Goal: Information Seeking & Learning: Learn about a topic

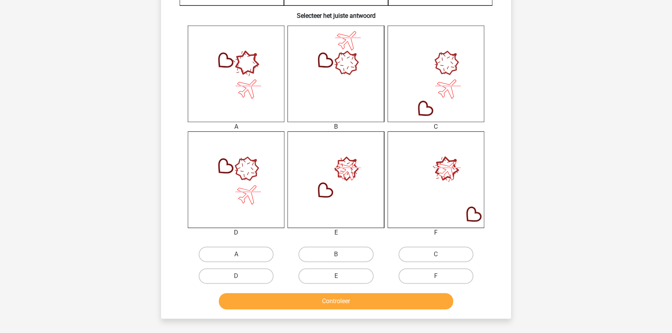
scroll to position [282, 0]
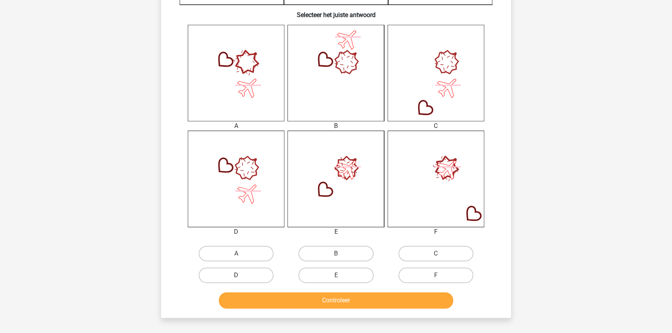
drag, startPoint x: 225, startPoint y: 274, endPoint x: 248, endPoint y: 279, distance: 23.6
click at [226, 274] on label "D" at bounding box center [236, 276] width 75 height 16
click at [236, 275] on input "D" at bounding box center [238, 277] width 5 height 5
radio input "true"
click at [275, 304] on button "Controleer" at bounding box center [336, 301] width 235 height 16
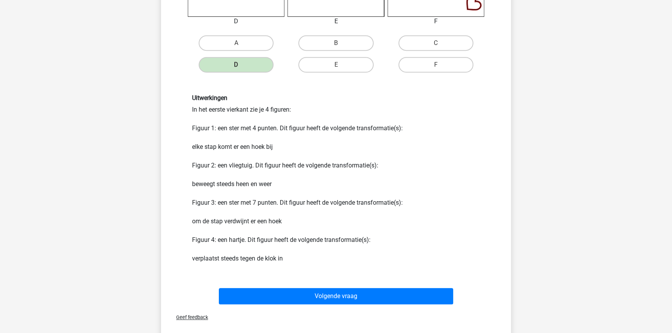
scroll to position [494, 0]
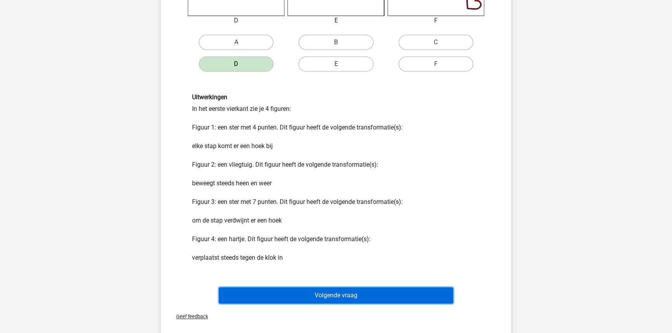
click at [250, 301] on button "Volgende vraag" at bounding box center [336, 296] width 235 height 16
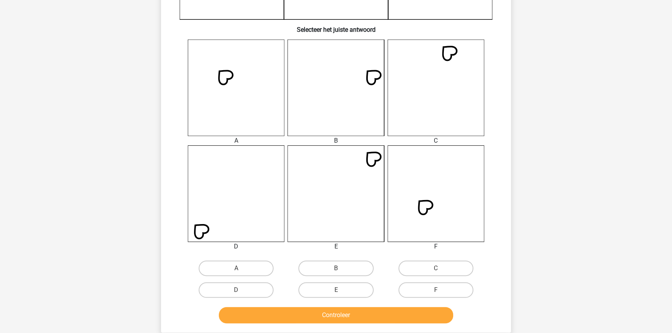
scroll to position [286, 0]
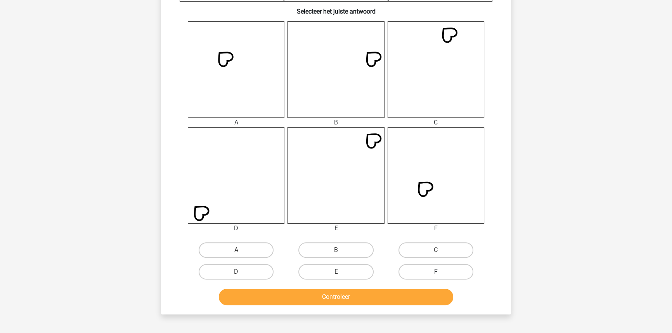
click at [411, 272] on label "F" at bounding box center [436, 272] width 75 height 16
click at [436, 272] on input "F" at bounding box center [438, 274] width 5 height 5
radio input "true"
drag, startPoint x: 358, startPoint y: 316, endPoint x: 356, endPoint y: 306, distance: 9.8
click at [357, 315] on div "Floortje floortjejasmijn11@gmail.com Nederlands English" at bounding box center [336, 126] width 672 height 824
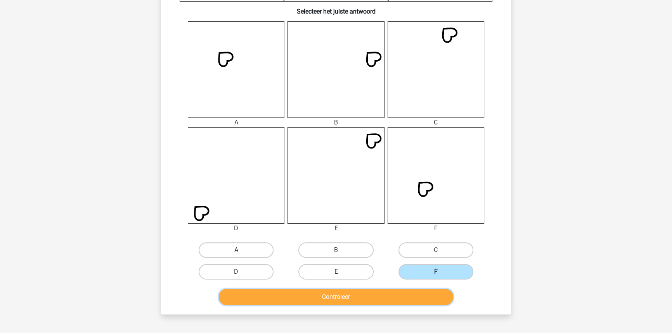
click at [355, 301] on button "Controleer" at bounding box center [336, 297] width 235 height 16
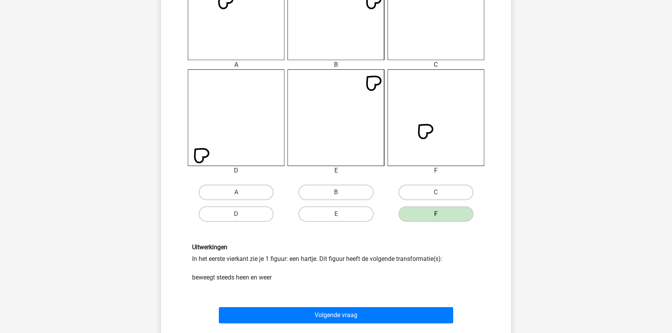
scroll to position [392, 0]
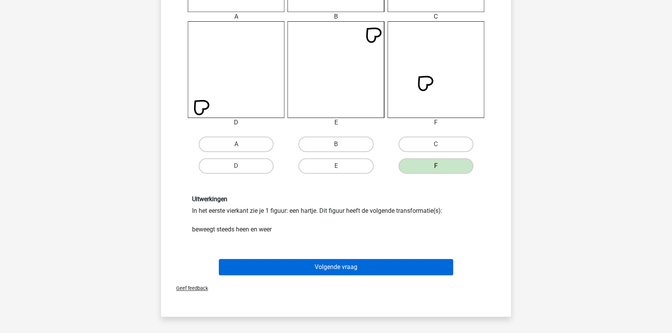
drag, startPoint x: 366, startPoint y: 251, endPoint x: 367, endPoint y: 270, distance: 19.4
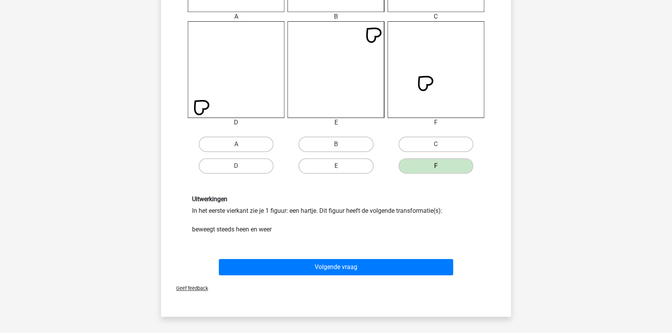
click at [369, 277] on div "Volgende vraag" at bounding box center [336, 268] width 300 height 19
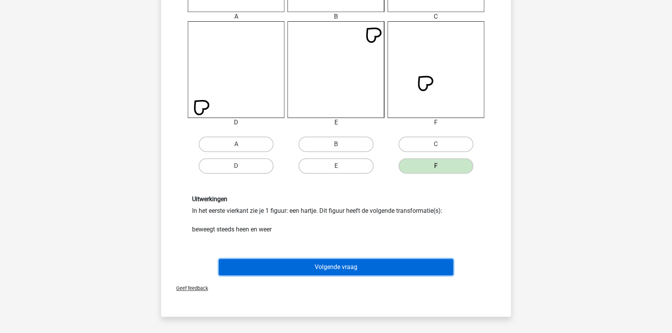
click at [371, 273] on button "Volgende vraag" at bounding box center [336, 267] width 235 height 16
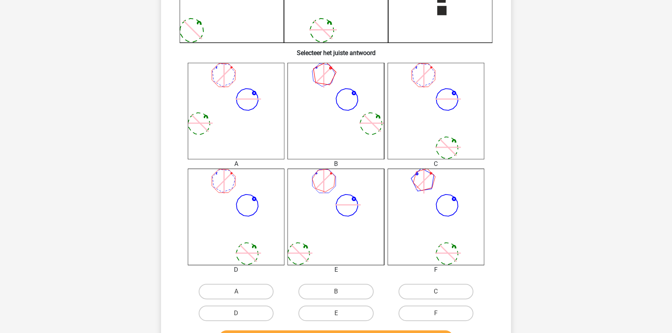
scroll to position [250, 0]
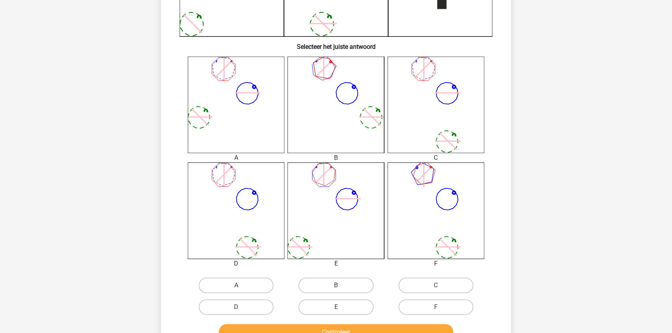
click at [419, 316] on div "F" at bounding box center [436, 307] width 100 height 22
click at [419, 312] on label "F" at bounding box center [436, 308] width 75 height 16
click at [436, 312] on input "F" at bounding box center [438, 309] width 5 height 5
radio input "true"
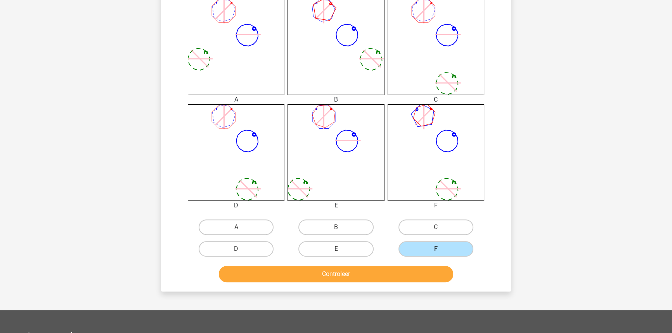
scroll to position [321, 0]
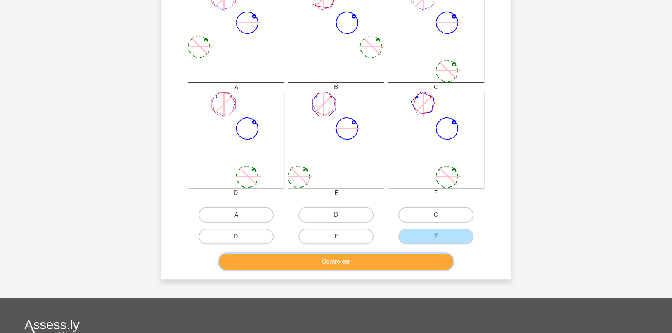
click at [428, 267] on button "Controleer" at bounding box center [336, 262] width 235 height 16
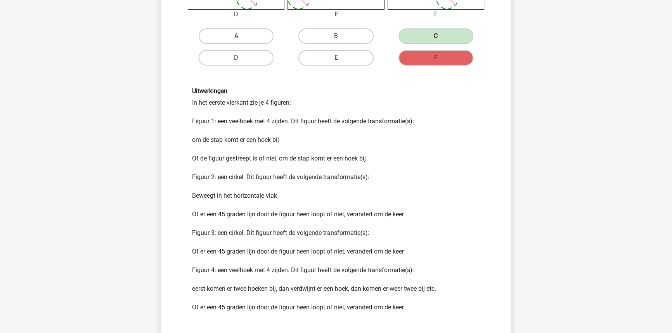
scroll to position [532, 0]
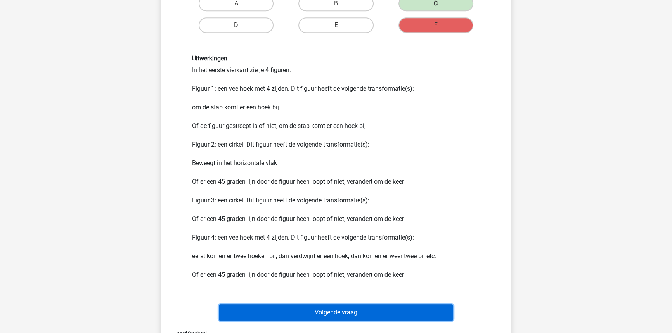
drag, startPoint x: 389, startPoint y: 310, endPoint x: 393, endPoint y: 308, distance: 4.4
click at [390, 311] on button "Volgende vraag" at bounding box center [336, 313] width 235 height 16
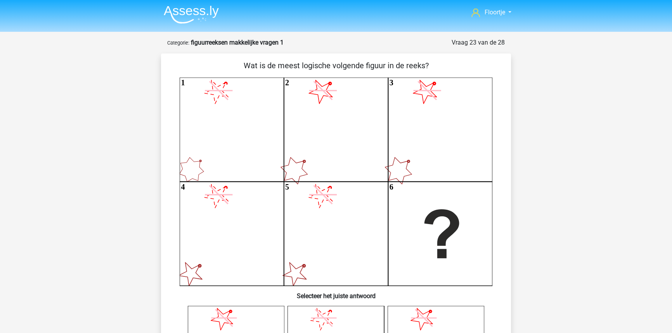
scroll to position [0, 0]
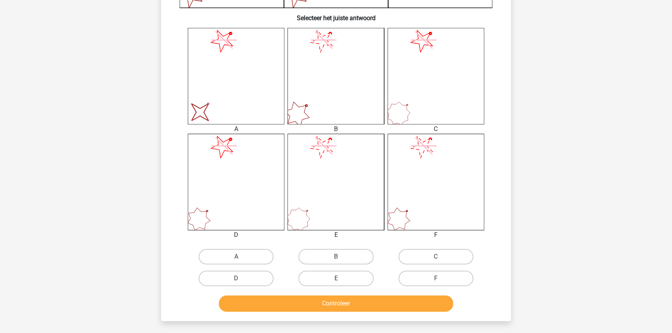
scroll to position [282, 0]
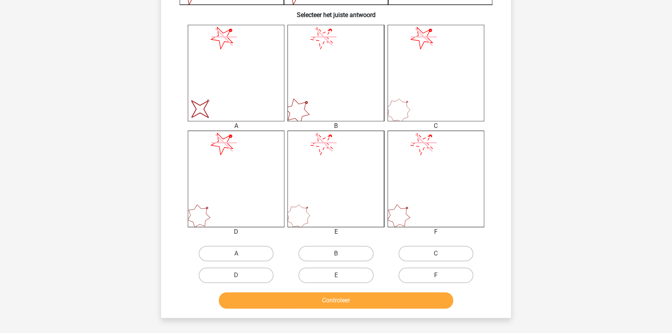
click at [434, 275] on label "F" at bounding box center [436, 276] width 75 height 16
click at [436, 275] on input "F" at bounding box center [438, 277] width 5 height 5
radio input "true"
drag, startPoint x: 412, startPoint y: 314, endPoint x: 409, endPoint y: 304, distance: 10.4
click at [412, 314] on div "Wat is de meest logische volgende figuur in de reeks? 1 2 3 4 5 6 Selecteer het…" at bounding box center [336, 45] width 350 height 546
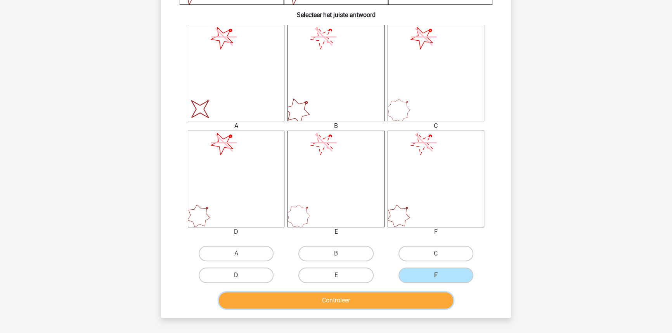
click at [409, 303] on button "Controleer" at bounding box center [336, 301] width 235 height 16
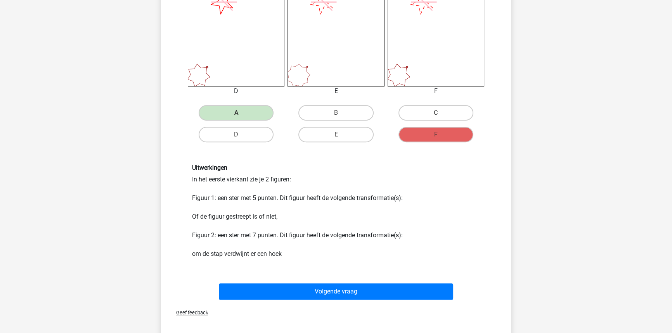
scroll to position [423, 0]
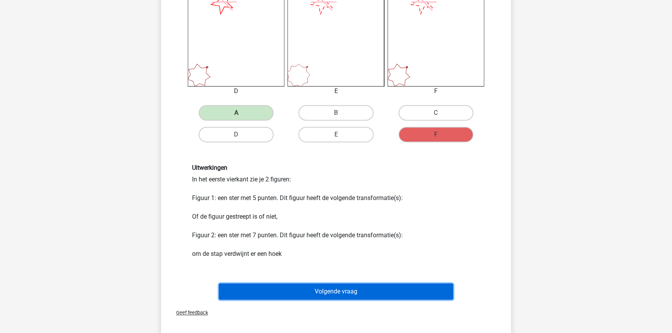
click at [413, 294] on button "Volgende vraag" at bounding box center [336, 292] width 235 height 16
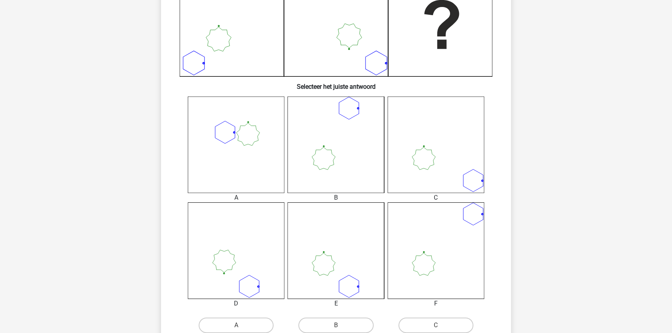
scroll to position [211, 0]
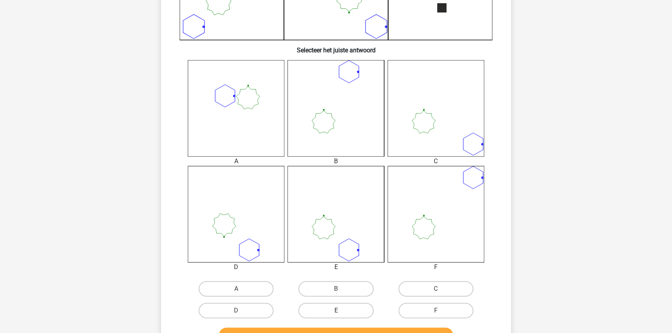
click at [308, 312] on label "E" at bounding box center [335, 311] width 75 height 16
click at [336, 312] on input "E" at bounding box center [338, 313] width 5 height 5
radio input "true"
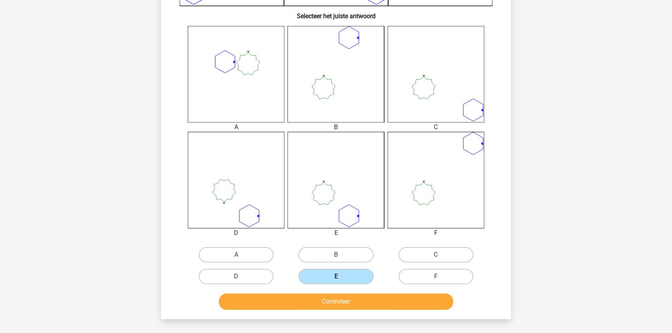
scroll to position [282, 0]
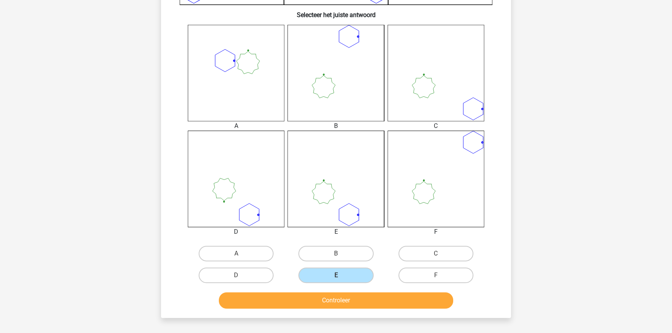
click at [312, 310] on div "Controleer" at bounding box center [336, 302] width 300 height 19
click at [314, 307] on button "Controleer" at bounding box center [336, 301] width 235 height 16
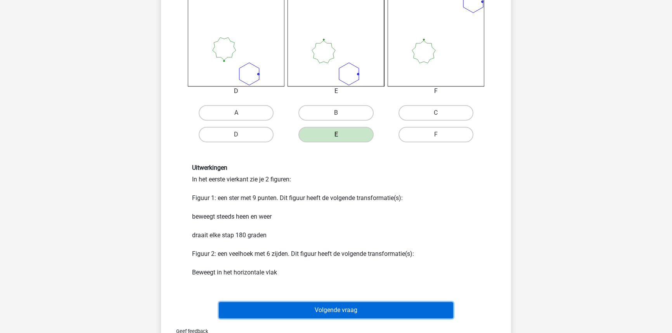
click at [321, 313] on button "Volgende vraag" at bounding box center [336, 310] width 235 height 16
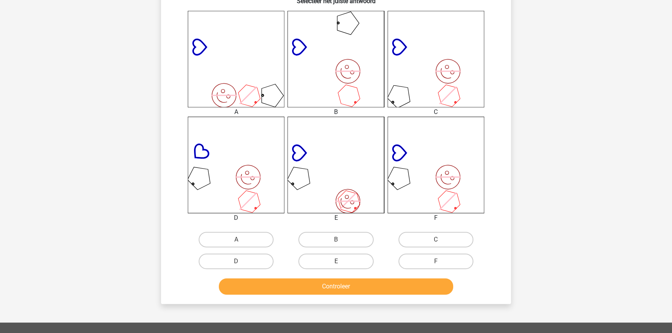
scroll to position [321, 0]
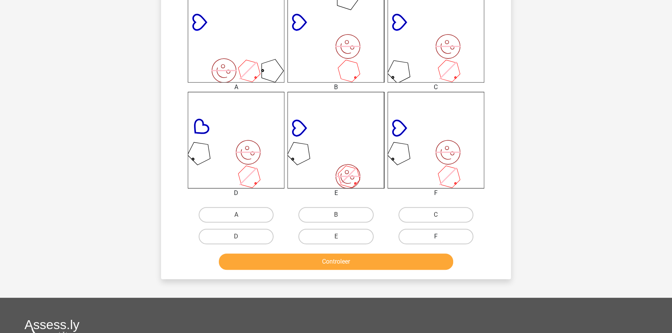
click at [418, 236] on label "F" at bounding box center [436, 237] width 75 height 16
click at [436, 237] on input "F" at bounding box center [438, 239] width 5 height 5
radio input "true"
click at [409, 263] on button "Controleer" at bounding box center [336, 262] width 235 height 16
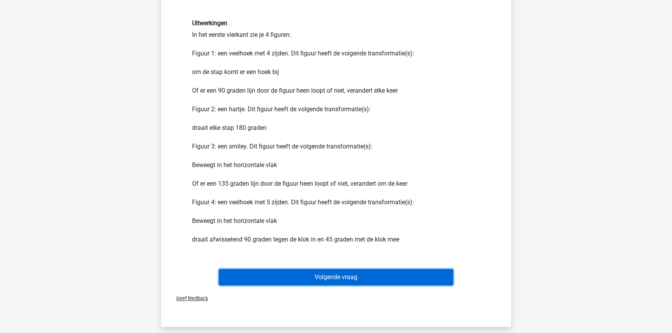
click at [400, 273] on button "Volgende vraag" at bounding box center [336, 277] width 235 height 16
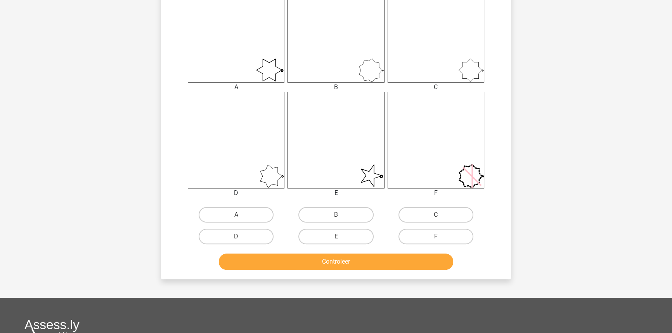
drag, startPoint x: 357, startPoint y: 245, endPoint x: 355, endPoint y: 239, distance: 5.8
click at [357, 244] on div "E" at bounding box center [336, 237] width 100 height 22
click at [355, 239] on label "E" at bounding box center [335, 237] width 75 height 16
click at [341, 239] on input "E" at bounding box center [338, 239] width 5 height 5
radio input "true"
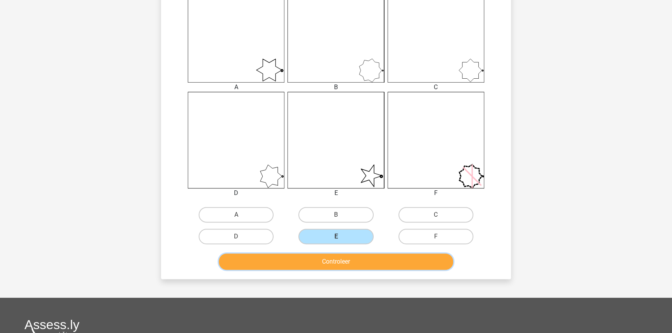
click at [350, 259] on button "Controleer" at bounding box center [336, 262] width 235 height 16
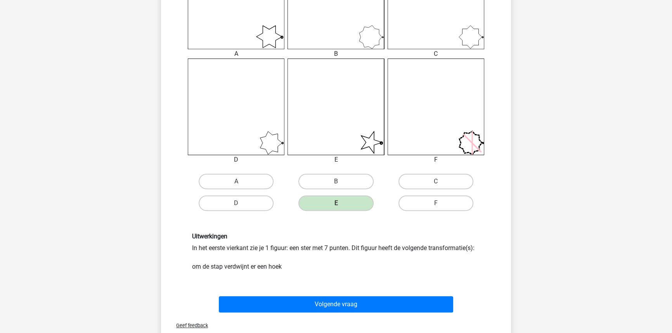
scroll to position [356, 0]
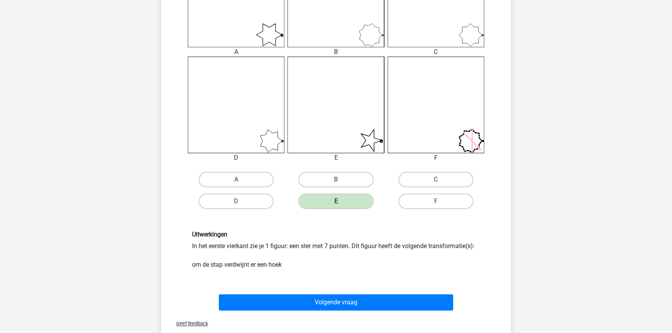
click at [383, 293] on div "Volgende vraag" at bounding box center [335, 301] width 325 height 26
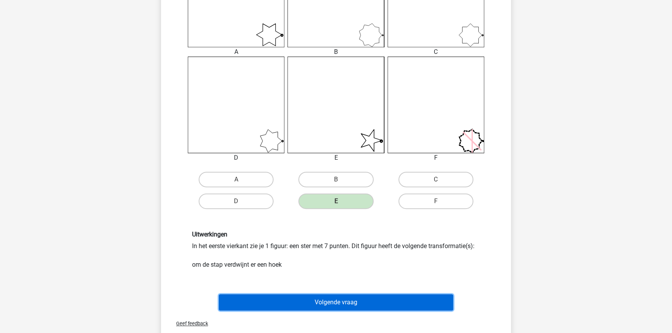
click at [379, 299] on button "Volgende vraag" at bounding box center [336, 303] width 235 height 16
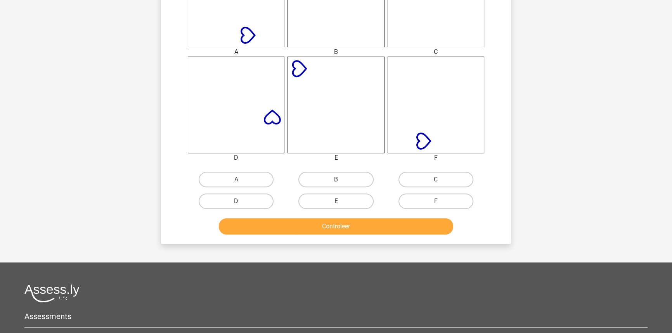
click at [343, 182] on label "B" at bounding box center [335, 180] width 75 height 16
click at [341, 182] on input "B" at bounding box center [338, 182] width 5 height 5
radio input "true"
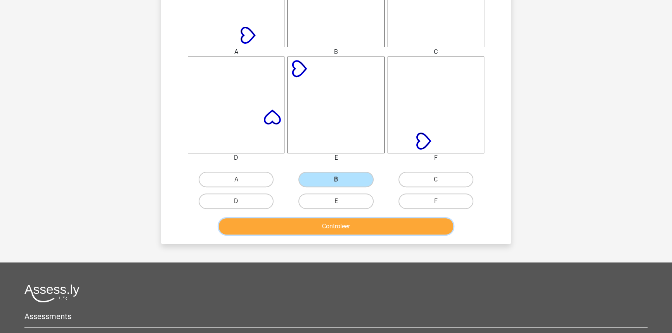
click at [341, 224] on button "Controleer" at bounding box center [336, 226] width 235 height 16
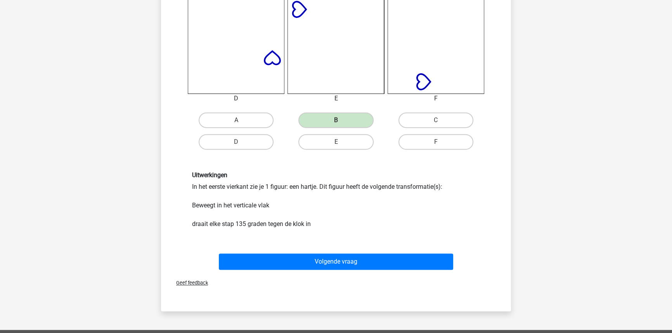
scroll to position [427, 0]
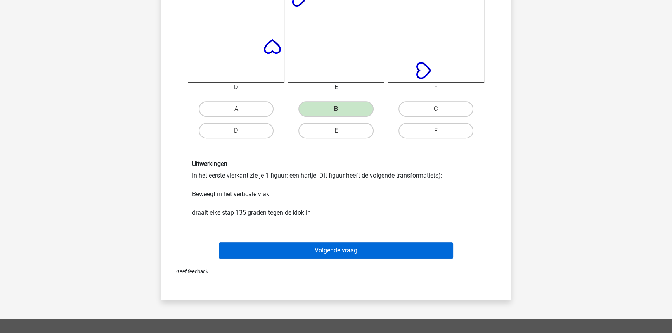
drag, startPoint x: 327, startPoint y: 258, endPoint x: 326, endPoint y: 254, distance: 4.4
click at [326, 256] on div "Volgende vraag" at bounding box center [336, 252] width 300 height 19
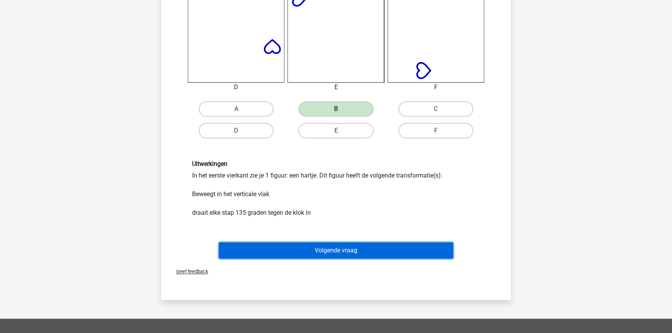
click at [326, 254] on button "Volgende vraag" at bounding box center [336, 251] width 235 height 16
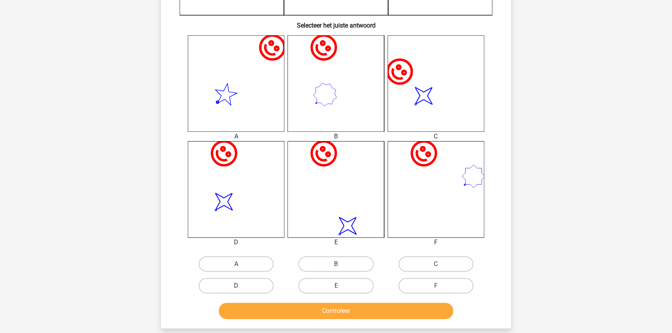
scroll to position [292, 0]
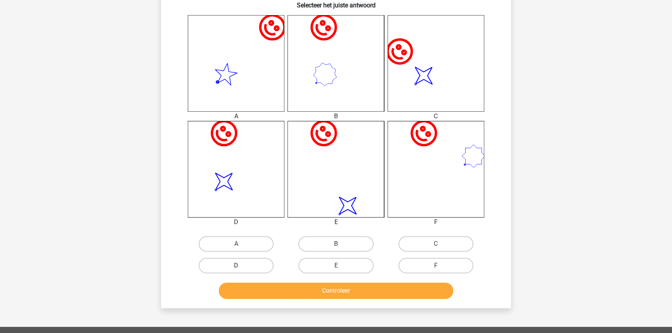
click at [237, 262] on label "D" at bounding box center [236, 266] width 75 height 16
click at [237, 266] on input "D" at bounding box center [238, 268] width 5 height 5
radio input "true"
click at [247, 298] on div "Controleer" at bounding box center [336, 292] width 300 height 19
click at [247, 294] on button "Controleer" at bounding box center [336, 291] width 235 height 16
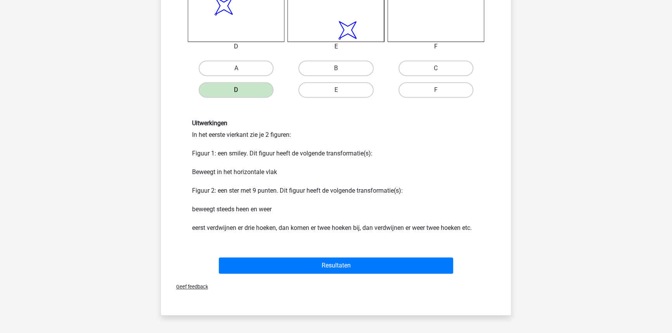
scroll to position [468, 0]
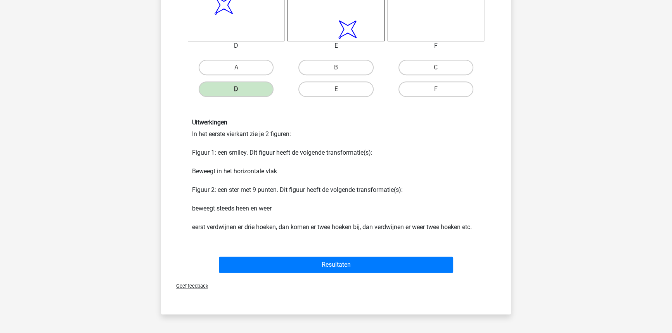
click at [270, 253] on div "Resultaten" at bounding box center [335, 264] width 325 height 26
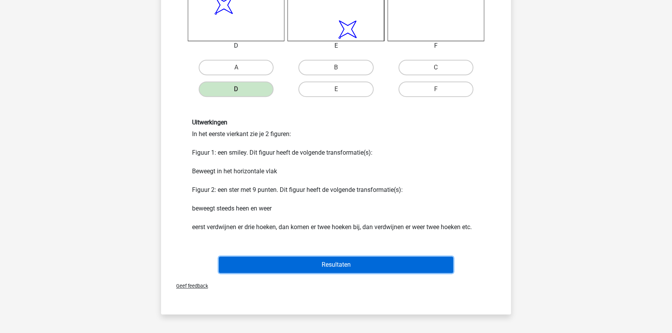
click at [271, 257] on button "Resultaten" at bounding box center [336, 265] width 235 height 16
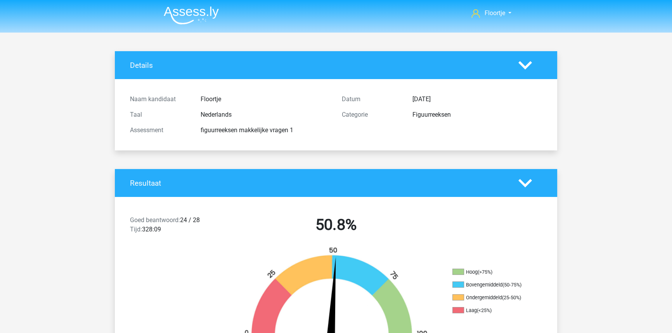
click at [209, 15] on img at bounding box center [191, 15] width 55 height 18
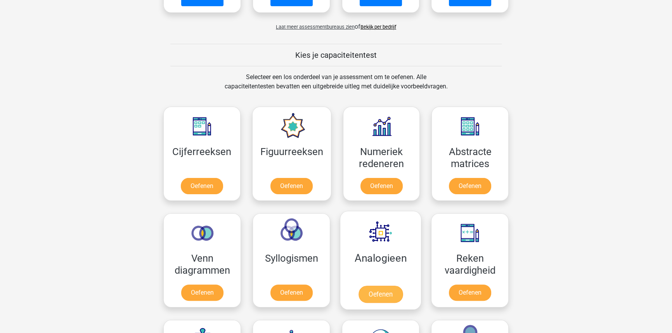
scroll to position [317, 0]
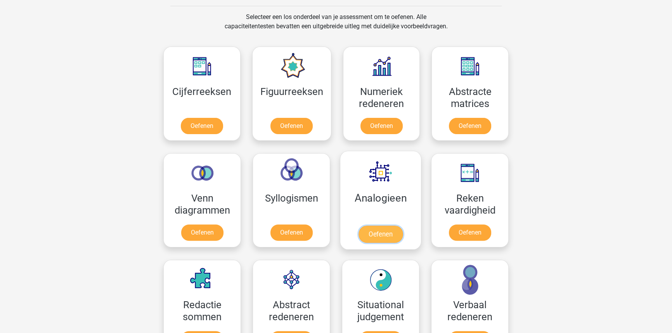
click at [387, 229] on link "Oefenen" at bounding box center [381, 234] width 44 height 17
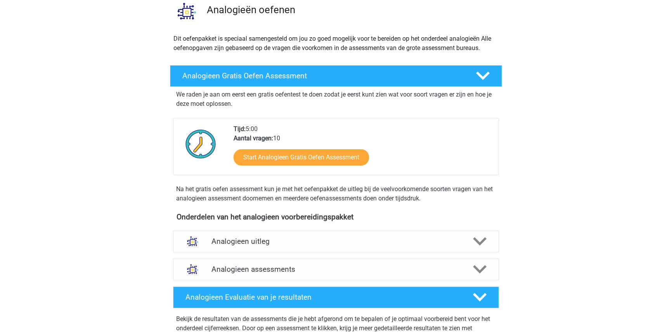
scroll to position [70, 0]
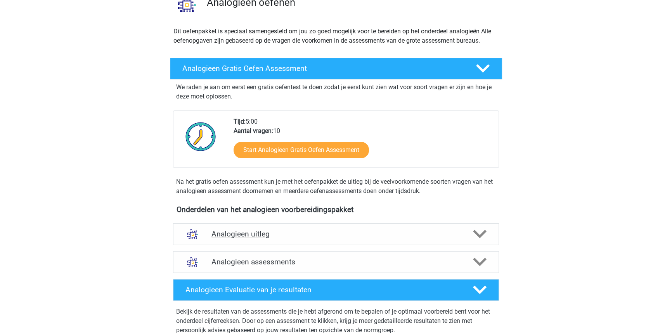
click at [377, 227] on div "Analogieen uitleg" at bounding box center [336, 235] width 326 height 22
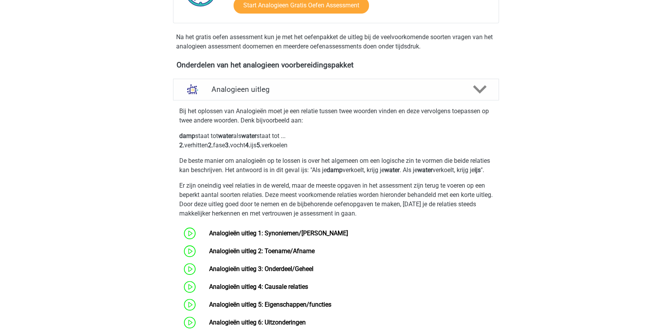
scroll to position [211, 0]
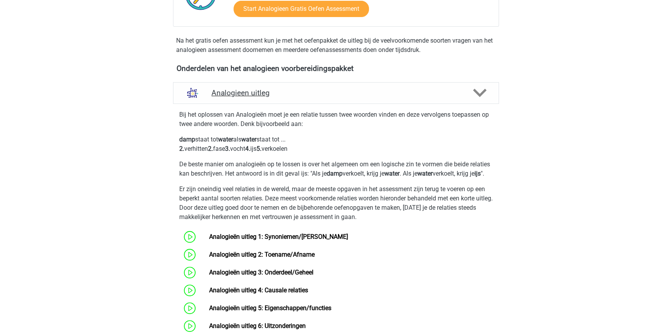
click at [479, 99] on div "Analogieen uitleg" at bounding box center [336, 93] width 326 height 22
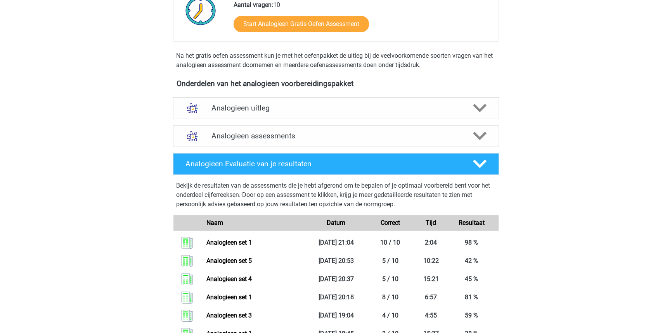
scroll to position [176, 0]
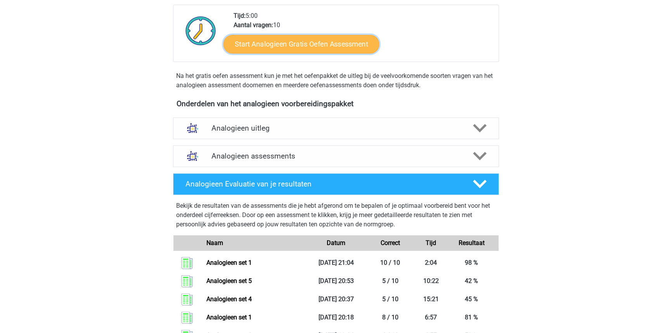
click at [269, 46] on link "Start Analogieen Gratis Oefen Assessment" at bounding box center [302, 44] width 156 height 19
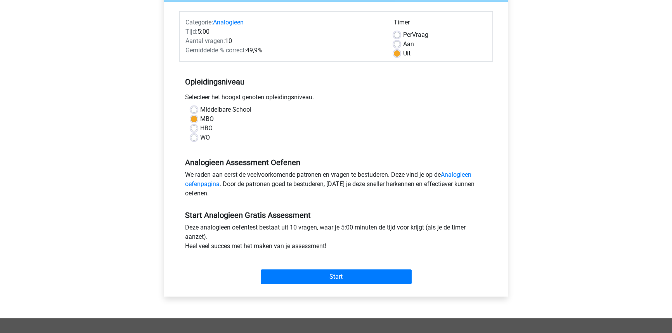
scroll to position [106, 0]
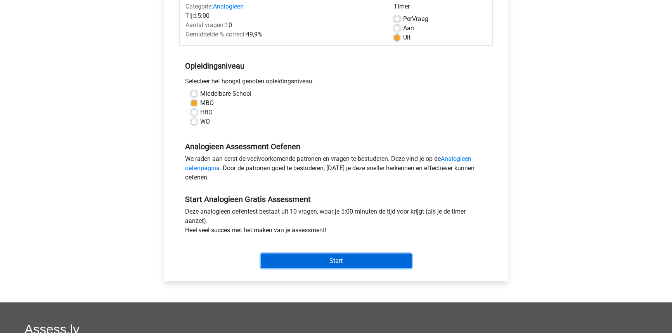
click at [310, 255] on input "Start" at bounding box center [336, 261] width 151 height 15
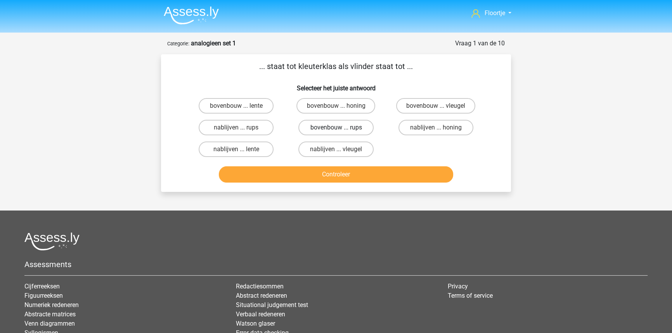
click at [328, 130] on label "bovenbouw ... rups" at bounding box center [335, 128] width 75 height 16
click at [336, 130] on input "bovenbouw ... rups" at bounding box center [338, 130] width 5 height 5
radio input "true"
click at [333, 167] on button "Controleer" at bounding box center [336, 174] width 235 height 16
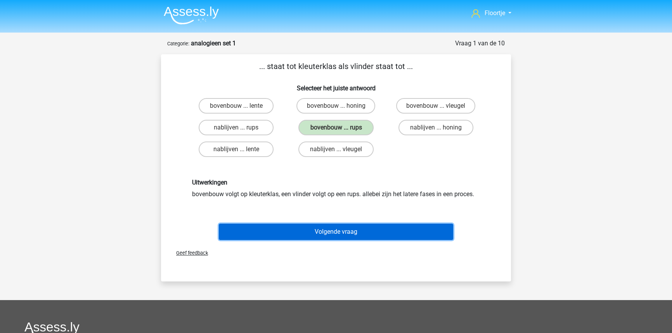
click at [301, 233] on button "Volgende vraag" at bounding box center [336, 232] width 235 height 16
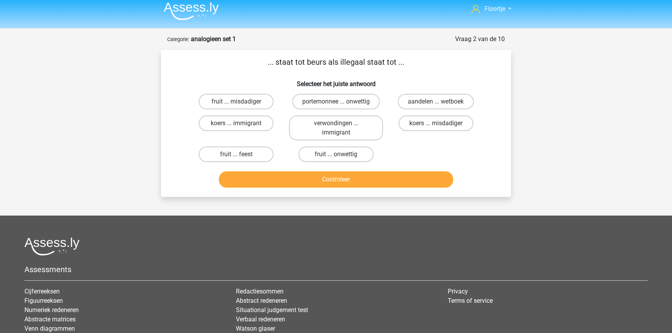
scroll to position [3, 0]
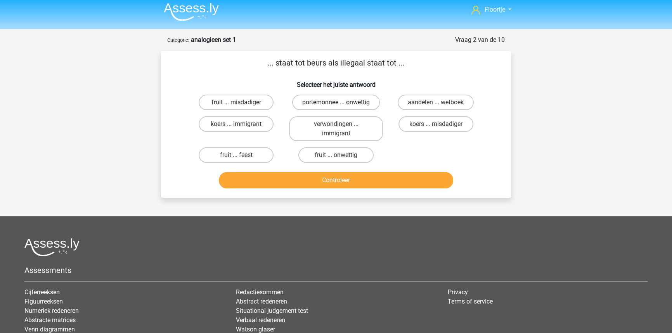
click at [367, 94] on div "portemonnee ... onwettig" at bounding box center [336, 103] width 100 height 22
click at [368, 99] on label "portemonnee ... onwettig" at bounding box center [336, 103] width 88 height 16
click at [341, 102] on input "portemonnee ... onwettig" at bounding box center [338, 104] width 5 height 5
radio input "true"
click at [362, 177] on button "Controleer" at bounding box center [336, 180] width 235 height 16
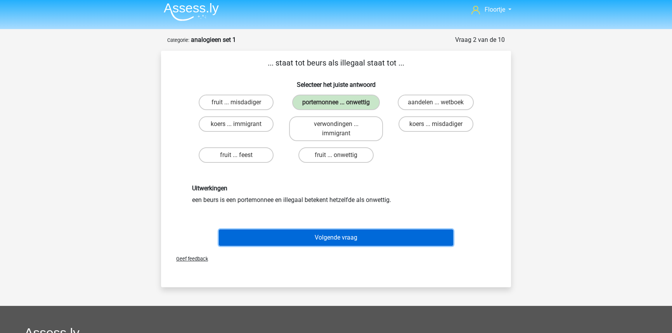
click at [324, 243] on button "Volgende vraag" at bounding box center [336, 238] width 235 height 16
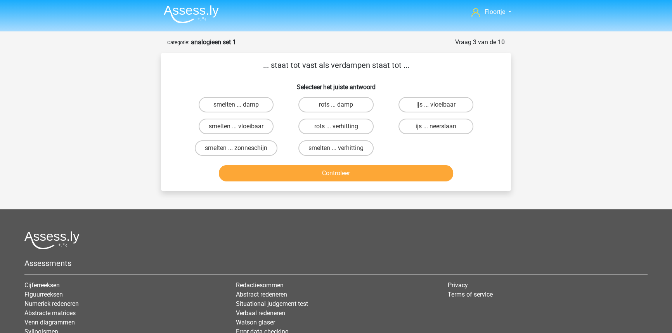
scroll to position [0, 0]
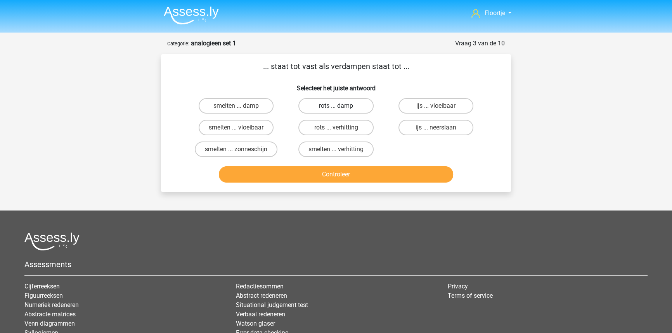
click at [349, 113] on label "rots ... damp" at bounding box center [335, 106] width 75 height 16
click at [341, 111] on input "rots ... damp" at bounding box center [338, 108] width 5 height 5
radio input "true"
click at [327, 129] on label "rots ... verhitting" at bounding box center [335, 128] width 75 height 16
click at [336, 129] on input "rots ... verhitting" at bounding box center [338, 130] width 5 height 5
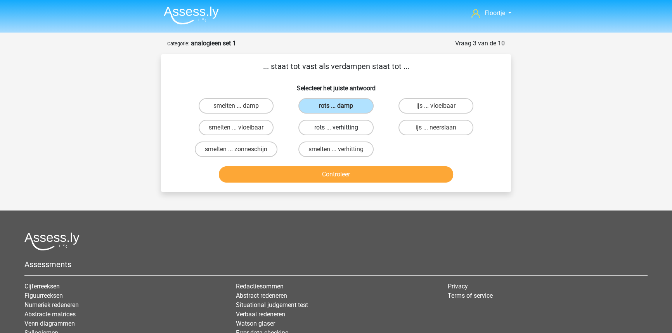
radio input "true"
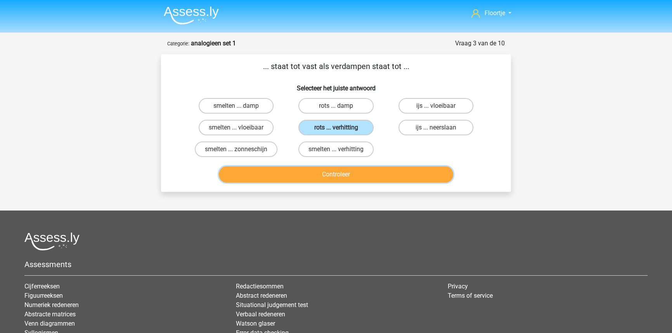
click at [311, 171] on button "Controleer" at bounding box center [336, 174] width 235 height 16
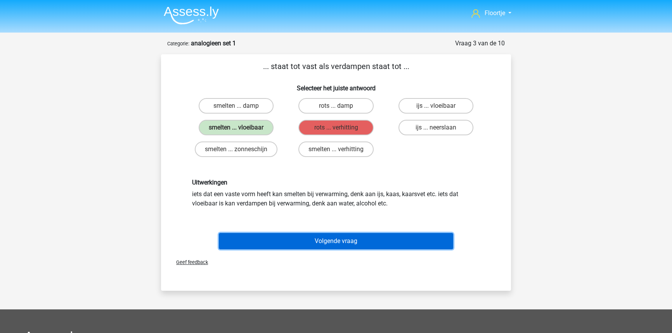
click at [293, 240] on button "Volgende vraag" at bounding box center [336, 241] width 235 height 16
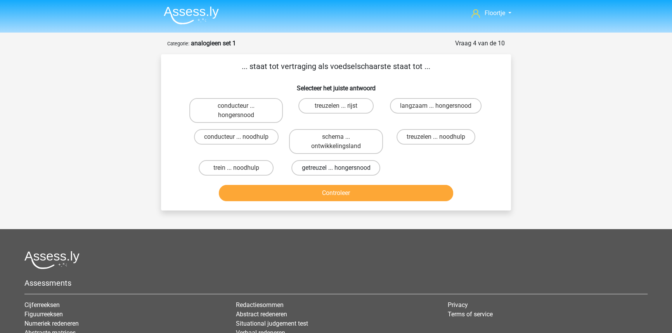
click at [345, 164] on label "getreuzel ... hongersnood" at bounding box center [335, 168] width 89 height 16
click at [341, 168] on input "getreuzel ... hongersnood" at bounding box center [338, 170] width 5 height 5
radio input "true"
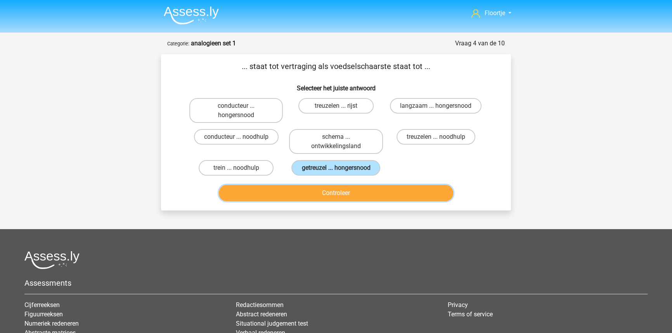
click at [349, 195] on button "Controleer" at bounding box center [336, 193] width 235 height 16
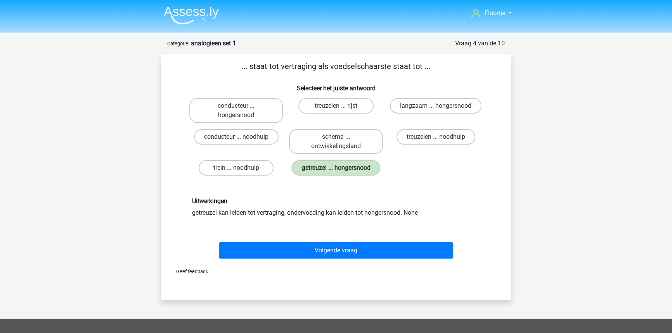
click at [331, 264] on div "Geef feedback" at bounding box center [336, 272] width 344 height 20
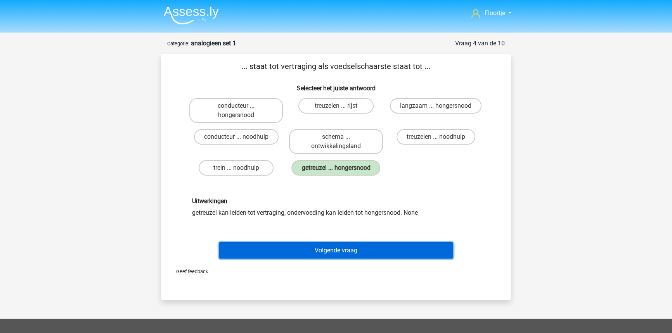
click at [330, 250] on button "Volgende vraag" at bounding box center [336, 251] width 235 height 16
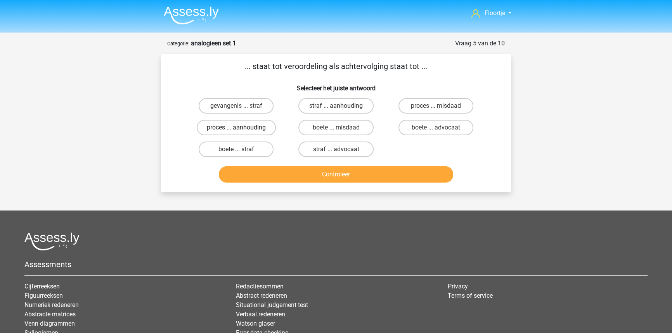
click at [219, 125] on label "proces ... aanhouding" at bounding box center [236, 128] width 79 height 16
click at [236, 128] on input "proces ... aanhouding" at bounding box center [238, 130] width 5 height 5
radio input "true"
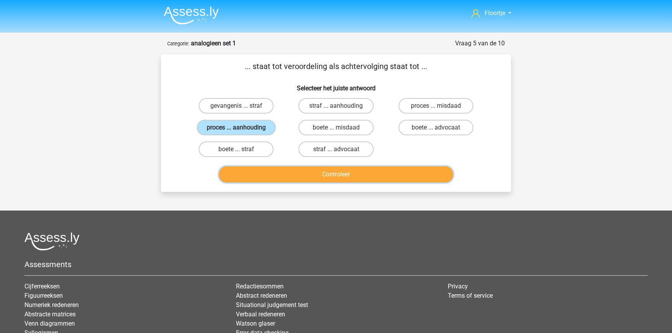
click at [282, 176] on button "Controleer" at bounding box center [336, 174] width 235 height 16
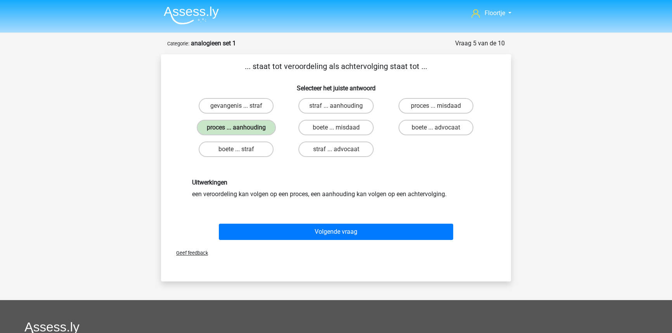
click at [285, 241] on div "Volgende vraag" at bounding box center [336, 233] width 300 height 19
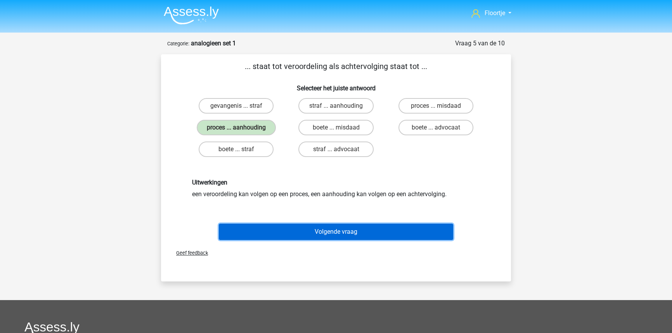
click at [285, 236] on button "Volgende vraag" at bounding box center [336, 232] width 235 height 16
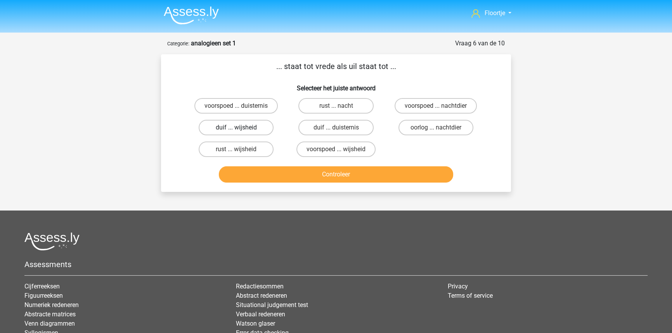
click at [262, 130] on label "duif ... wijsheid" at bounding box center [236, 128] width 75 height 16
click at [241, 130] on input "duif ... wijsheid" at bounding box center [238, 130] width 5 height 5
radio input "true"
click at [274, 175] on button "Controleer" at bounding box center [336, 174] width 235 height 16
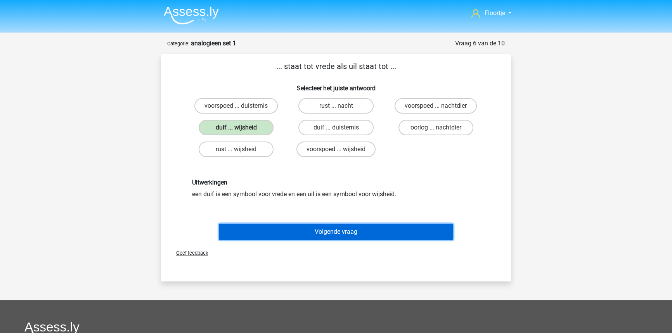
click at [287, 229] on button "Volgende vraag" at bounding box center [336, 232] width 235 height 16
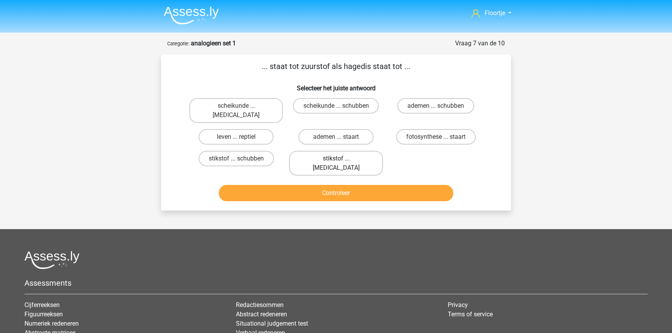
click at [319, 155] on label "stikstof ... krokodil" at bounding box center [336, 163] width 94 height 25
click at [336, 159] on input "stikstof ... krokodil" at bounding box center [338, 161] width 5 height 5
radio input "true"
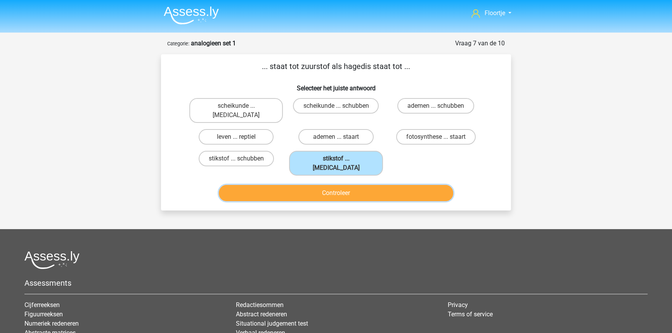
click at [318, 185] on button "Controleer" at bounding box center [336, 193] width 235 height 16
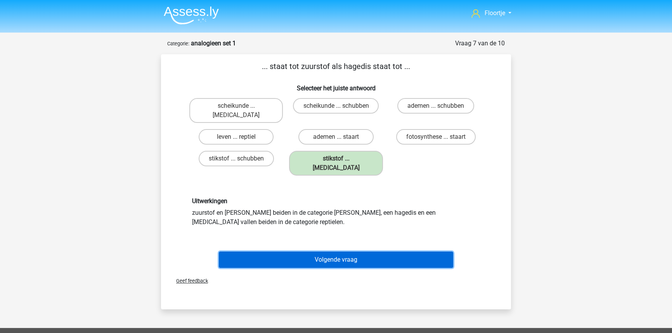
click at [311, 252] on button "Volgende vraag" at bounding box center [336, 260] width 235 height 16
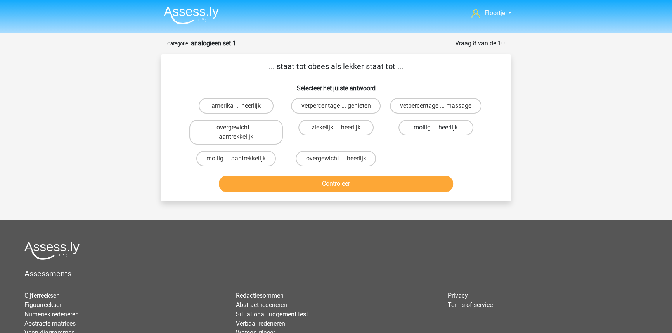
click at [450, 132] on label "mollig ... heerlijk" at bounding box center [436, 128] width 75 height 16
click at [441, 132] on input "mollig ... heerlijk" at bounding box center [438, 130] width 5 height 5
radio input "true"
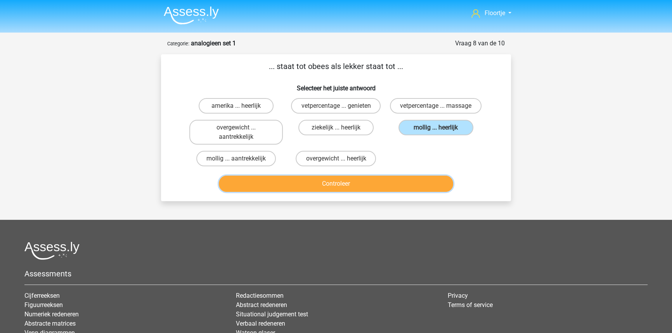
click at [409, 189] on button "Controleer" at bounding box center [336, 184] width 235 height 16
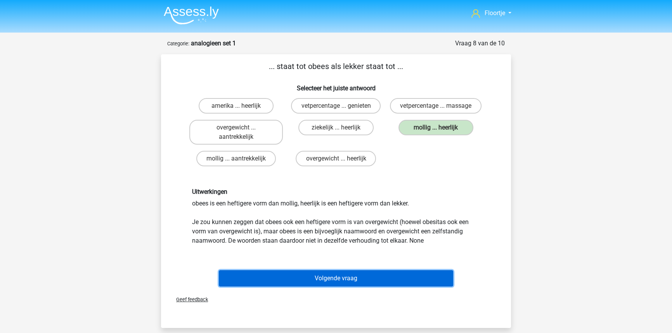
click at [359, 283] on button "Volgende vraag" at bounding box center [336, 278] width 235 height 16
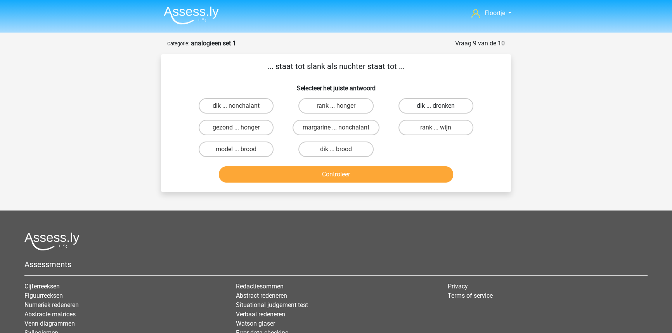
click at [462, 111] on label "dik ... dronken" at bounding box center [436, 106] width 75 height 16
click at [441, 111] on input "dik ... dronken" at bounding box center [438, 108] width 5 height 5
radio input "true"
click at [407, 181] on button "Controleer" at bounding box center [336, 174] width 235 height 16
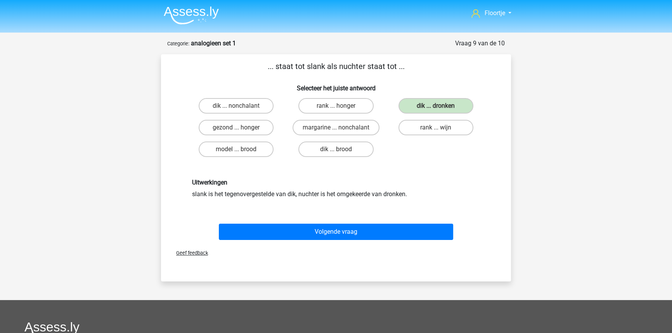
click at [388, 218] on div "Volgende vraag" at bounding box center [335, 231] width 325 height 26
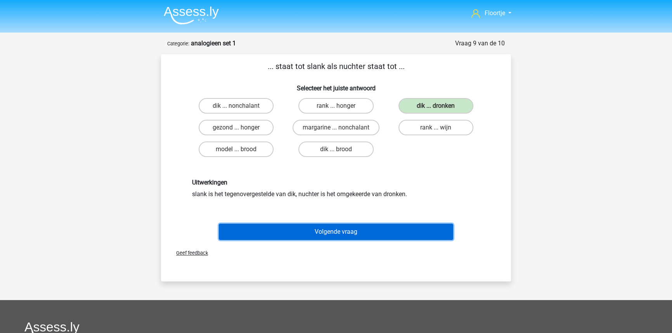
click at [386, 229] on button "Volgende vraag" at bounding box center [336, 232] width 235 height 16
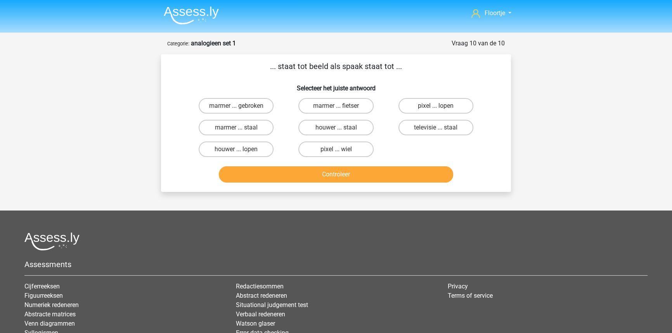
drag, startPoint x: 345, startPoint y: 150, endPoint x: 346, endPoint y: 165, distance: 14.8
click at [345, 151] on label "pixel ... wiel" at bounding box center [335, 150] width 75 height 16
click at [341, 151] on input "pixel ... wiel" at bounding box center [338, 151] width 5 height 5
radio input "true"
click at [349, 178] on button "Controleer" at bounding box center [336, 174] width 235 height 16
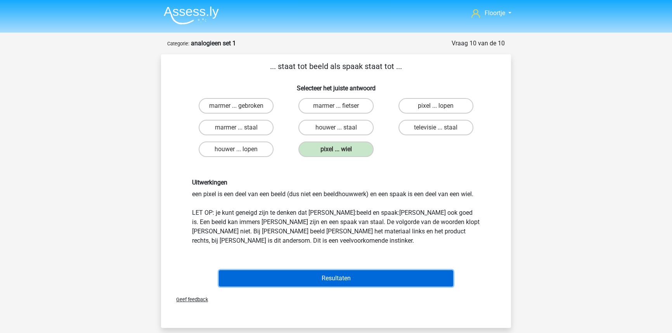
click at [322, 274] on button "Resultaten" at bounding box center [336, 278] width 235 height 16
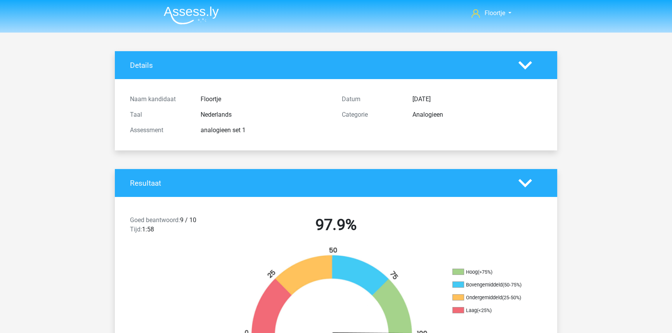
click at [186, 9] on img at bounding box center [191, 15] width 55 height 18
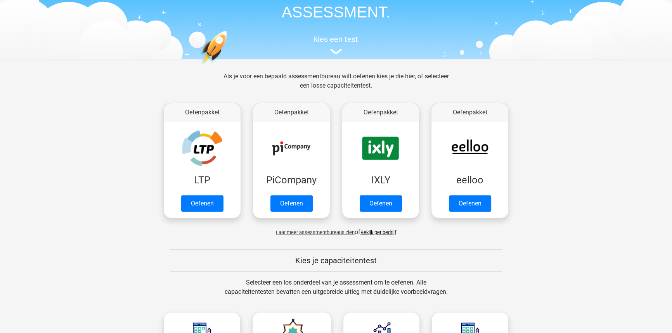
scroll to position [70, 0]
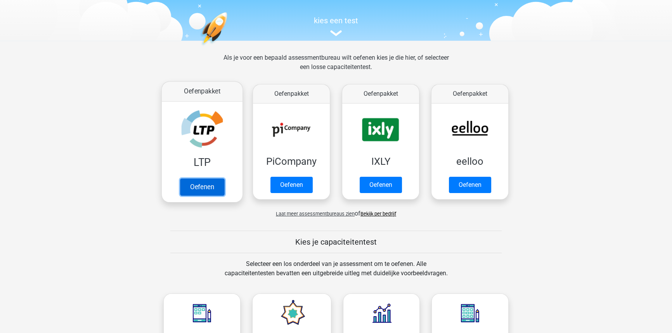
click at [217, 193] on link "Oefenen" at bounding box center [202, 186] width 44 height 17
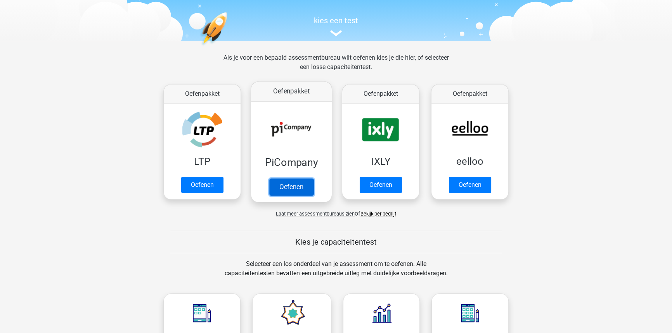
click at [289, 188] on link "Oefenen" at bounding box center [291, 186] width 44 height 17
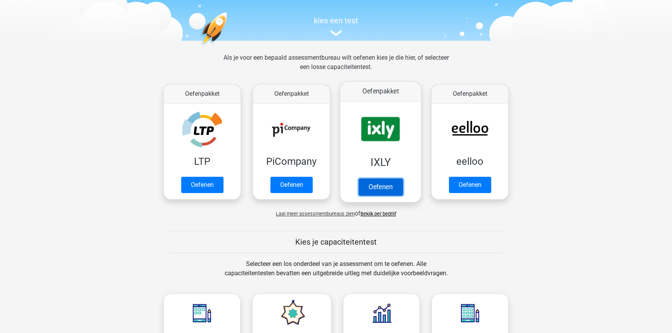
click at [368, 186] on link "Oefenen" at bounding box center [381, 186] width 44 height 17
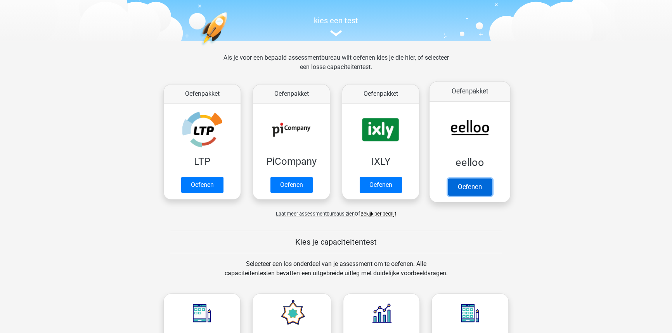
click at [459, 185] on link "Oefenen" at bounding box center [470, 186] width 44 height 17
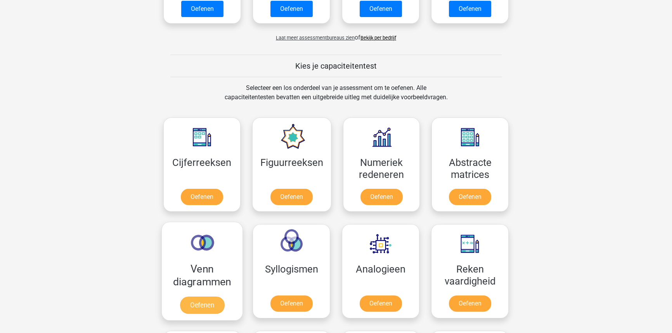
scroll to position [247, 0]
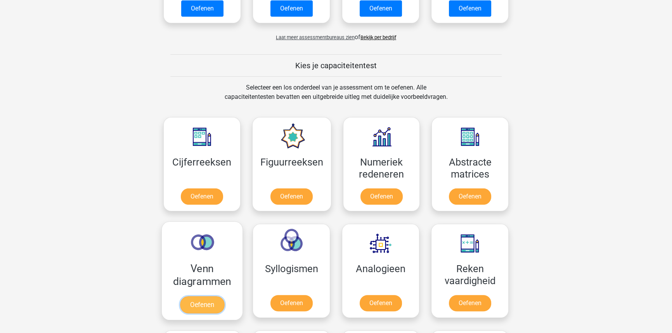
click at [183, 297] on link "Oefenen" at bounding box center [202, 304] width 44 height 17
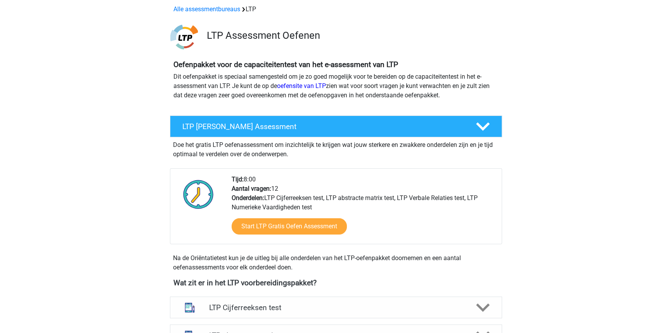
scroll to position [35, 0]
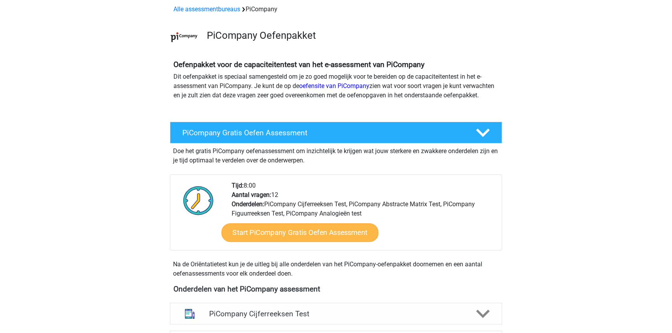
drag, startPoint x: 288, startPoint y: 233, endPoint x: 298, endPoint y: 241, distance: 13.6
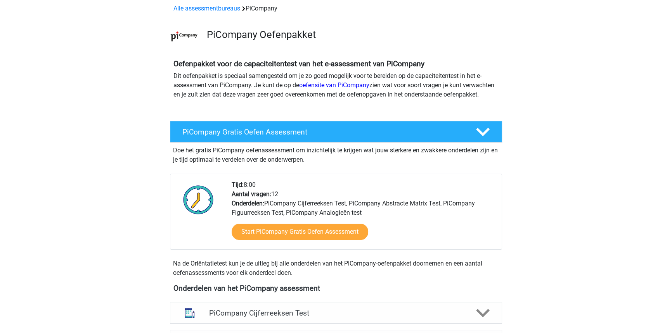
drag, startPoint x: 298, startPoint y: 241, endPoint x: 493, endPoint y: 226, distance: 195.0
click at [493, 226] on div "Tijd: 8:00 Aantal vragen: 12 Onderdelen: PiCompany Cijferreeksen Test, PiCompan…" at bounding box center [363, 214] width 275 height 69
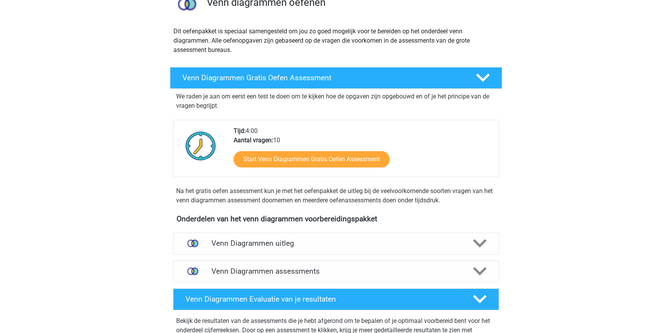
scroll to position [70, 0]
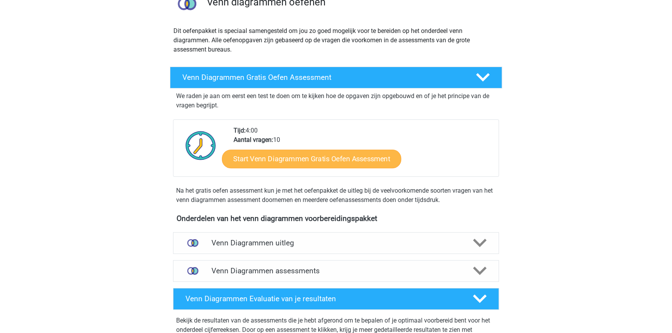
drag, startPoint x: 322, startPoint y: 167, endPoint x: 320, endPoint y: 159, distance: 8.0
click at [322, 166] on div "Start Venn Diagrammen Gratis Oefen Assessment" at bounding box center [363, 161] width 259 height 32
click at [320, 158] on link "Start Venn Diagrammen Gratis Oefen Assessment" at bounding box center [311, 159] width 179 height 19
click at [339, 163] on link "Start Venn Diagrammen Gratis Oefen Assessment" at bounding box center [311, 159] width 179 height 19
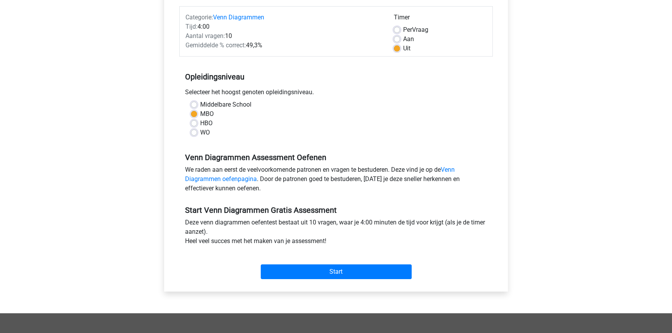
scroll to position [106, 0]
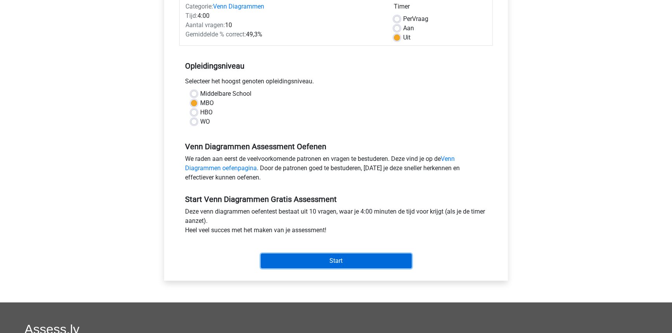
click at [358, 263] on input "Start" at bounding box center [336, 261] width 151 height 15
click at [391, 255] on input "Start" at bounding box center [336, 261] width 151 height 15
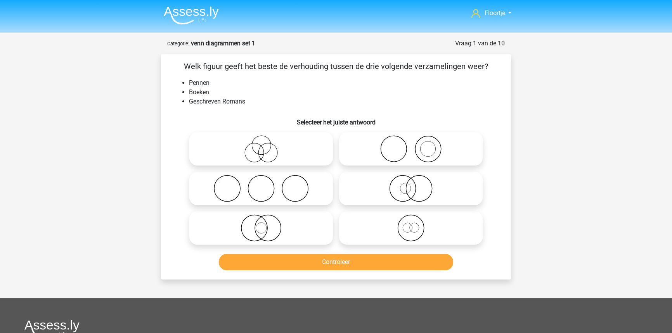
click at [416, 163] on label at bounding box center [411, 148] width 144 height 33
click at [416, 145] on input "radio" at bounding box center [413, 142] width 5 height 5
radio input "true"
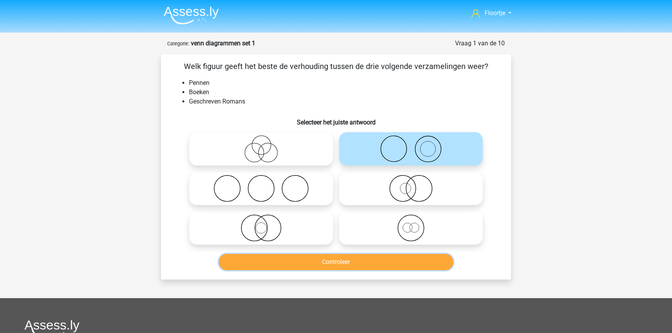
click at [392, 260] on button "Controleer" at bounding box center [336, 262] width 235 height 16
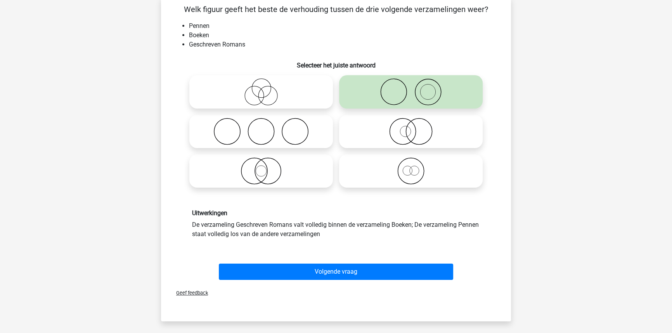
scroll to position [35, 0]
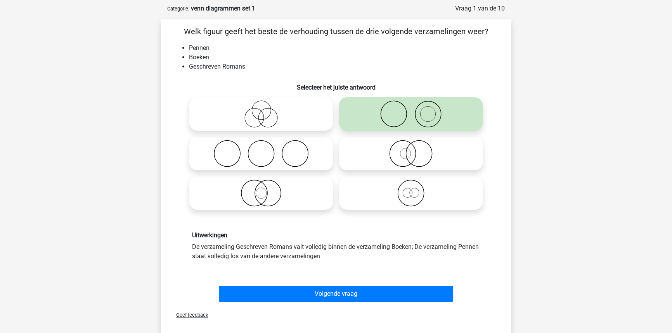
click at [368, 284] on div "Volgende vraag" at bounding box center [335, 293] width 325 height 26
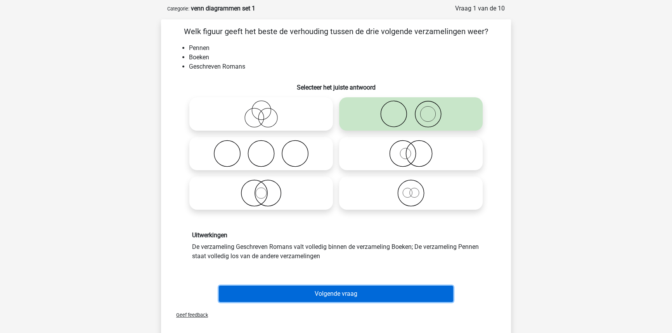
click at [366, 292] on button "Volgende vraag" at bounding box center [336, 294] width 235 height 16
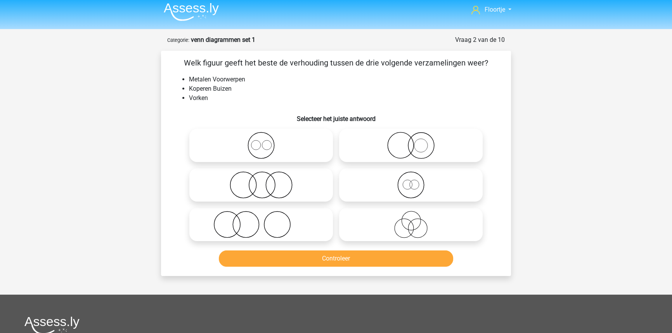
scroll to position [0, 0]
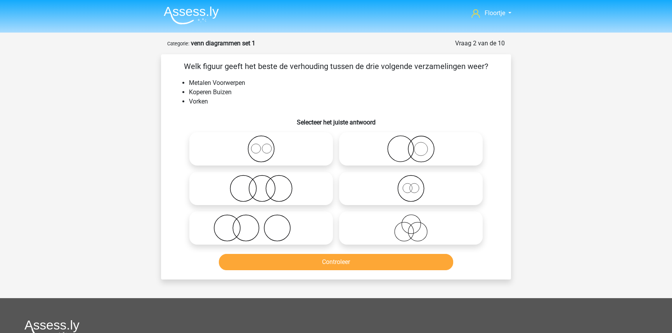
click at [287, 150] on icon at bounding box center [260, 148] width 137 height 27
click at [266, 145] on input "radio" at bounding box center [263, 142] width 5 height 5
radio input "true"
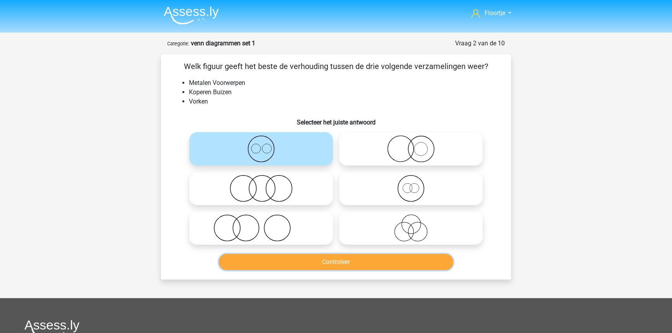
click at [314, 260] on button "Controleer" at bounding box center [336, 262] width 235 height 16
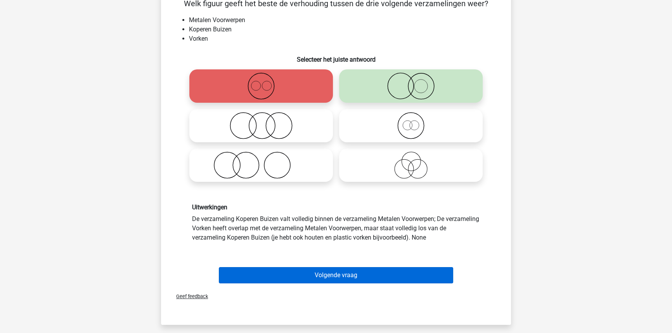
scroll to position [70, 0]
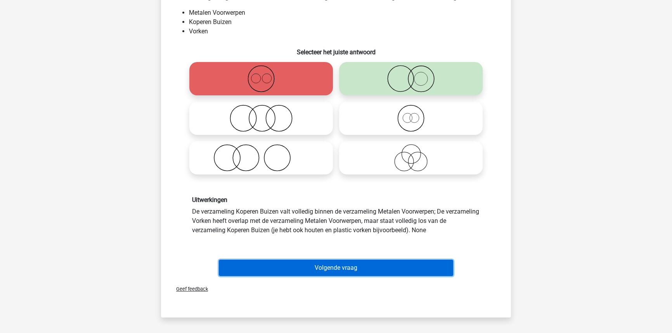
click at [320, 268] on button "Volgende vraag" at bounding box center [336, 268] width 235 height 16
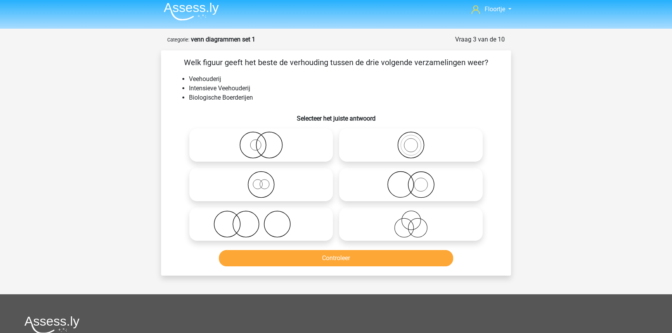
scroll to position [3, 0]
click at [360, 225] on icon at bounding box center [410, 224] width 137 height 27
click at [411, 221] on input "radio" at bounding box center [413, 218] width 5 height 5
radio input "true"
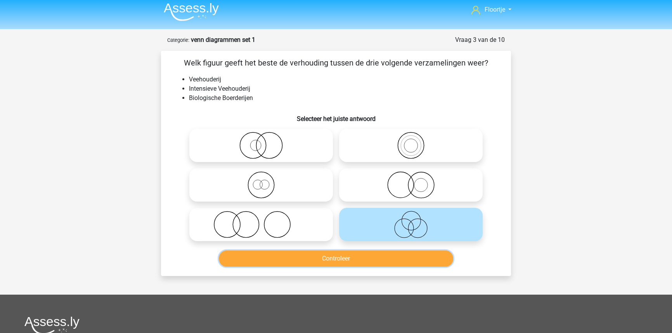
click at [353, 258] on button "Controleer" at bounding box center [336, 259] width 235 height 16
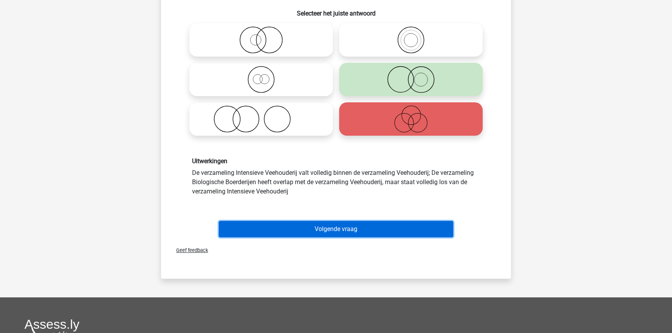
click at [350, 235] on button "Volgende vraag" at bounding box center [336, 229] width 235 height 16
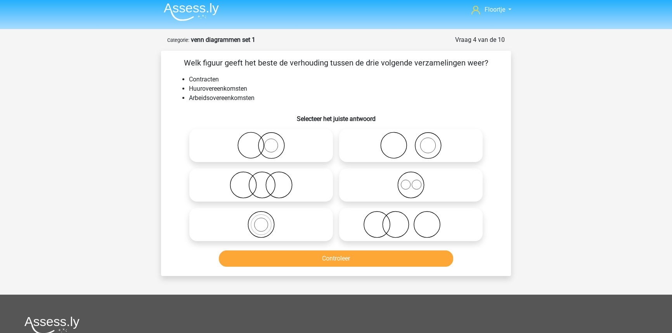
drag, startPoint x: 421, startPoint y: 191, endPoint x: 394, endPoint y: 236, distance: 51.8
click at [420, 192] on icon at bounding box center [410, 185] width 137 height 27
click at [416, 181] on input "radio" at bounding box center [413, 178] width 5 height 5
radio input "true"
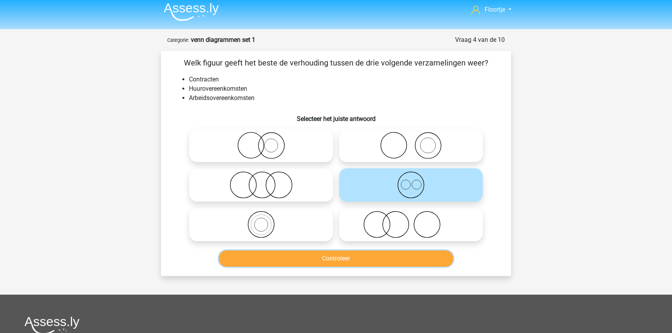
click at [381, 255] on button "Controleer" at bounding box center [336, 259] width 235 height 16
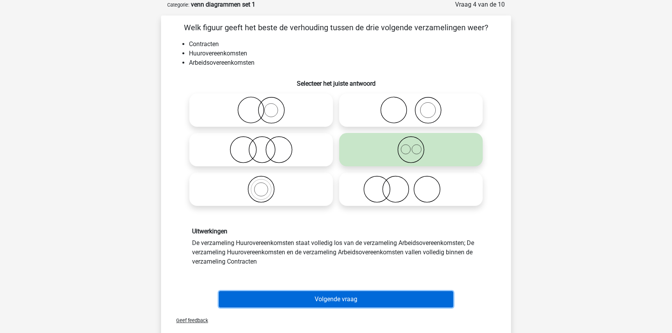
click at [350, 299] on button "Volgende vraag" at bounding box center [336, 299] width 235 height 16
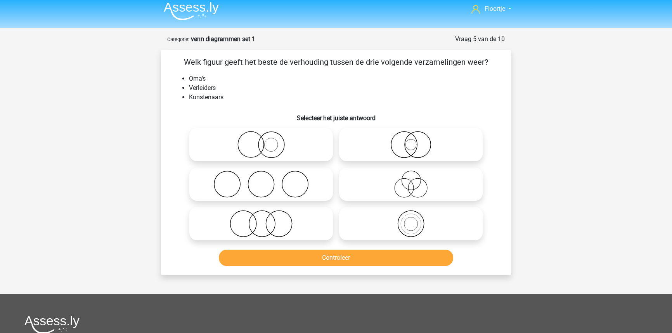
scroll to position [0, 0]
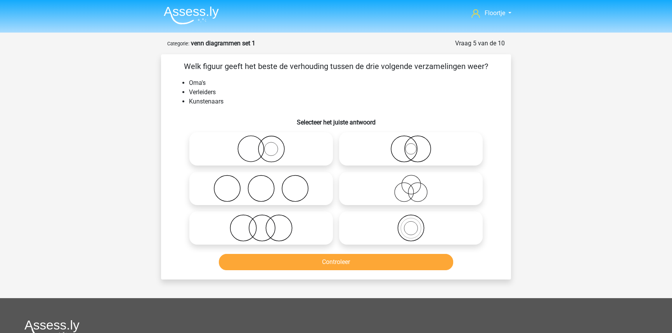
drag, startPoint x: 411, startPoint y: 187, endPoint x: 401, endPoint y: 230, distance: 44.1
click at [411, 188] on icon at bounding box center [410, 188] width 137 height 27
click at [411, 185] on input "radio" at bounding box center [413, 182] width 5 height 5
radio input "true"
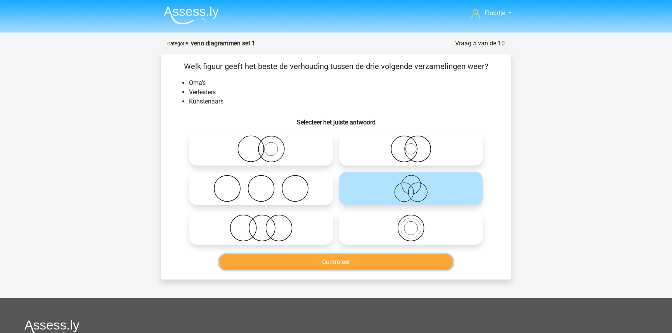
click at [393, 257] on button "Controleer" at bounding box center [336, 262] width 235 height 16
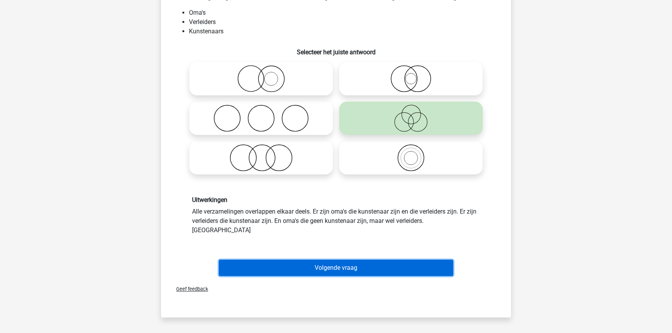
click at [380, 264] on button "Volgende vraag" at bounding box center [336, 268] width 235 height 16
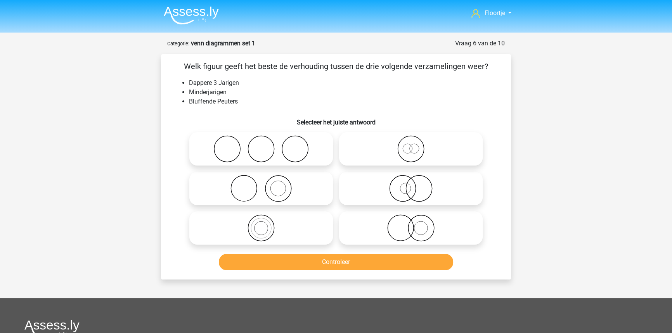
drag, startPoint x: 284, startPoint y: 225, endPoint x: 288, endPoint y: 254, distance: 28.9
click at [285, 225] on icon at bounding box center [260, 228] width 137 height 27
click at [266, 224] on input "radio" at bounding box center [263, 221] width 5 height 5
radio input "true"
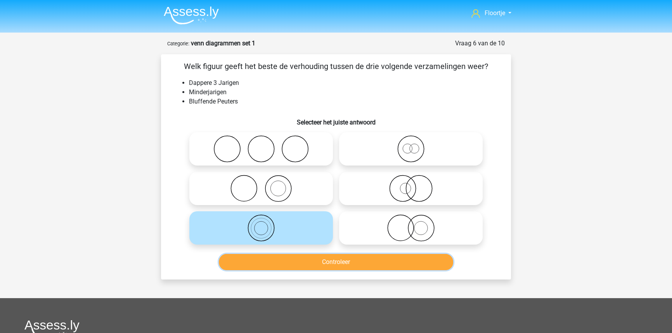
click at [291, 267] on button "Controleer" at bounding box center [336, 262] width 235 height 16
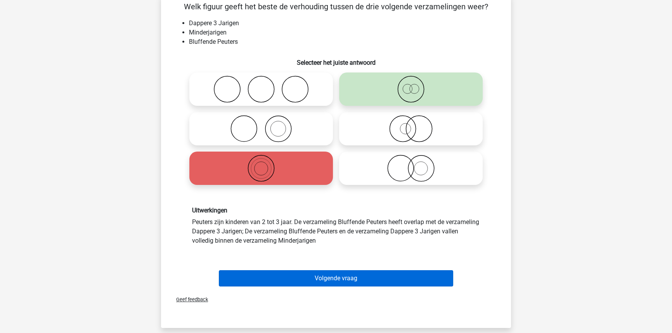
scroll to position [70, 0]
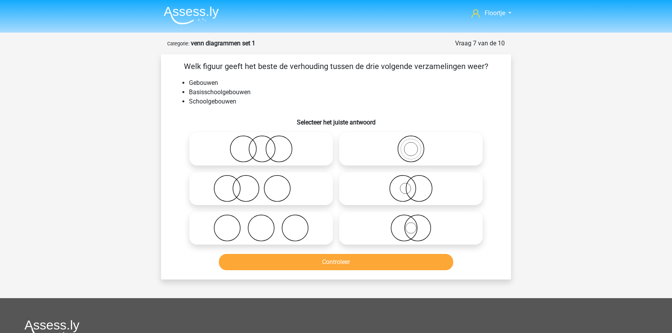
click at [1, 0] on html "Floortje [EMAIL_ADDRESS][DOMAIN_NAME] Nederlands English" at bounding box center [336, 251] width 672 height 503
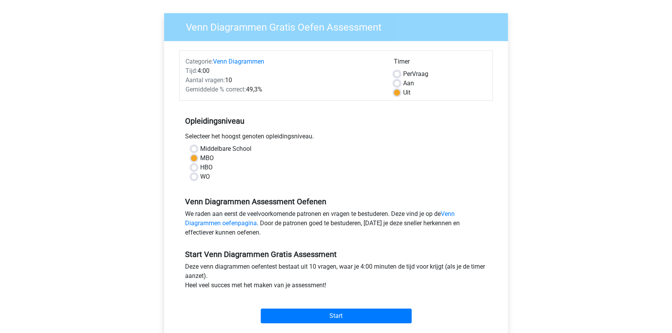
scroll to position [106, 0]
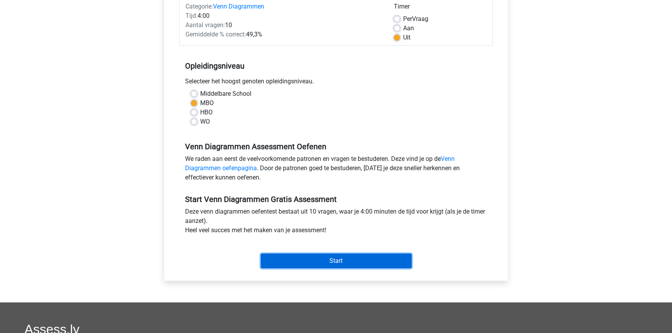
click at [341, 258] on input "Start" at bounding box center [336, 261] width 151 height 15
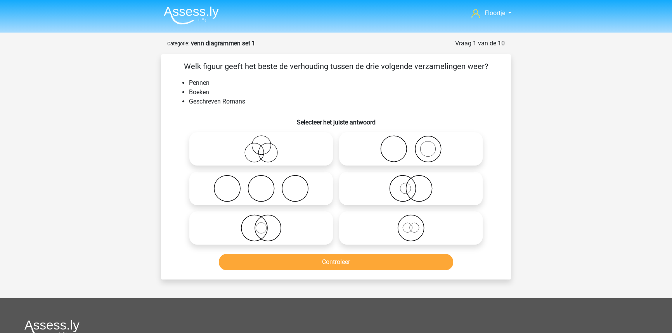
click at [404, 165] on label at bounding box center [411, 148] width 144 height 33
click at [411, 145] on input "radio" at bounding box center [413, 142] width 5 height 5
radio input "true"
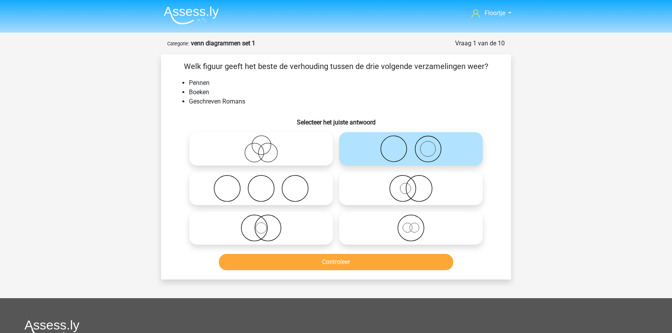
click at [387, 253] on div "Controleer" at bounding box center [335, 261] width 325 height 26
click at [380, 267] on button "Controleer" at bounding box center [336, 262] width 235 height 16
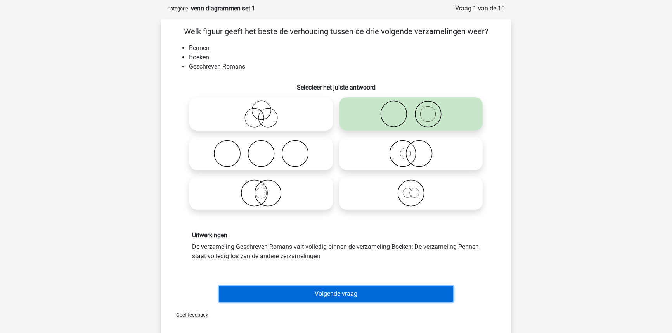
click at [367, 292] on button "Volgende vraag" at bounding box center [336, 294] width 235 height 16
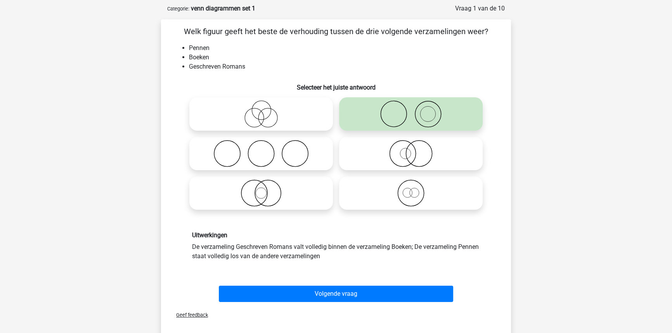
scroll to position [39, 0]
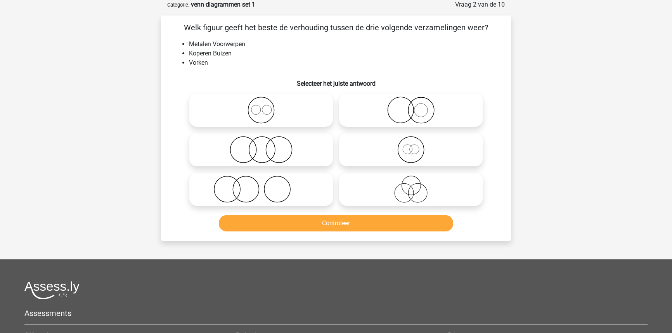
drag, startPoint x: 402, startPoint y: 122, endPoint x: 398, endPoint y: 144, distance: 22.5
click at [402, 123] on icon at bounding box center [410, 110] width 137 height 27
click at [411, 106] on input "radio" at bounding box center [413, 103] width 5 height 5
radio input "true"
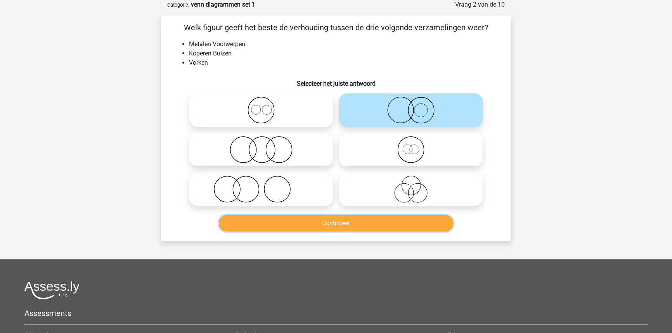
click at [382, 222] on button "Controleer" at bounding box center [336, 223] width 235 height 16
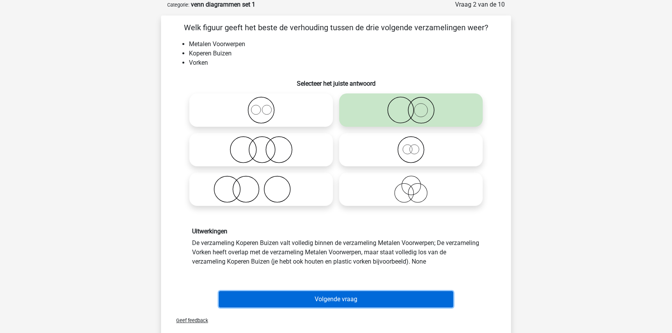
click at [354, 293] on button "Volgende vraag" at bounding box center [336, 299] width 235 height 16
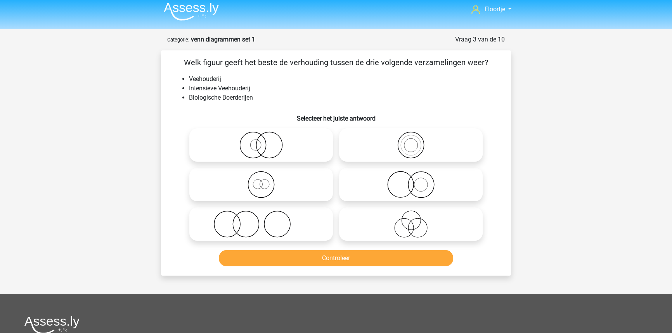
scroll to position [3, 0]
click at [413, 186] on icon at bounding box center [410, 185] width 137 height 27
click at [413, 181] on input "radio" at bounding box center [413, 178] width 5 height 5
radio input "true"
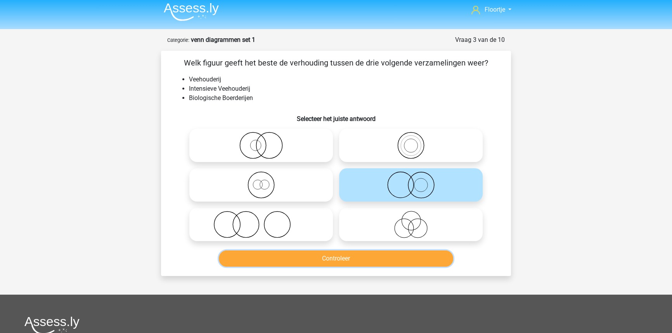
click at [396, 263] on button "Controleer" at bounding box center [336, 259] width 235 height 16
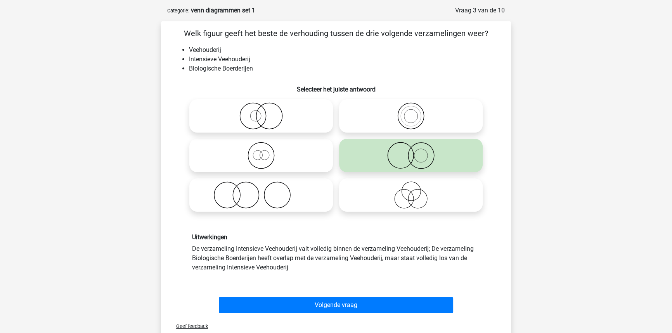
scroll to position [39, 0]
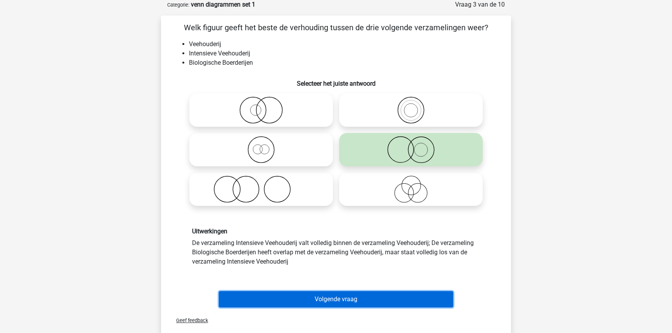
click at [395, 292] on button "Volgende vraag" at bounding box center [336, 299] width 235 height 16
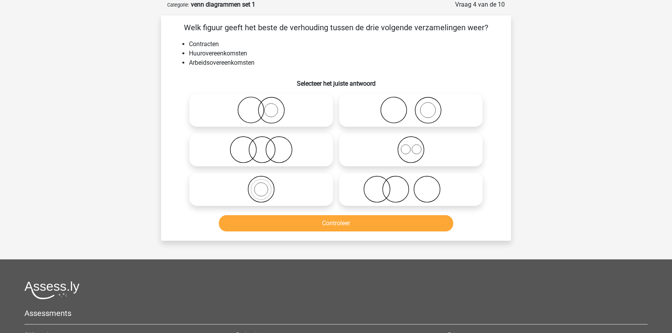
drag, startPoint x: 421, startPoint y: 159, endPoint x: 422, endPoint y: 165, distance: 5.5
click at [422, 165] on label at bounding box center [411, 149] width 144 height 33
click at [416, 146] on input "radio" at bounding box center [413, 143] width 5 height 5
radio input "true"
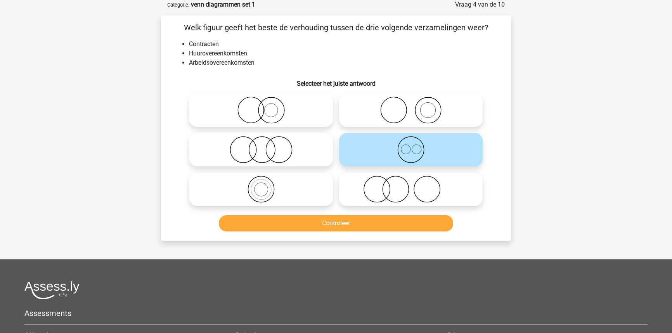
click at [411, 233] on div "Controleer" at bounding box center [336, 224] width 300 height 19
click at [412, 225] on button "Controleer" at bounding box center [336, 223] width 235 height 16
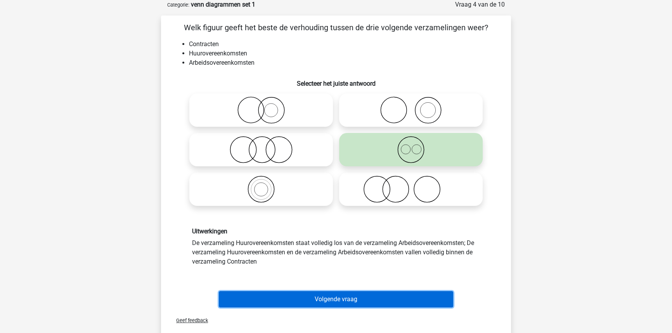
click at [423, 306] on button "Volgende vraag" at bounding box center [336, 299] width 235 height 16
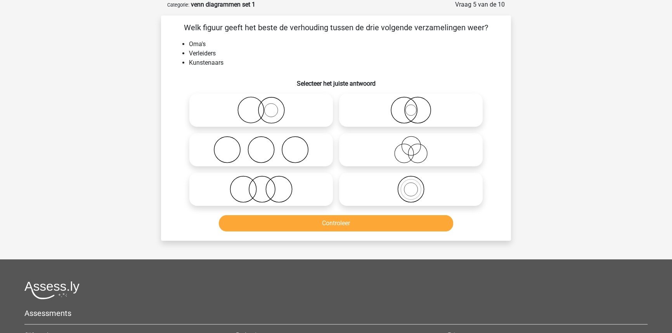
drag, startPoint x: 430, startPoint y: 169, endPoint x: 434, endPoint y: 155, distance: 14.2
click at [433, 159] on div at bounding box center [411, 150] width 150 height 40
click at [435, 154] on icon at bounding box center [410, 149] width 137 height 27
click at [416, 146] on input "radio" at bounding box center [413, 143] width 5 height 5
radio input "true"
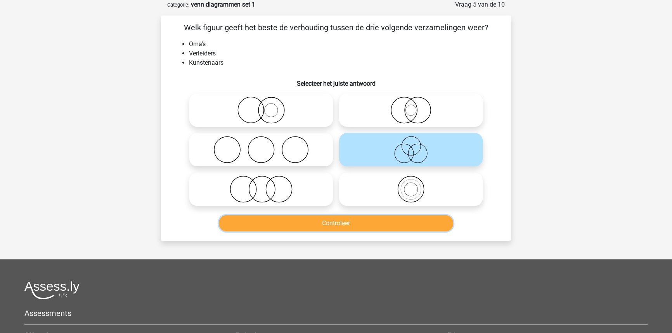
click at [423, 227] on button "Controleer" at bounding box center [336, 223] width 235 height 16
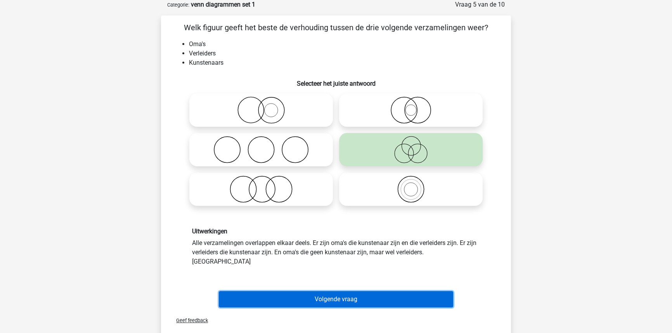
click at [444, 292] on button "Volgende vraag" at bounding box center [336, 299] width 235 height 16
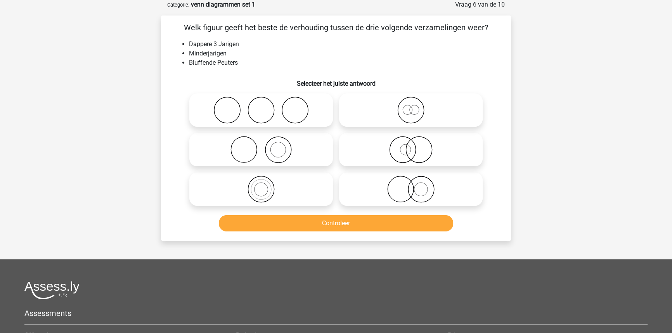
click at [401, 112] on icon at bounding box center [410, 110] width 137 height 27
click at [411, 106] on input "radio" at bounding box center [413, 103] width 5 height 5
radio input "true"
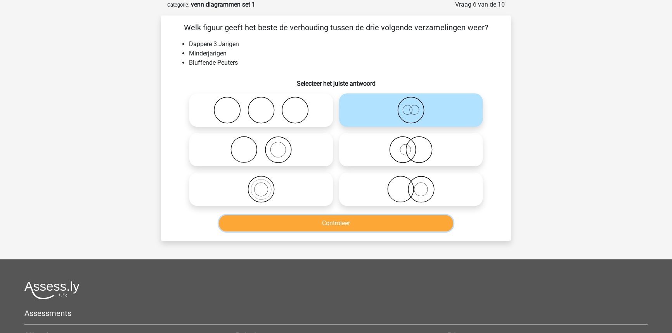
click at [389, 225] on button "Controleer" at bounding box center [336, 223] width 235 height 16
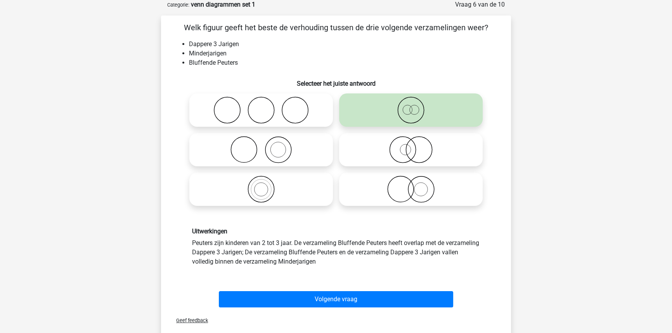
click at [392, 288] on div "Volgende vraag" at bounding box center [335, 298] width 325 height 26
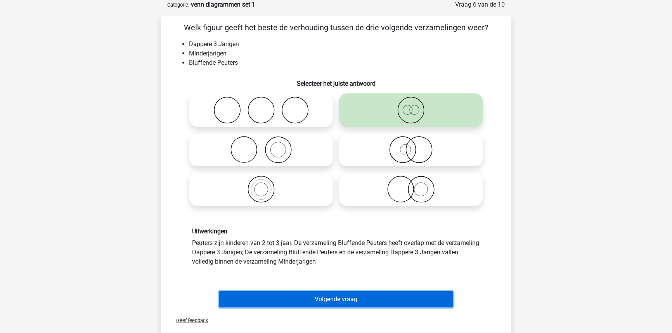
click at [389, 297] on button "Volgende vraag" at bounding box center [336, 299] width 235 height 16
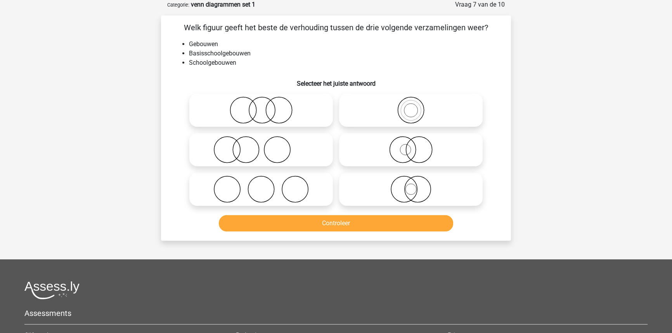
click at [405, 114] on icon at bounding box center [410, 110] width 137 height 27
click at [411, 106] on input "radio" at bounding box center [413, 103] width 5 height 5
radio input "true"
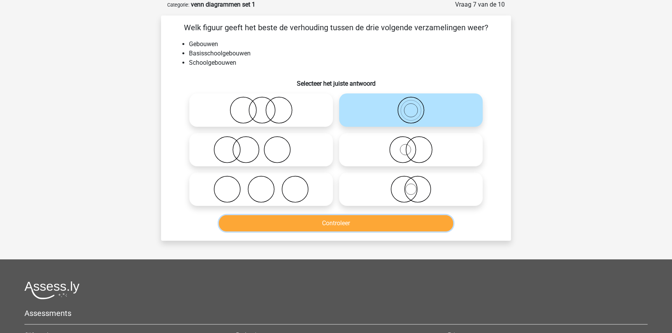
click at [383, 225] on button "Controleer" at bounding box center [336, 223] width 235 height 16
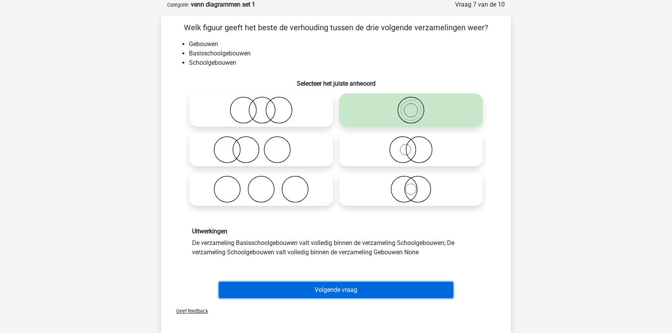
click at [366, 284] on button "Volgende vraag" at bounding box center [336, 290] width 235 height 16
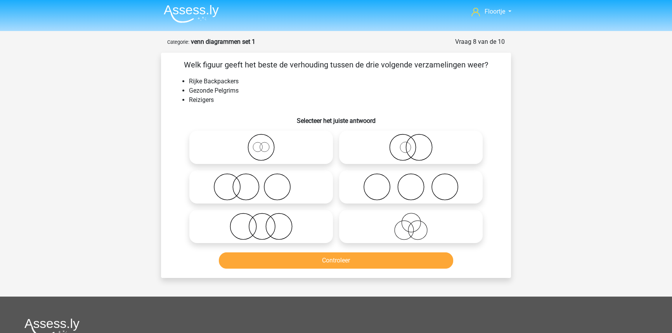
scroll to position [0, 0]
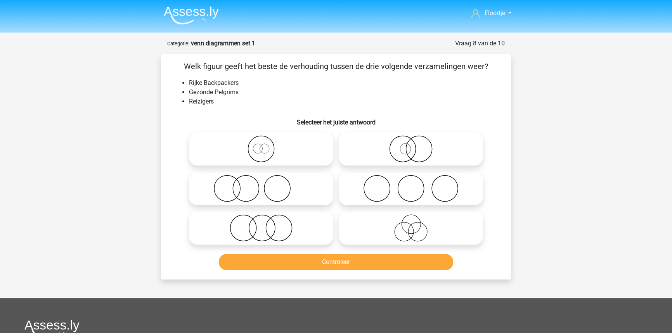
click at [425, 246] on div at bounding box center [411, 228] width 150 height 40
click at [423, 232] on icon at bounding box center [410, 228] width 137 height 27
click at [416, 224] on input "radio" at bounding box center [413, 221] width 5 height 5
radio input "true"
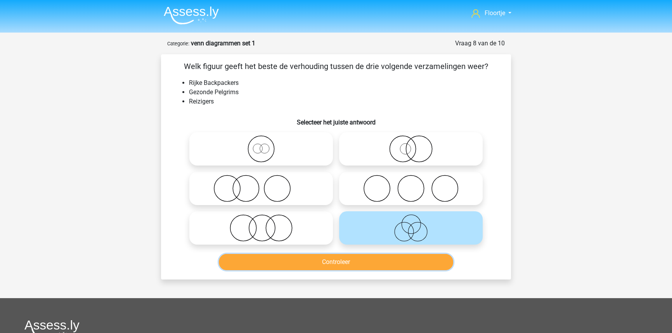
click at [423, 257] on button "Controleer" at bounding box center [336, 262] width 235 height 16
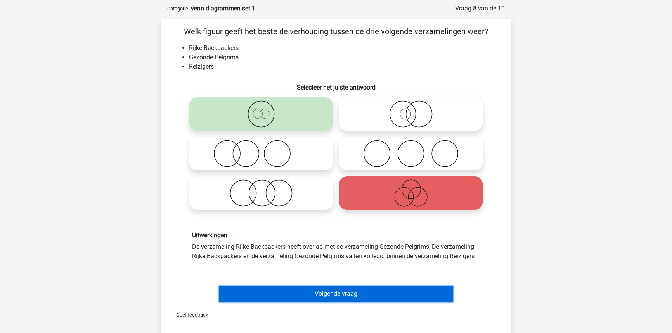
click at [407, 289] on button "Volgende vraag" at bounding box center [336, 294] width 235 height 16
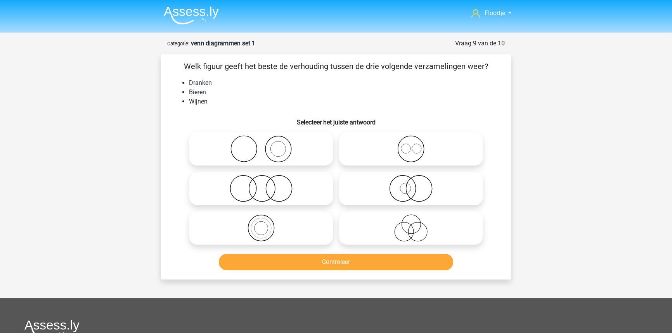
click at [400, 148] on icon at bounding box center [410, 148] width 137 height 27
click at [411, 145] on input "radio" at bounding box center [413, 142] width 5 height 5
radio input "true"
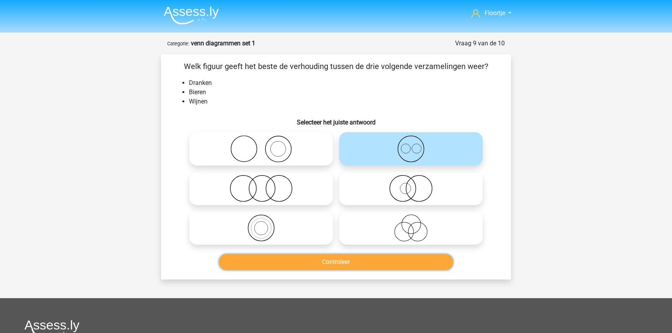
click at [373, 264] on button "Controleer" at bounding box center [336, 262] width 235 height 16
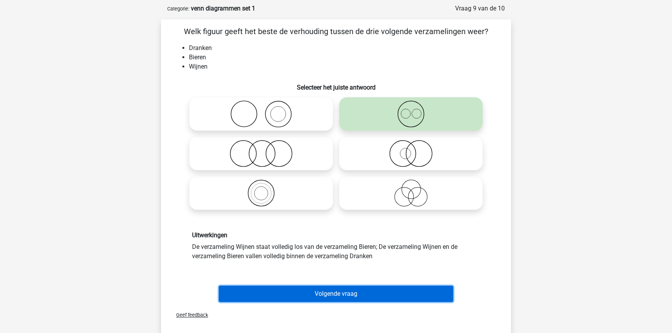
click at [367, 297] on button "Volgende vraag" at bounding box center [336, 294] width 235 height 16
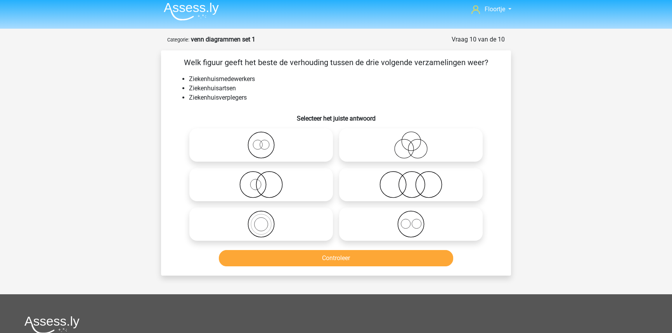
scroll to position [3, 0]
click at [409, 154] on icon at bounding box center [410, 145] width 137 height 27
click at [411, 142] on input "radio" at bounding box center [413, 139] width 5 height 5
radio input "true"
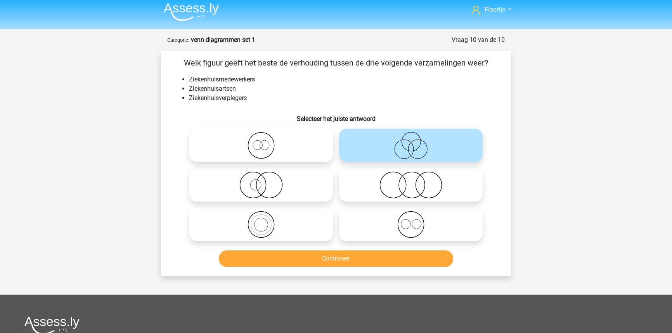
click at [256, 141] on icon at bounding box center [260, 145] width 137 height 27
click at [261, 141] on input "radio" at bounding box center [263, 139] width 5 height 5
radio input "true"
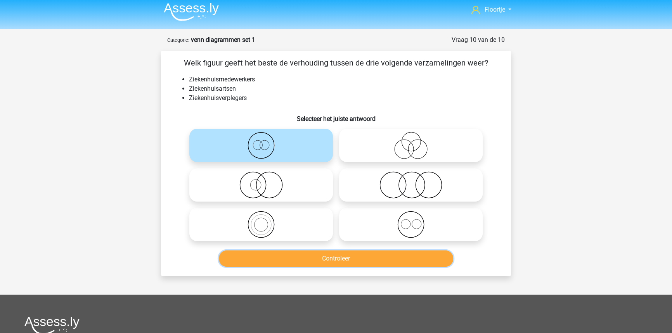
click at [280, 256] on button "Controleer" at bounding box center [336, 259] width 235 height 16
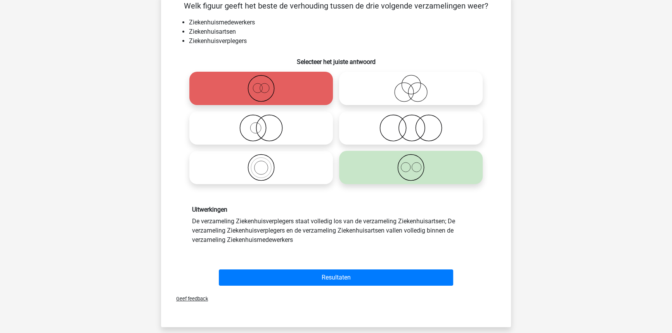
scroll to position [74, 0]
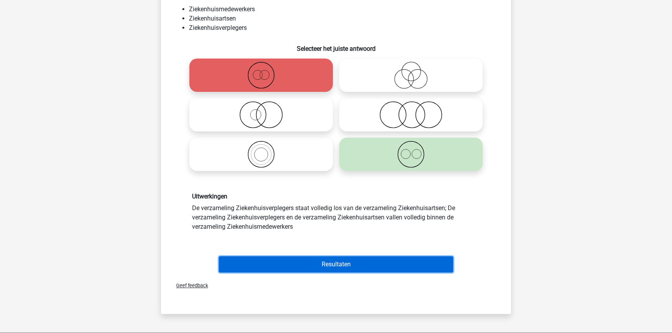
click at [338, 260] on button "Resultaten" at bounding box center [336, 264] width 235 height 16
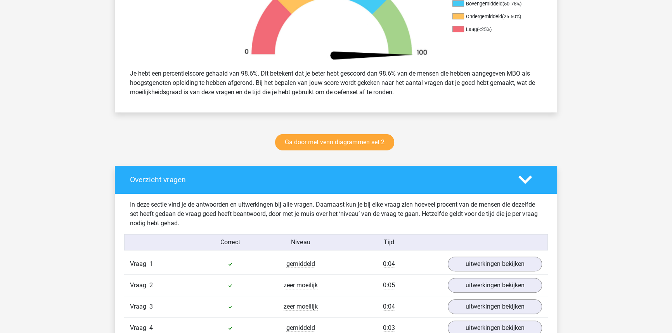
scroll to position [282, 0]
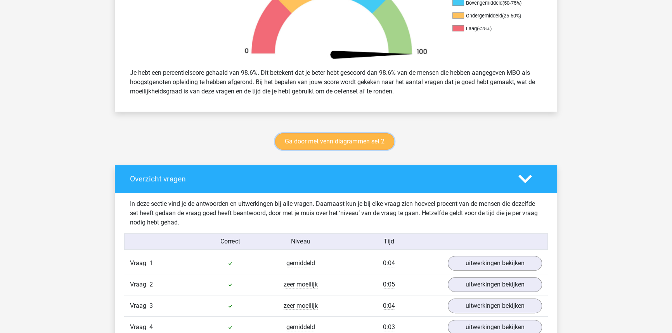
click at [334, 133] on link "Ga door met venn diagrammen set 2" at bounding box center [334, 141] width 119 height 16
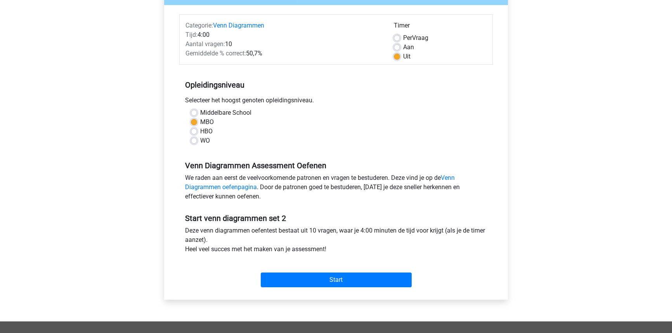
scroll to position [106, 0]
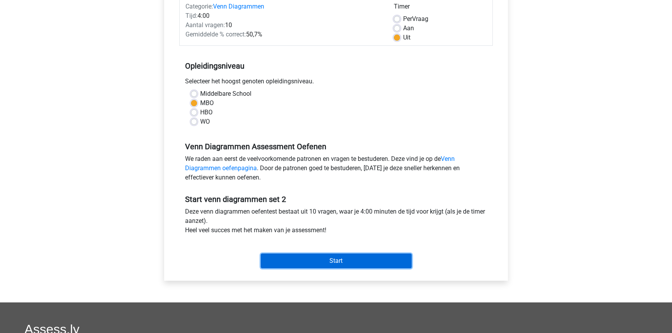
click at [328, 268] on input "Start" at bounding box center [336, 261] width 151 height 15
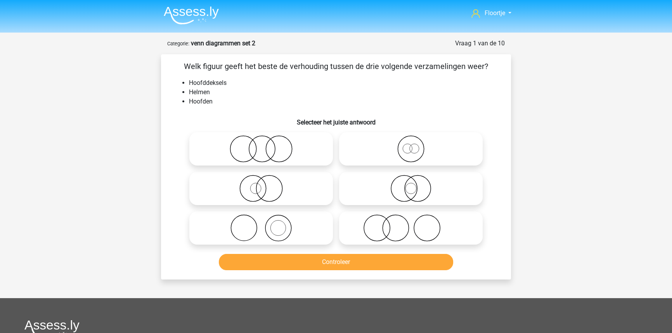
click at [273, 235] on icon at bounding box center [260, 228] width 137 height 27
click at [266, 224] on input "radio" at bounding box center [263, 221] width 5 height 5
radio input "true"
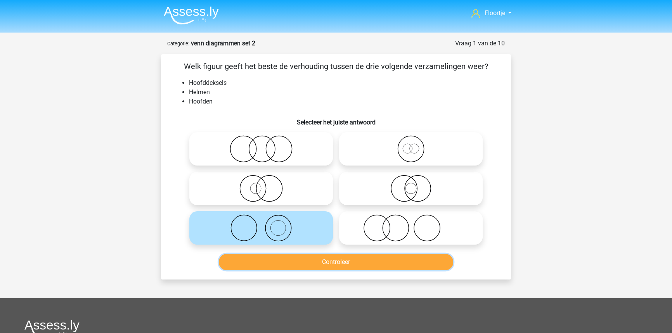
click at [291, 256] on button "Controleer" at bounding box center [336, 262] width 235 height 16
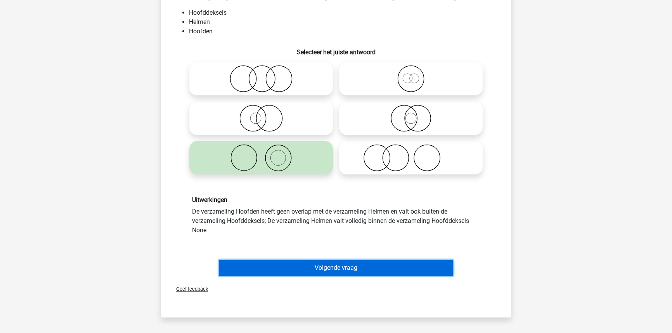
click at [291, 266] on button "Volgende vraag" at bounding box center [336, 268] width 235 height 16
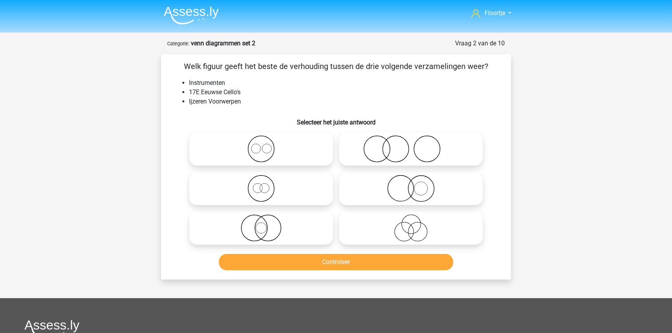
click at [311, 190] on icon at bounding box center [260, 188] width 137 height 27
click at [266, 185] on input "radio" at bounding box center [263, 182] width 5 height 5
radio input "true"
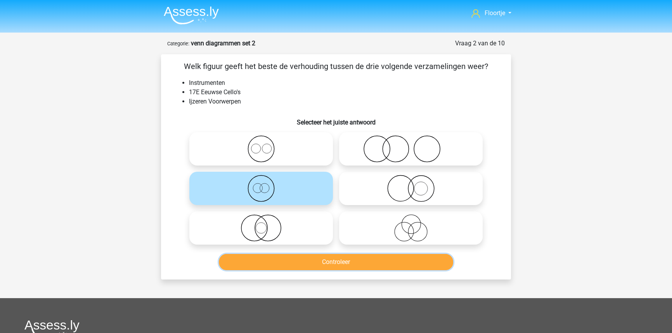
click at [301, 255] on button "Controleer" at bounding box center [336, 262] width 235 height 16
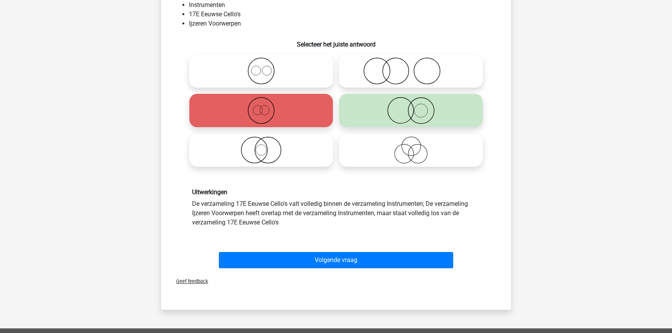
scroll to position [106, 0]
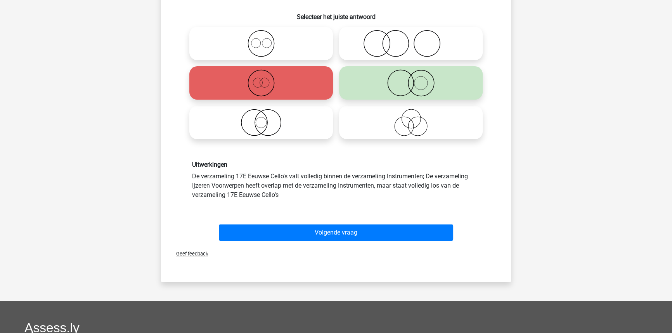
click at [336, 244] on div "Geef feedback" at bounding box center [336, 254] width 344 height 20
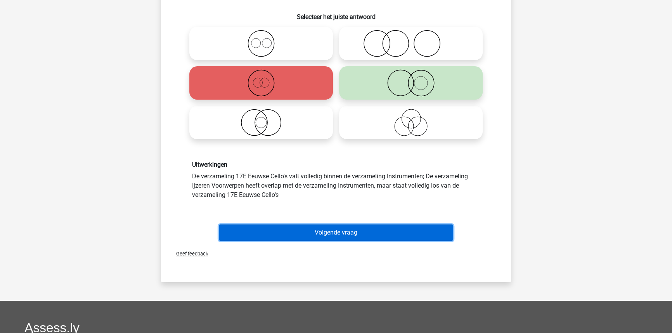
click at [337, 237] on button "Volgende vraag" at bounding box center [336, 233] width 235 height 16
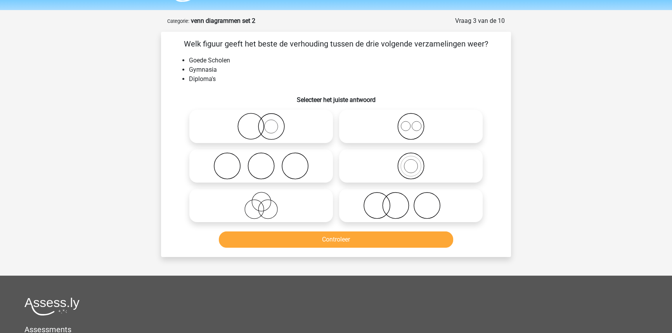
scroll to position [3, 0]
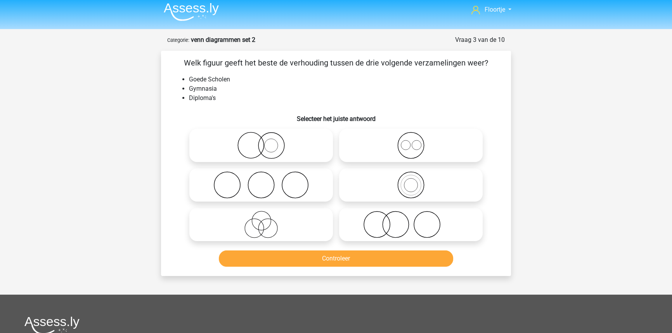
drag, startPoint x: 367, startPoint y: 227, endPoint x: 363, endPoint y: 239, distance: 12.6
click at [367, 227] on icon at bounding box center [410, 224] width 137 height 27
click at [411, 221] on input "radio" at bounding box center [413, 218] width 5 height 5
radio input "true"
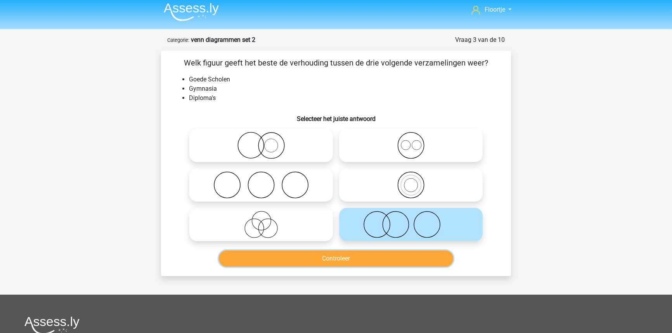
click at [357, 260] on button "Controleer" at bounding box center [336, 259] width 235 height 16
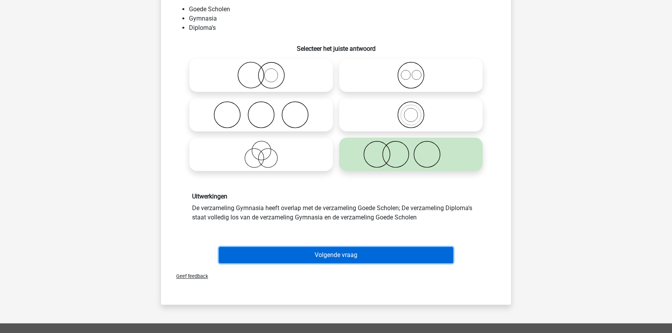
click at [365, 259] on button "Volgende vraag" at bounding box center [336, 255] width 235 height 16
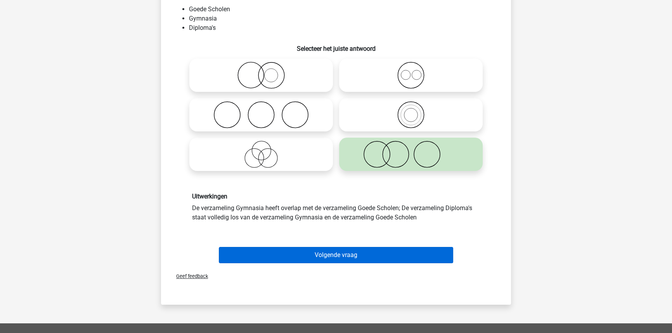
scroll to position [39, 0]
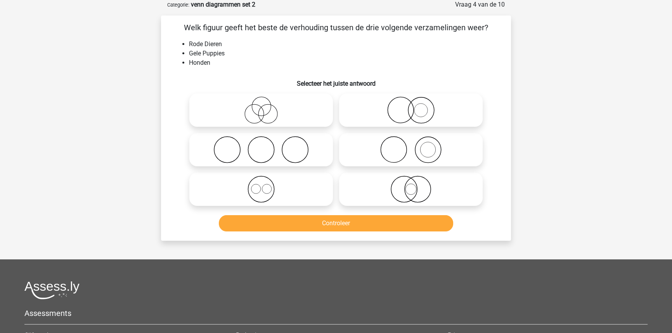
click at [405, 122] on circle at bounding box center [401, 110] width 26 height 26
click at [411, 106] on input "radio" at bounding box center [413, 103] width 5 height 5
radio input "true"
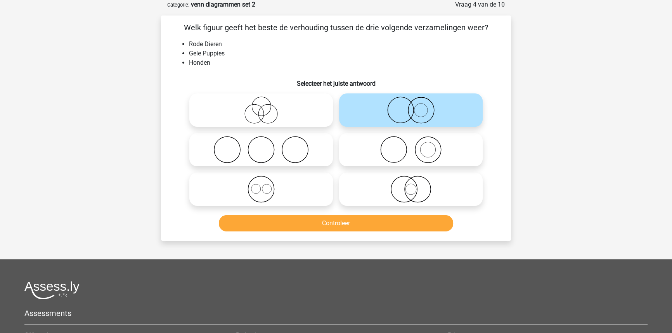
click at [392, 213] on div "Controleer" at bounding box center [335, 222] width 325 height 26
click at [393, 227] on button "Controleer" at bounding box center [336, 223] width 235 height 16
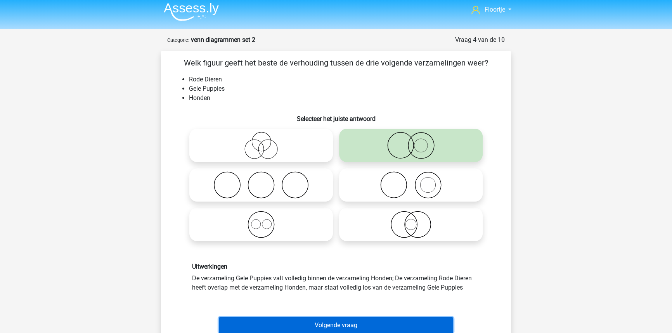
click at [377, 321] on button "Volgende vraag" at bounding box center [336, 325] width 235 height 16
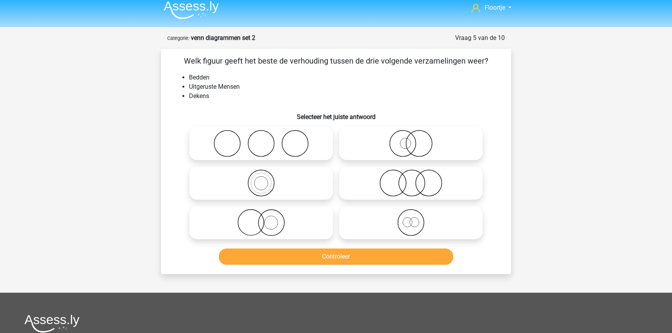
scroll to position [0, 0]
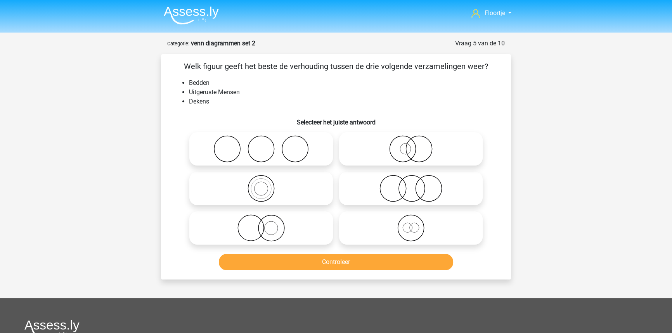
drag, startPoint x: 277, startPoint y: 154, endPoint x: 283, endPoint y: 236, distance: 82.1
click at [277, 157] on icon at bounding box center [260, 148] width 137 height 27
click at [266, 145] on input "radio" at bounding box center [263, 142] width 5 height 5
radio input "true"
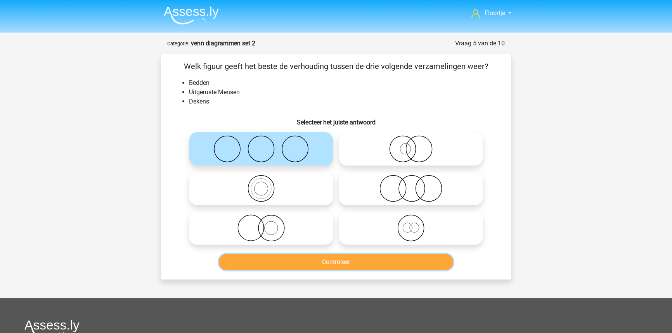
click at [287, 265] on button "Controleer" at bounding box center [336, 262] width 235 height 16
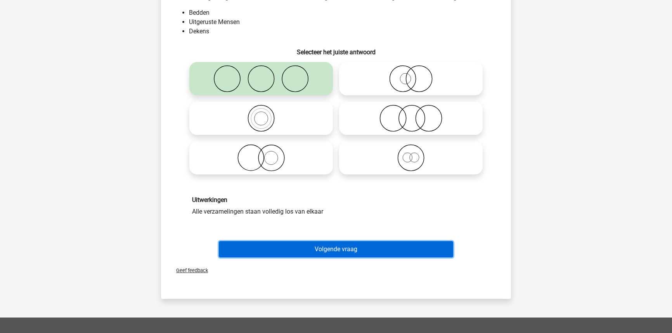
click at [288, 248] on button "Volgende vraag" at bounding box center [336, 249] width 235 height 16
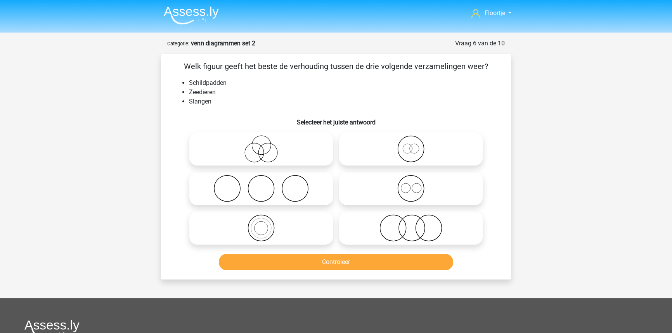
click at [441, 228] on icon at bounding box center [410, 228] width 137 height 27
click at [416, 224] on input "radio" at bounding box center [413, 221] width 5 height 5
radio input "true"
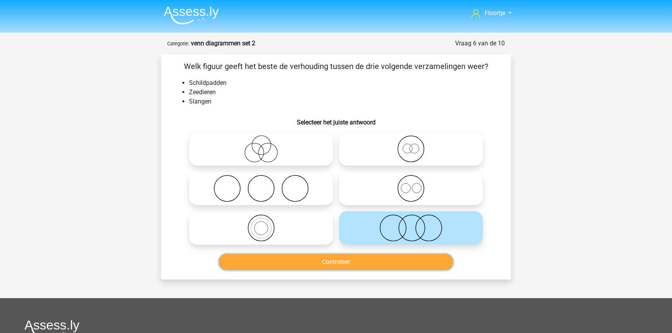
click at [412, 260] on button "Controleer" at bounding box center [336, 262] width 235 height 16
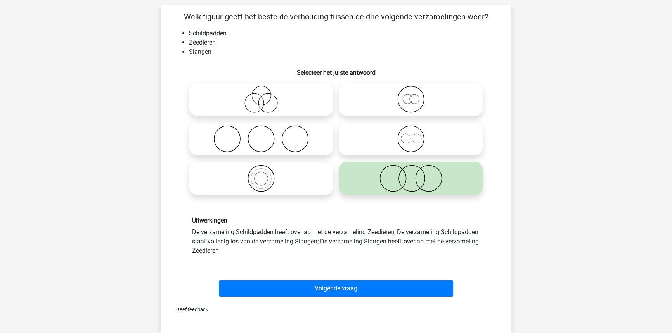
scroll to position [70, 0]
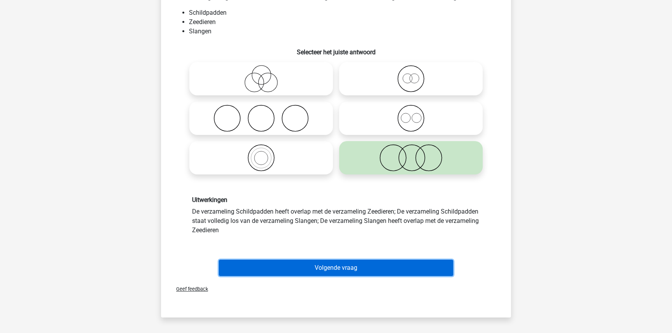
click at [411, 261] on button "Volgende vraag" at bounding box center [336, 268] width 235 height 16
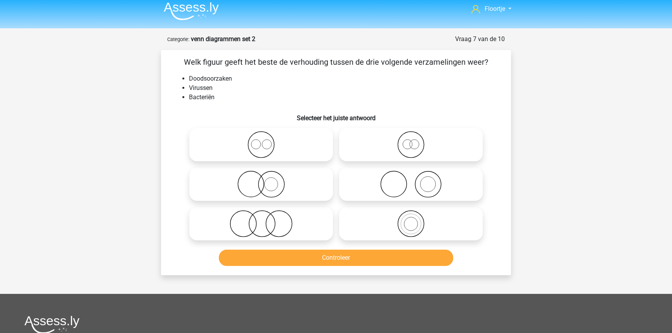
scroll to position [0, 0]
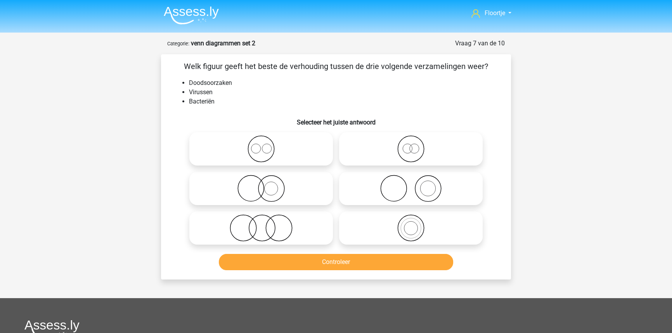
click at [220, 225] on icon at bounding box center [260, 228] width 137 height 27
click at [261, 224] on input "radio" at bounding box center [263, 221] width 5 height 5
radio input "true"
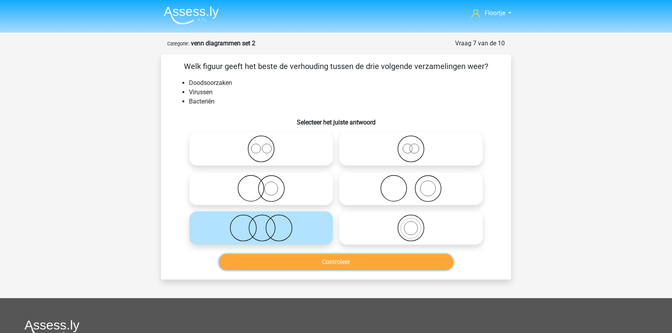
click at [326, 269] on button "Controleer" at bounding box center [336, 262] width 235 height 16
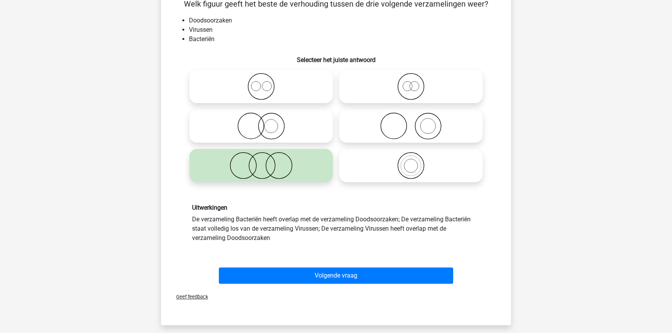
scroll to position [70, 0]
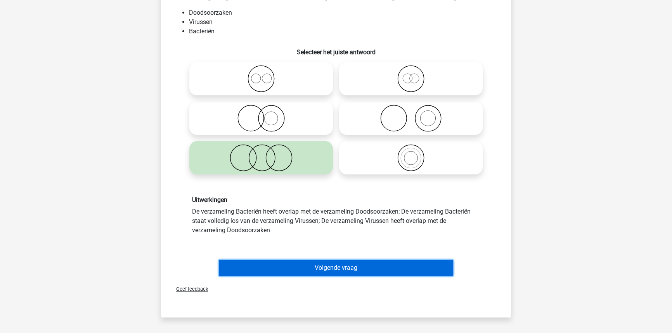
click at [326, 270] on button "Volgende vraag" at bounding box center [336, 268] width 235 height 16
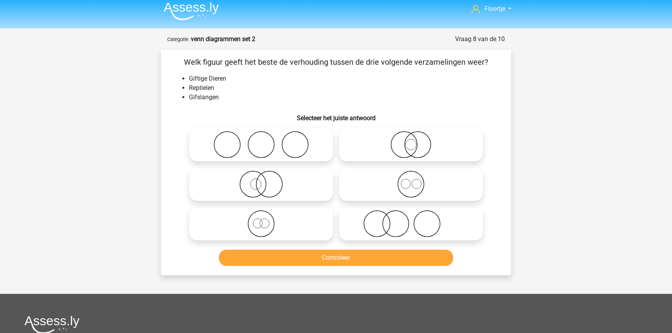
scroll to position [3, 0]
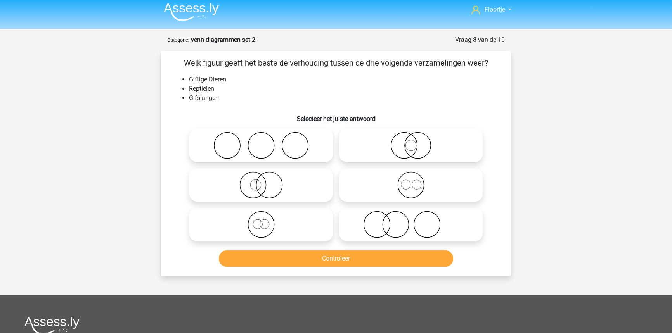
click at [262, 228] on icon at bounding box center [260, 224] width 137 height 27
click at [262, 221] on input "radio" at bounding box center [263, 218] width 5 height 5
radio input "true"
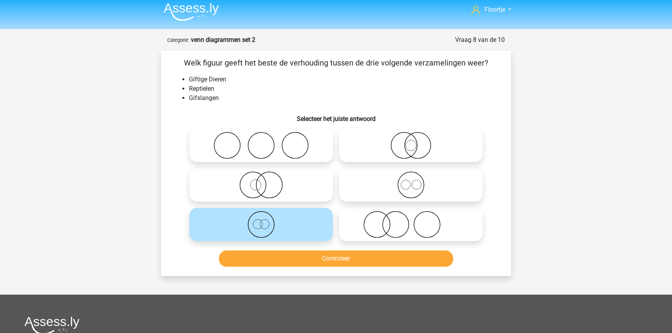
drag, startPoint x: 410, startPoint y: 157, endPoint x: 403, endPoint y: 189, distance: 33.3
click at [410, 158] on icon at bounding box center [410, 145] width 137 height 27
click at [411, 142] on input "radio" at bounding box center [413, 139] width 5 height 5
radio input "true"
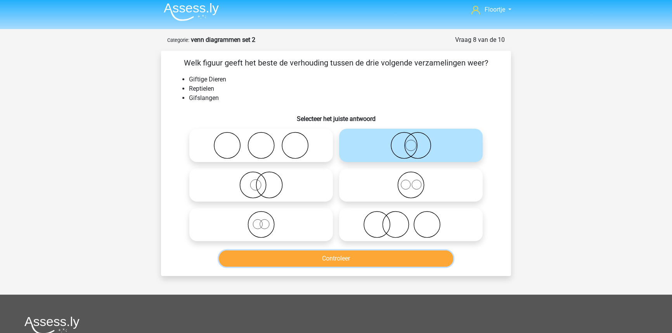
click at [374, 259] on button "Controleer" at bounding box center [336, 259] width 235 height 16
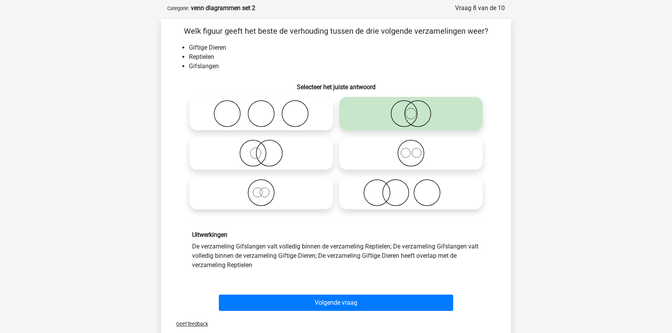
scroll to position [39, 0]
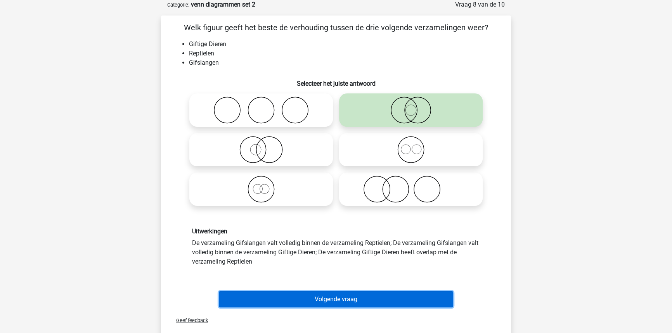
click at [355, 299] on button "Volgende vraag" at bounding box center [336, 299] width 235 height 16
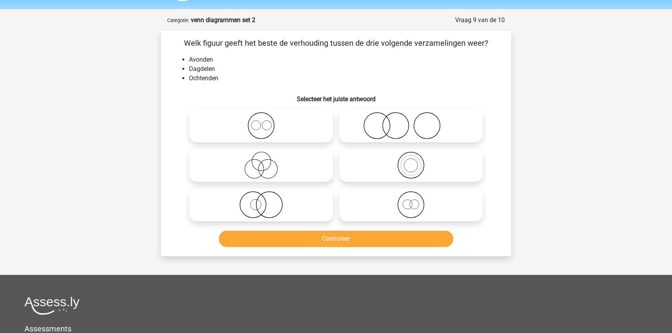
scroll to position [3, 0]
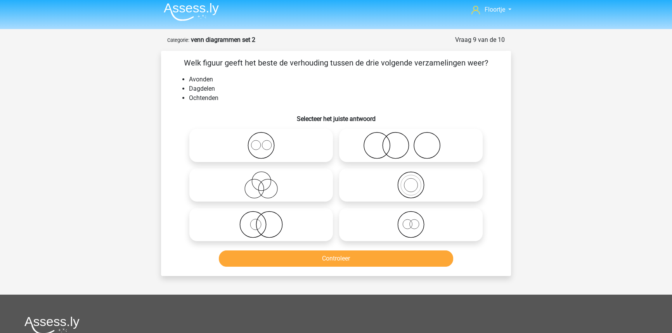
drag, startPoint x: 295, startPoint y: 150, endPoint x: 318, endPoint y: 239, distance: 92.4
click at [296, 152] on icon at bounding box center [260, 145] width 137 height 27
click at [266, 142] on input "radio" at bounding box center [263, 139] width 5 height 5
radio input "true"
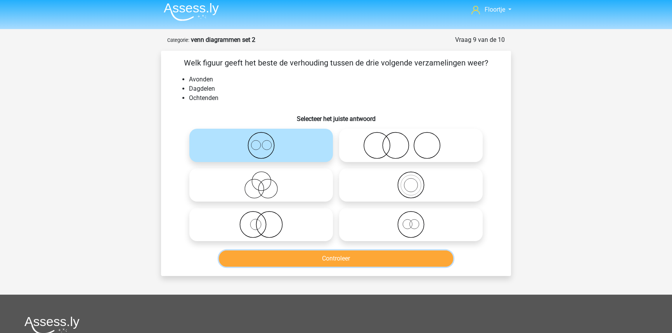
click at [325, 260] on button "Controleer" at bounding box center [336, 259] width 235 height 16
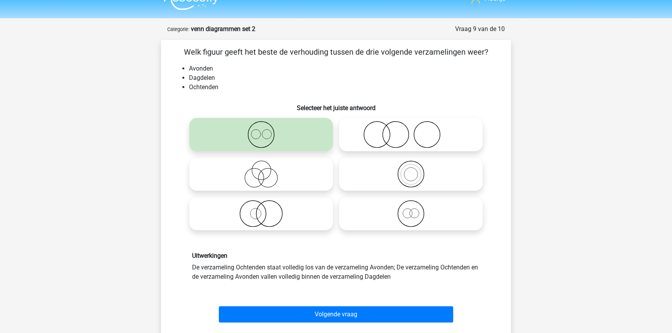
scroll to position [39, 0]
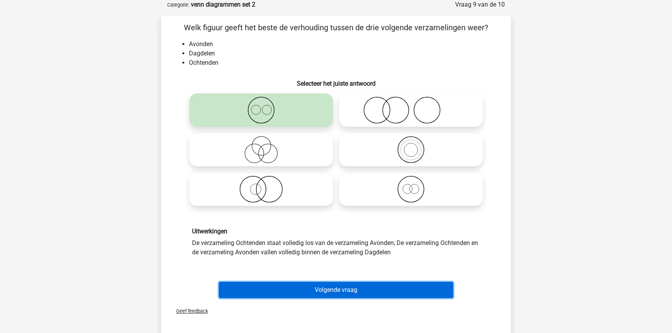
click at [331, 284] on button "Volgende vraag" at bounding box center [336, 290] width 235 height 16
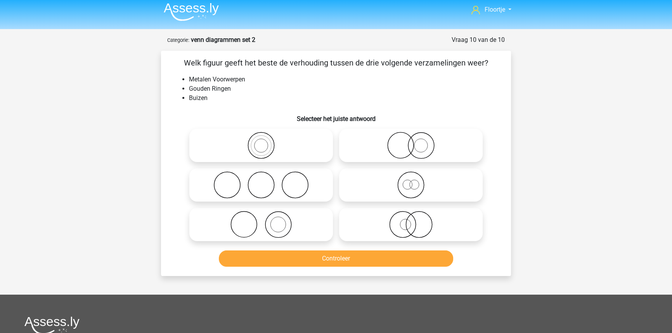
scroll to position [0, 0]
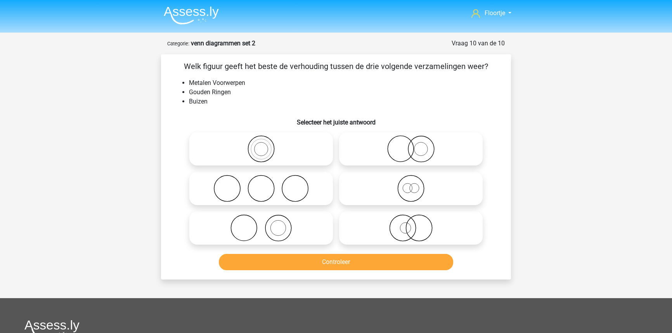
click at [376, 157] on icon at bounding box center [410, 148] width 137 height 27
click at [411, 145] on input "radio" at bounding box center [413, 142] width 5 height 5
radio input "true"
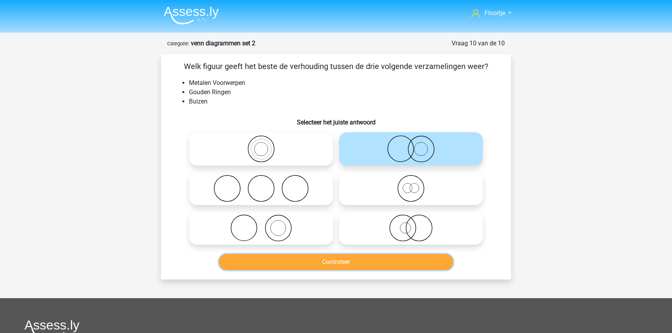
click at [341, 255] on button "Controleer" at bounding box center [336, 262] width 235 height 16
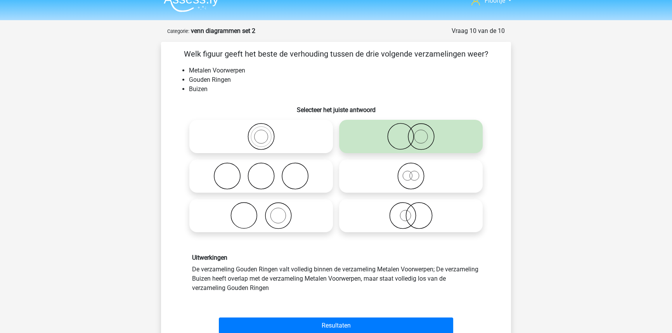
scroll to position [35, 0]
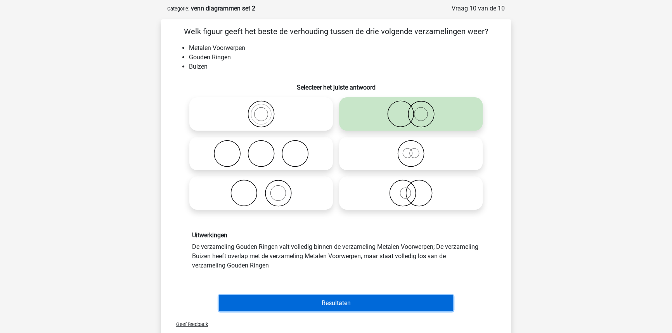
click at [328, 307] on button "Resultaten" at bounding box center [336, 303] width 235 height 16
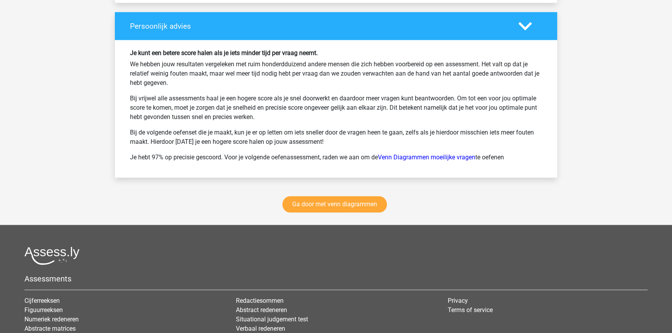
scroll to position [1023, 0]
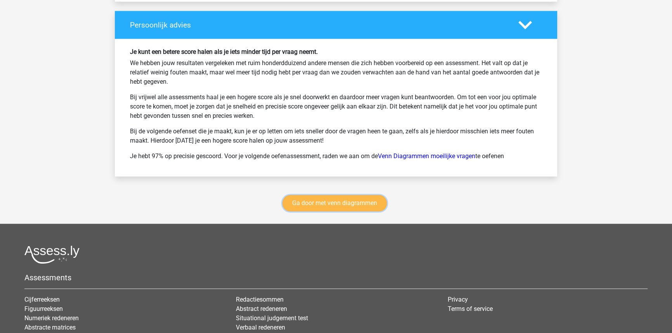
click at [324, 202] on link "Ga door met venn diagrammen" at bounding box center [334, 203] width 104 height 16
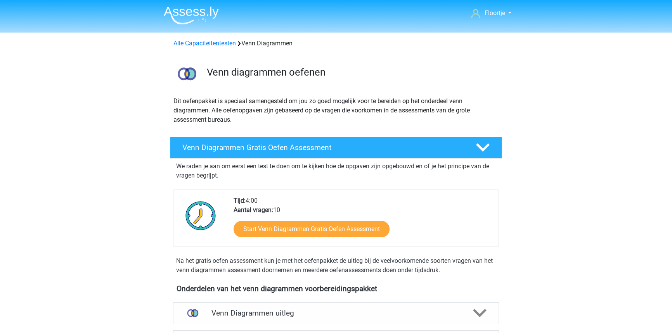
scroll to position [327, 0]
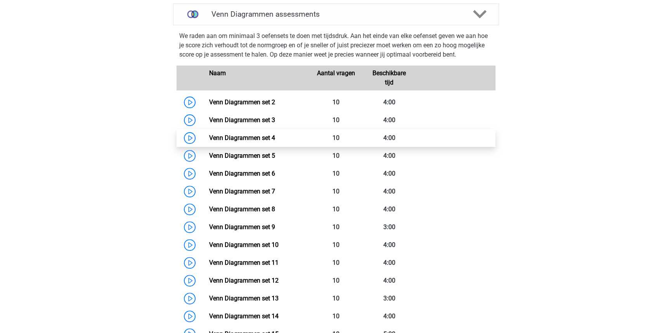
click at [275, 142] on link "Venn Diagrammen set 4" at bounding box center [242, 137] width 66 height 7
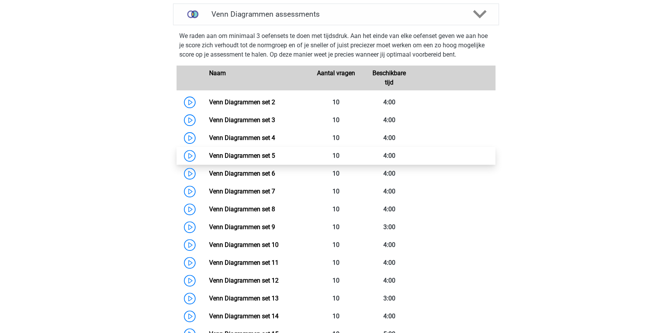
click at [275, 159] on link "Venn Diagrammen set 5" at bounding box center [242, 155] width 66 height 7
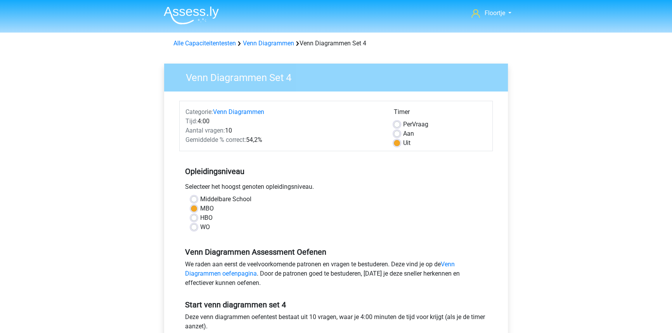
click at [392, 120] on div "Timer Per Vraag Aan Uit" at bounding box center [440, 127] width 104 height 40
click at [403, 123] on label "Per Vraag" at bounding box center [415, 124] width 25 height 9
click at [394, 123] on input "Per Vraag" at bounding box center [397, 124] width 6 height 8
radio input "true"
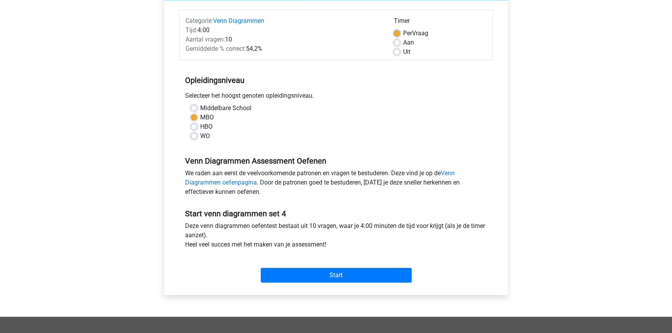
scroll to position [176, 0]
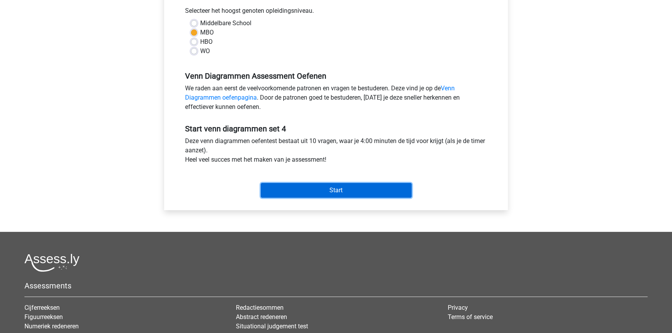
click at [370, 183] on input "Start" at bounding box center [336, 190] width 151 height 15
click at [290, 188] on input "Start" at bounding box center [336, 190] width 151 height 15
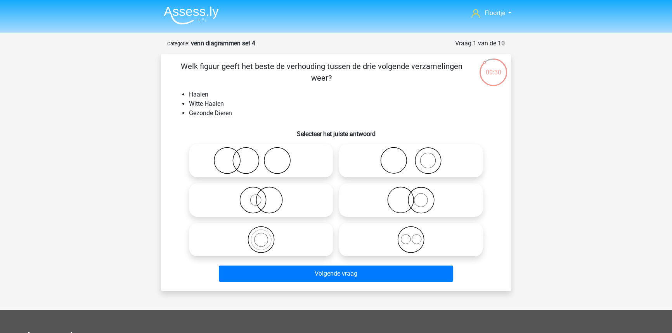
click at [371, 192] on icon at bounding box center [410, 200] width 137 height 27
click at [411, 192] on input "radio" at bounding box center [413, 193] width 5 height 5
radio input "true"
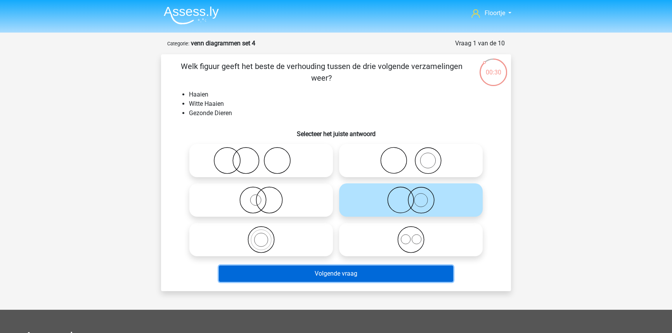
click at [371, 270] on button "Volgende vraag" at bounding box center [336, 274] width 235 height 16
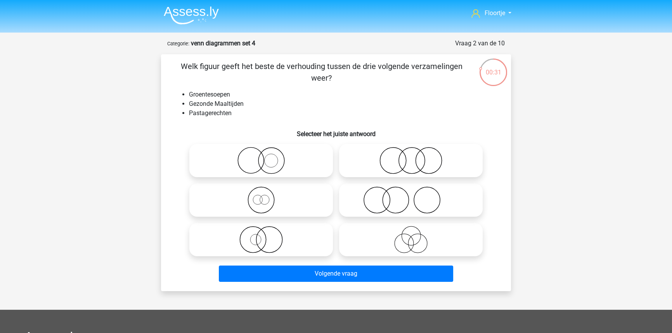
click at [387, 164] on icon at bounding box center [410, 160] width 137 height 27
click at [411, 157] on input "radio" at bounding box center [413, 154] width 5 height 5
radio input "true"
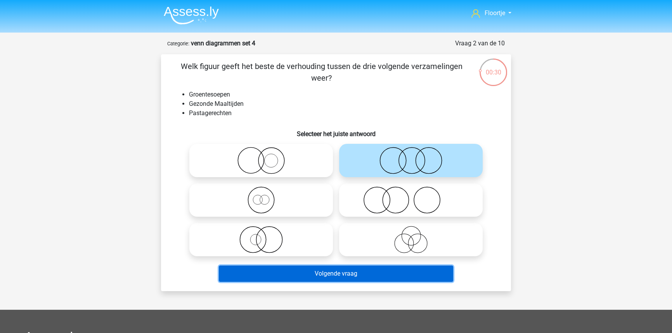
click at [343, 277] on button "Volgende vraag" at bounding box center [336, 274] width 235 height 16
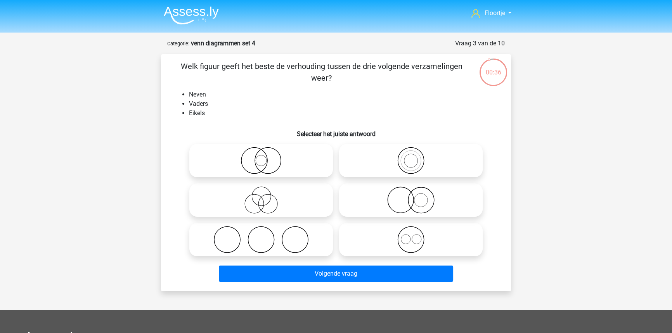
click at [274, 208] on icon at bounding box center [260, 200] width 137 height 27
click at [266, 196] on input "radio" at bounding box center [263, 193] width 5 height 5
radio input "true"
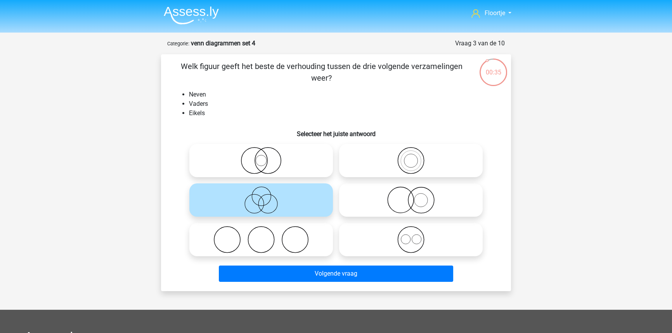
click at [319, 284] on div "Welk figuur geeft het beste de verhouding tussen de drie volgende verzamelingen…" at bounding box center [336, 172] width 350 height 237
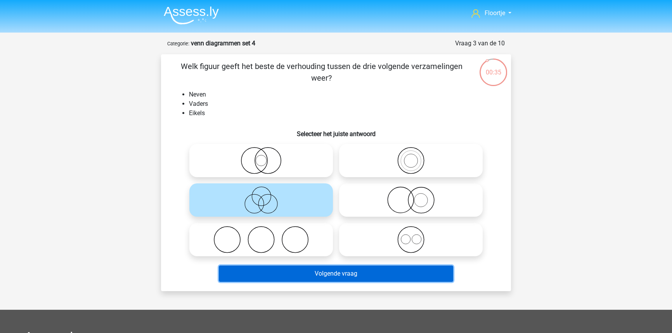
click at [319, 279] on button "Volgende vraag" at bounding box center [336, 274] width 235 height 16
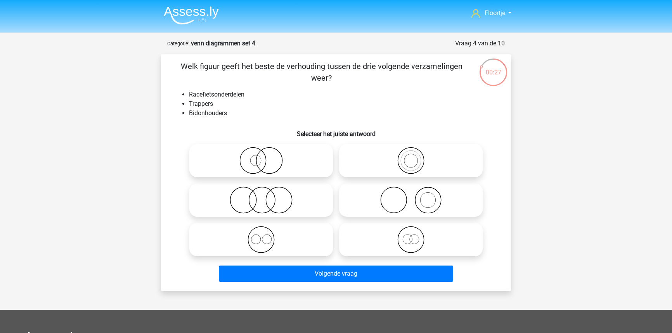
click at [400, 210] on icon at bounding box center [410, 200] width 137 height 27
click at [411, 196] on input "radio" at bounding box center [413, 193] width 5 height 5
radio input "true"
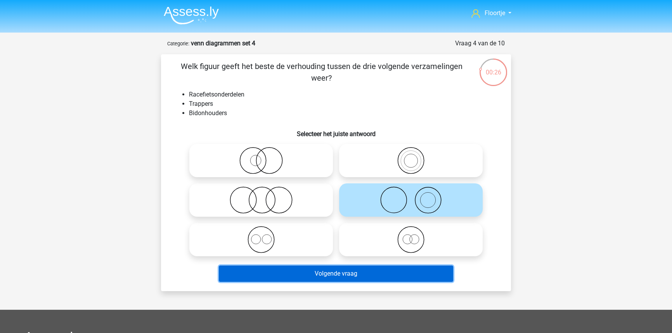
click at [349, 275] on button "Volgende vraag" at bounding box center [336, 274] width 235 height 16
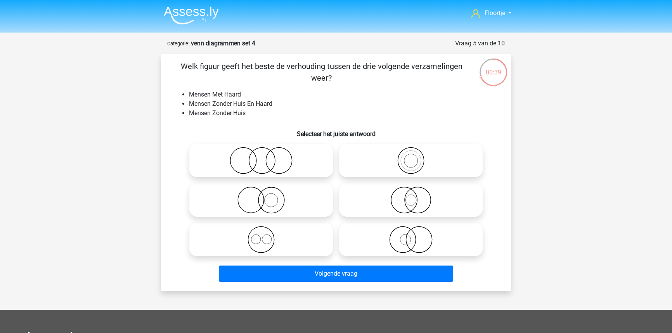
click at [369, 196] on icon at bounding box center [410, 200] width 137 height 27
click at [411, 196] on input "radio" at bounding box center [413, 193] width 5 height 5
radio input "true"
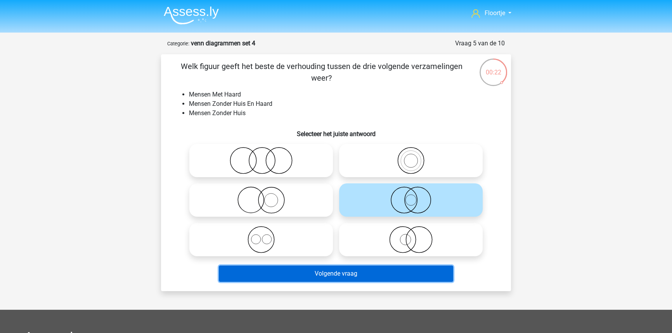
click at [381, 269] on button "Volgende vraag" at bounding box center [336, 274] width 235 height 16
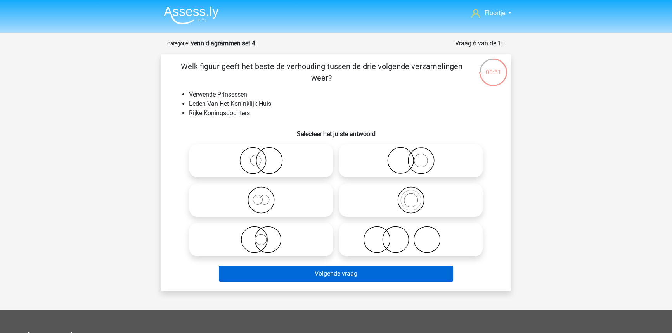
drag, startPoint x: 275, startPoint y: 241, endPoint x: 296, endPoint y: 270, distance: 36.4
click at [275, 241] on icon at bounding box center [260, 239] width 137 height 27
click at [266, 236] on input "radio" at bounding box center [263, 233] width 5 height 5
radio input "true"
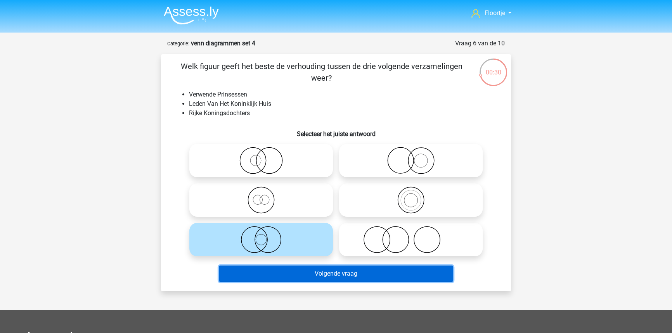
click at [305, 274] on button "Volgende vraag" at bounding box center [336, 274] width 235 height 16
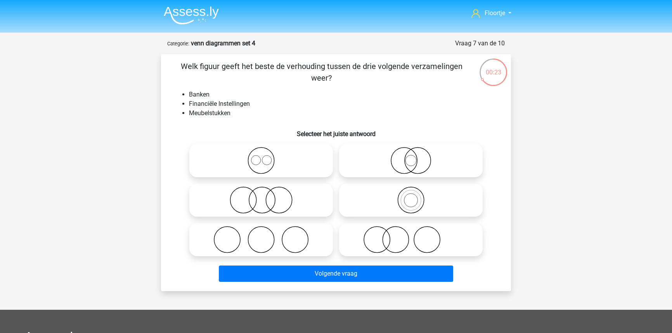
click at [292, 213] on icon at bounding box center [260, 200] width 137 height 27
click at [266, 196] on input "radio" at bounding box center [263, 193] width 5 height 5
radio input "true"
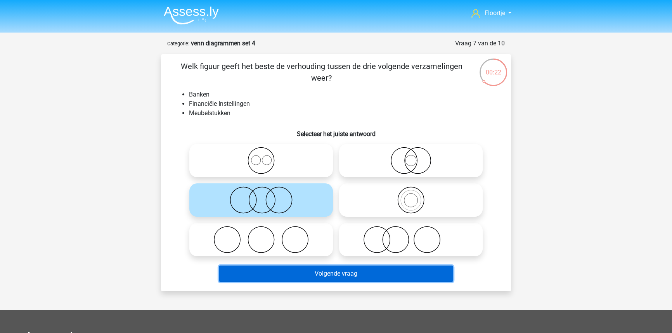
click at [312, 277] on button "Volgende vraag" at bounding box center [336, 274] width 235 height 16
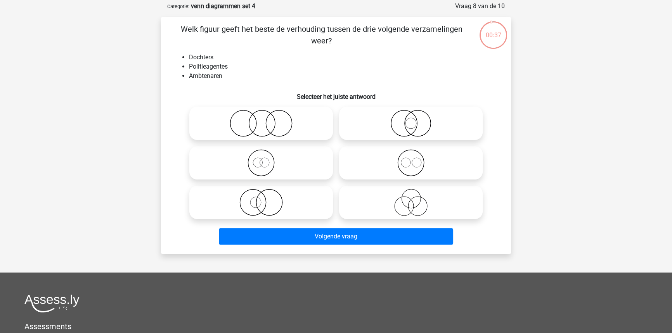
scroll to position [39, 0]
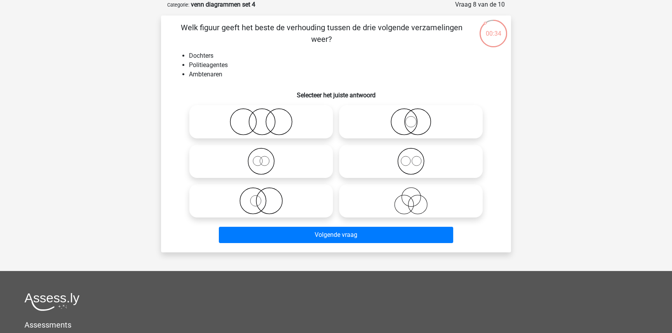
click at [360, 199] on icon at bounding box center [410, 200] width 137 height 27
click at [411, 197] on input "radio" at bounding box center [413, 194] width 5 height 5
radio input "true"
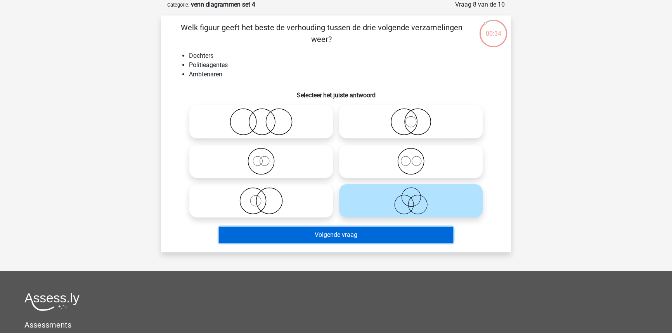
click at [352, 232] on button "Volgende vraag" at bounding box center [336, 235] width 235 height 16
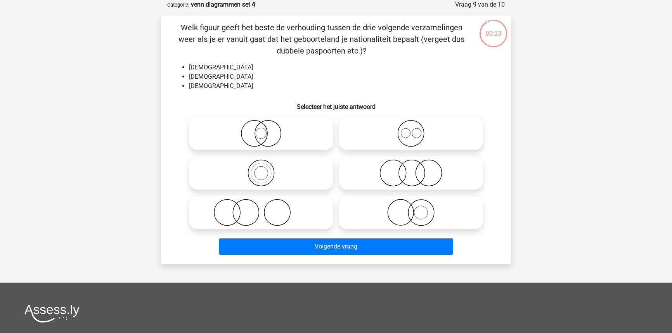
click at [367, 139] on icon at bounding box center [410, 133] width 137 height 27
click at [411, 130] on input "radio" at bounding box center [413, 127] width 5 height 5
radio input "true"
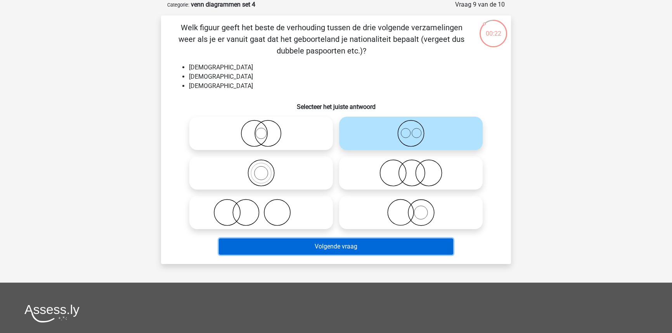
click at [338, 246] on button "Volgende vraag" at bounding box center [336, 247] width 235 height 16
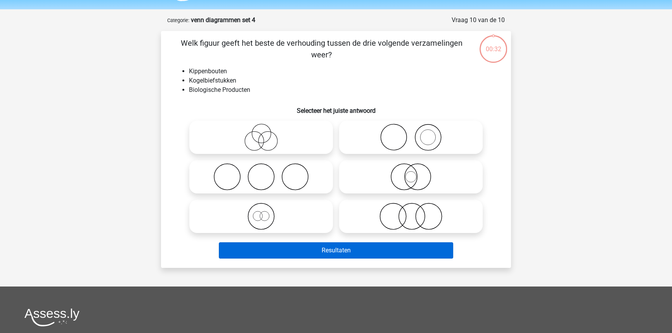
scroll to position [3, 0]
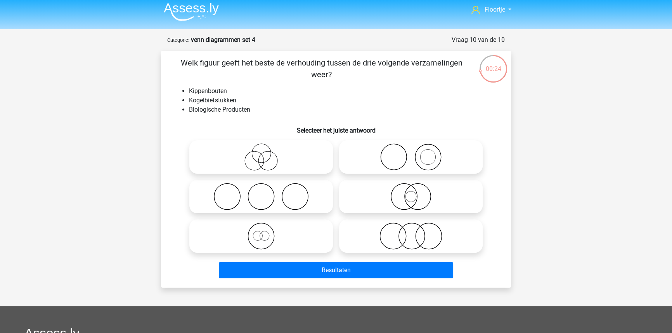
drag, startPoint x: 370, startPoint y: 233, endPoint x: 366, endPoint y: 260, distance: 27.1
click at [370, 234] on icon at bounding box center [410, 236] width 137 height 27
click at [411, 232] on input "radio" at bounding box center [413, 229] width 5 height 5
radio input "true"
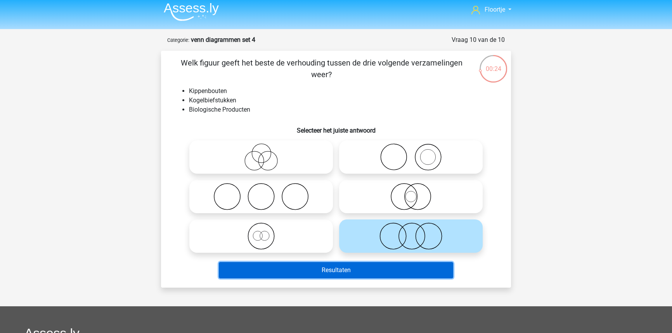
click at [365, 274] on button "Resultaten" at bounding box center [336, 270] width 235 height 16
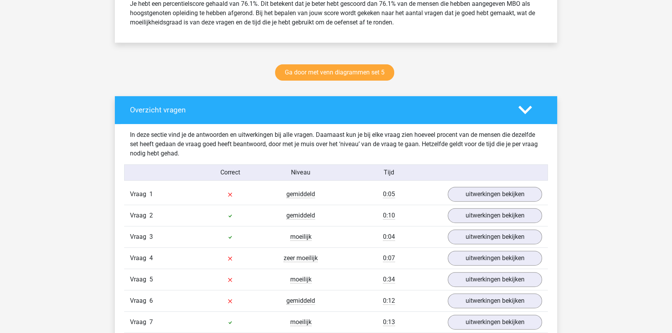
scroll to position [388, 0]
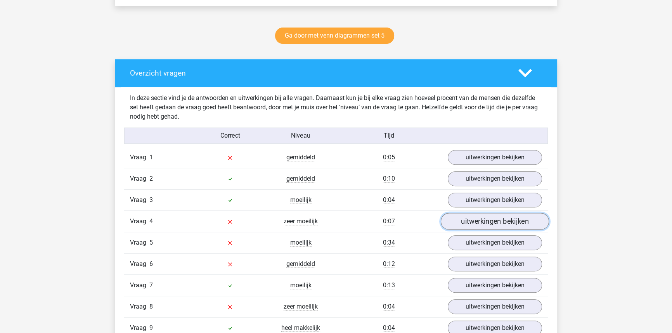
click at [463, 219] on link "uitwerkingen bekijken" at bounding box center [495, 221] width 108 height 17
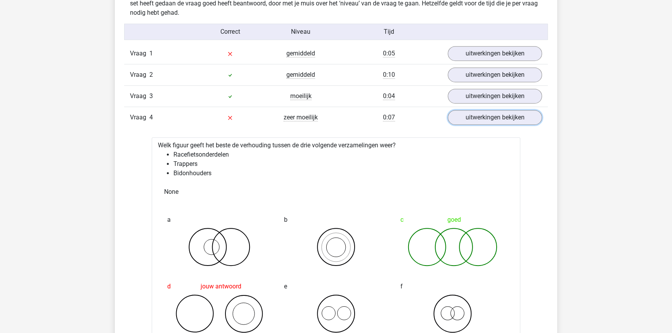
scroll to position [494, 0]
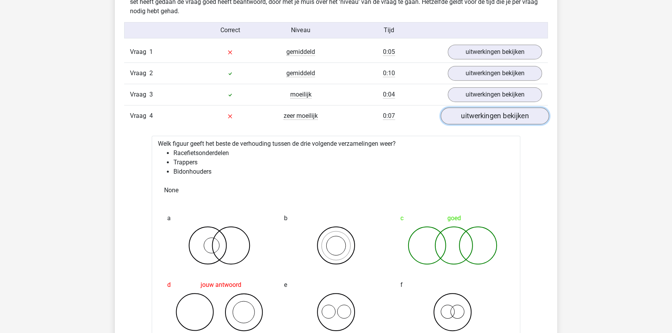
click at [487, 113] on link "uitwerkingen bekijken" at bounding box center [495, 115] width 108 height 17
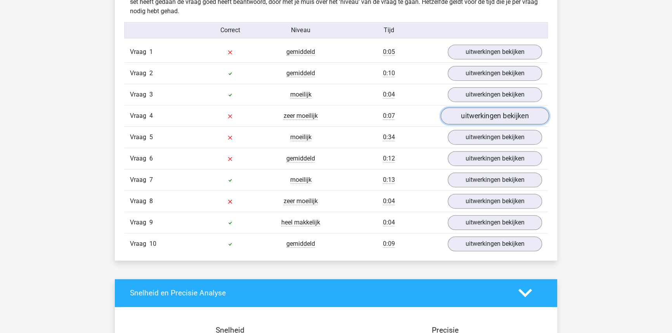
click at [469, 114] on link "uitwerkingen bekijken" at bounding box center [495, 115] width 108 height 17
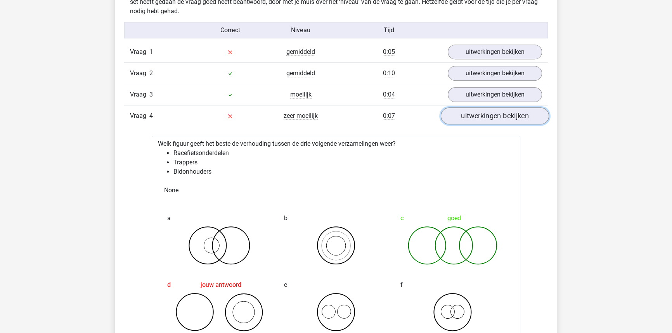
click at [469, 114] on link "uitwerkingen bekijken" at bounding box center [495, 115] width 108 height 17
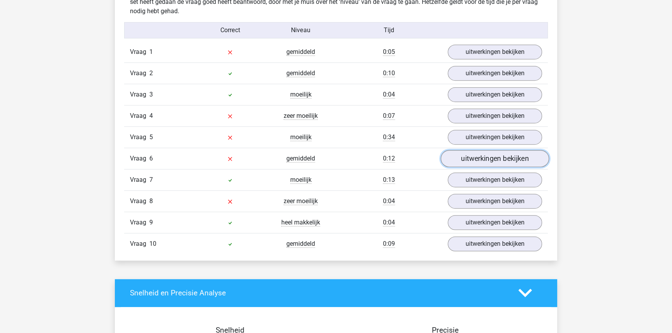
click at [469, 163] on link "uitwerkingen bekijken" at bounding box center [495, 158] width 108 height 17
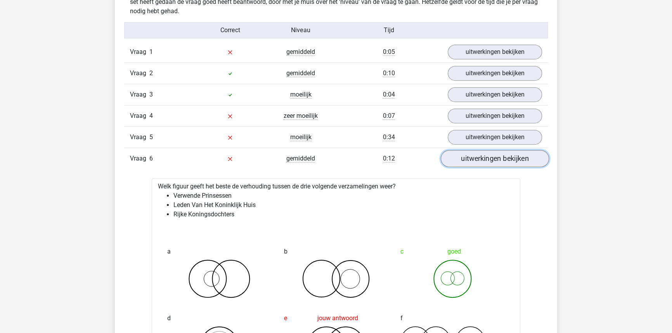
click at [469, 163] on link "uitwerkingen bekijken" at bounding box center [495, 158] width 108 height 17
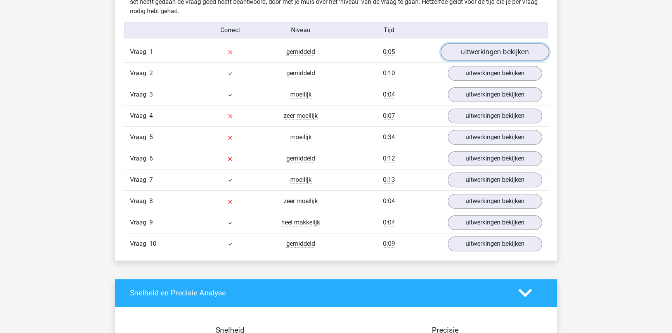
click at [469, 58] on link "uitwerkingen bekijken" at bounding box center [495, 51] width 108 height 17
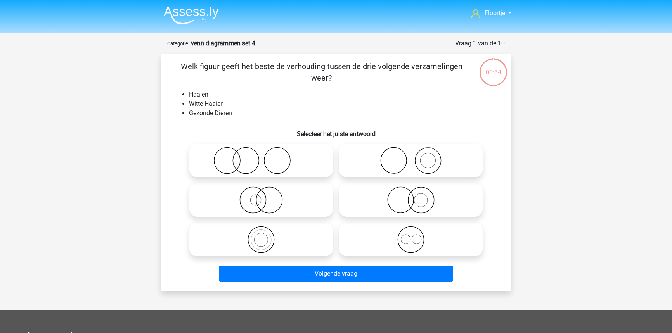
scroll to position [3, 0]
drag, startPoint x: 387, startPoint y: 205, endPoint x: 387, endPoint y: 221, distance: 15.9
click at [387, 207] on icon at bounding box center [410, 200] width 137 height 27
click at [411, 196] on input "radio" at bounding box center [413, 193] width 5 height 5
radio input "true"
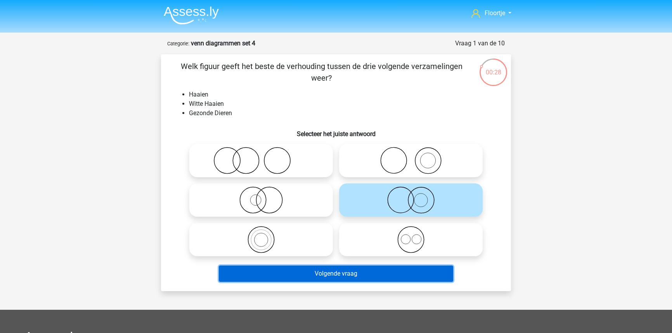
click at [385, 279] on button "Volgende vraag" at bounding box center [336, 274] width 235 height 16
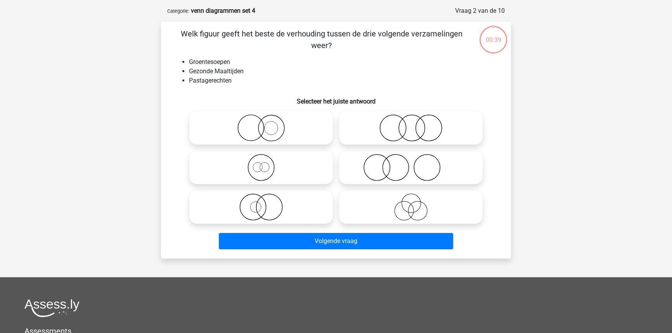
scroll to position [39, 0]
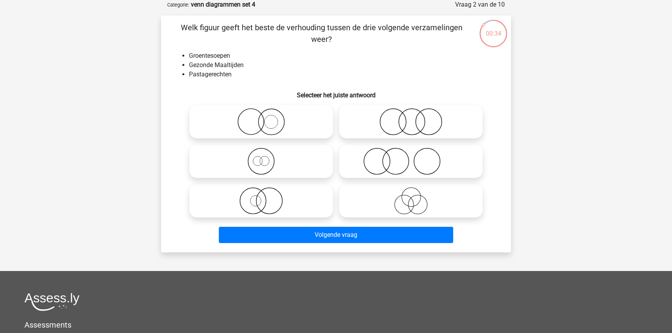
click at [396, 111] on icon at bounding box center [410, 121] width 137 height 27
click at [411, 113] on input "radio" at bounding box center [413, 115] width 5 height 5
radio input "true"
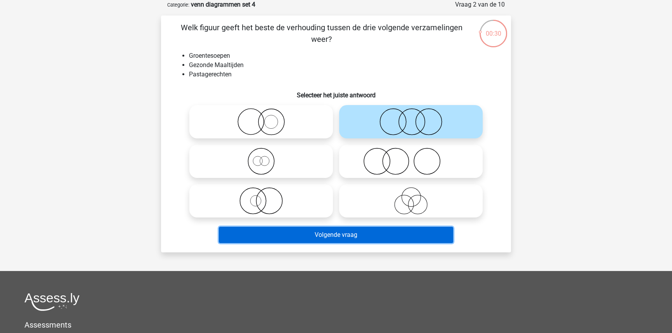
click at [347, 240] on button "Volgende vraag" at bounding box center [336, 235] width 235 height 16
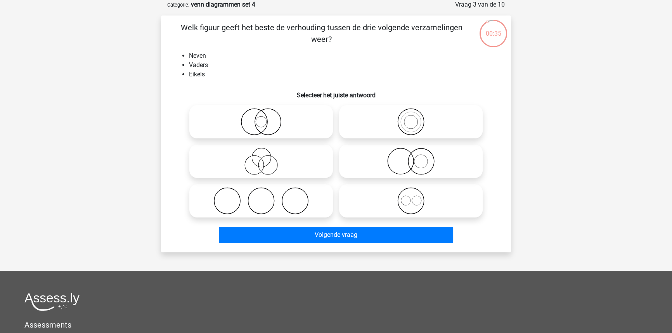
click at [299, 173] on icon at bounding box center [260, 161] width 137 height 27
click at [266, 158] on input "radio" at bounding box center [263, 154] width 5 height 5
radio input "true"
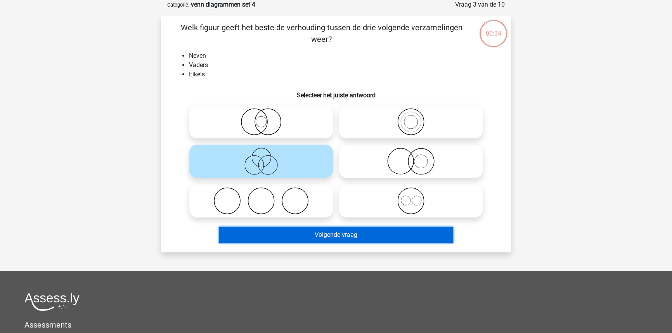
click at [313, 238] on button "Volgende vraag" at bounding box center [336, 235] width 235 height 16
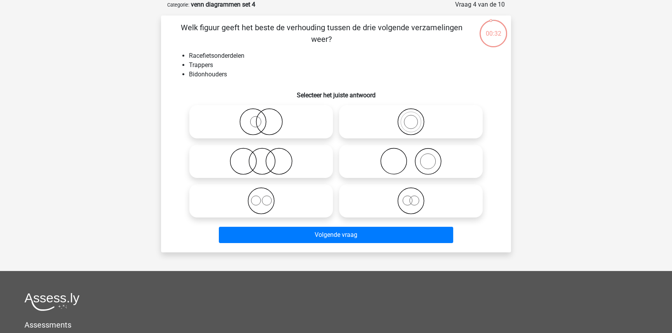
drag, startPoint x: 271, startPoint y: 165, endPoint x: 274, endPoint y: 203, distance: 37.3
click at [271, 167] on icon at bounding box center [260, 161] width 137 height 27
click at [266, 158] on input "radio" at bounding box center [263, 154] width 5 height 5
radio input "true"
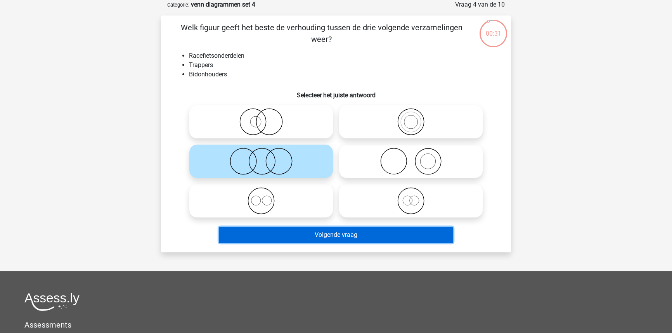
click at [291, 232] on button "Volgende vraag" at bounding box center [336, 235] width 235 height 16
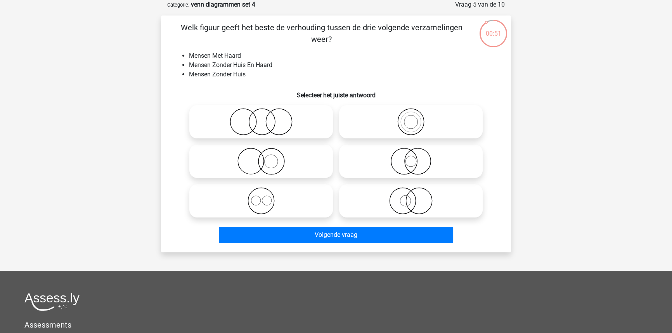
click at [388, 209] on icon at bounding box center [410, 200] width 137 height 27
click at [411, 197] on input "radio" at bounding box center [413, 194] width 5 height 5
radio input "true"
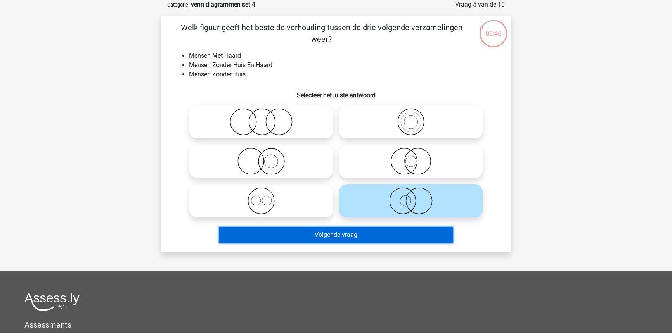
click at [381, 238] on button "Volgende vraag" at bounding box center [336, 235] width 235 height 16
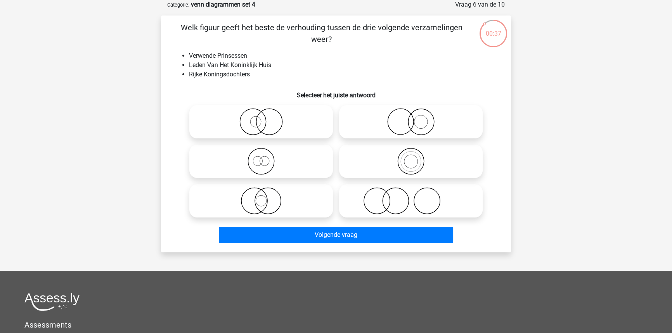
click at [300, 163] on icon at bounding box center [260, 161] width 137 height 27
click at [266, 158] on input "radio" at bounding box center [263, 154] width 5 height 5
radio input "true"
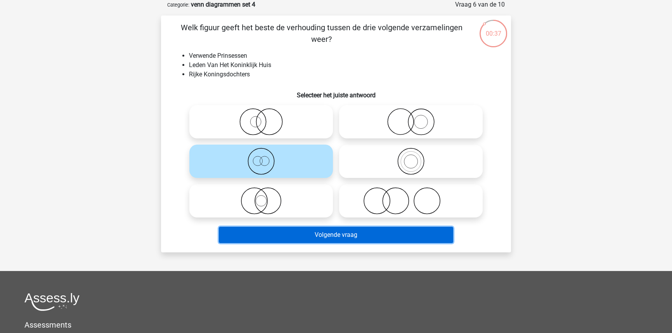
click at [307, 235] on button "Volgende vraag" at bounding box center [336, 235] width 235 height 16
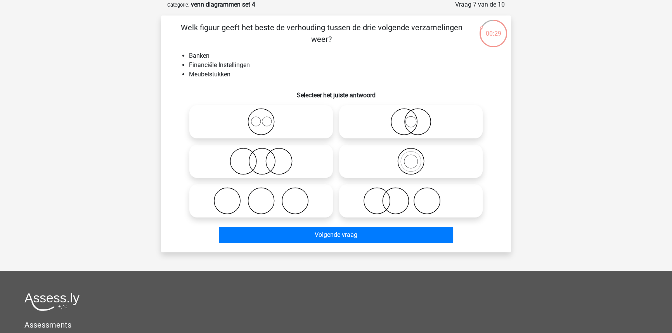
drag, startPoint x: 287, startPoint y: 166, endPoint x: 288, endPoint y: 171, distance: 4.3
click at [288, 171] on icon at bounding box center [260, 161] width 137 height 27
click at [266, 158] on input "radio" at bounding box center [263, 154] width 5 height 5
radio input "true"
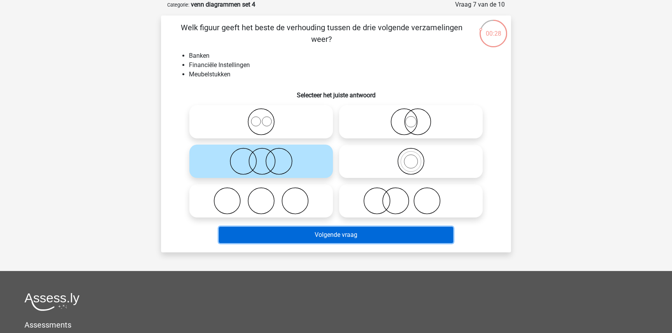
click at [299, 235] on button "Volgende vraag" at bounding box center [336, 235] width 235 height 16
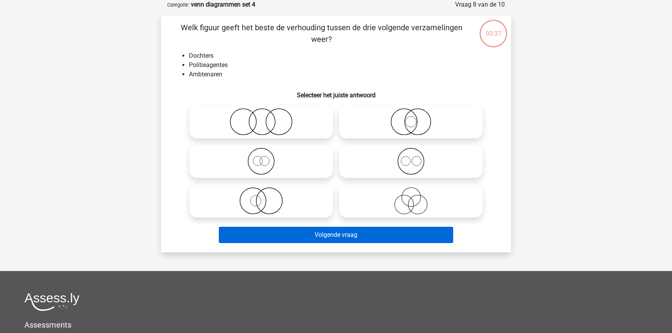
drag, startPoint x: 391, startPoint y: 210, endPoint x: 383, endPoint y: 232, distance: 23.9
click at [390, 213] on icon at bounding box center [410, 200] width 137 height 27
click at [411, 197] on input "radio" at bounding box center [413, 194] width 5 height 5
radio input "true"
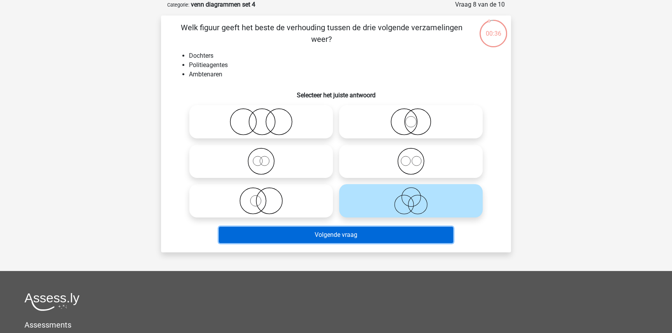
click at [383, 237] on button "Volgende vraag" at bounding box center [336, 235] width 235 height 16
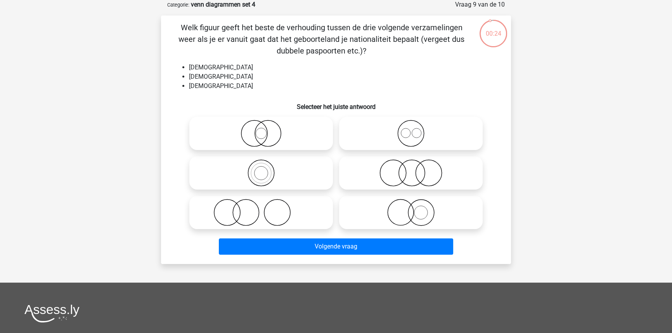
drag, startPoint x: 380, startPoint y: 137, endPoint x: 369, endPoint y: 159, distance: 24.5
click at [375, 144] on icon at bounding box center [410, 133] width 137 height 27
click at [411, 130] on input "radio" at bounding box center [413, 127] width 5 height 5
radio input "true"
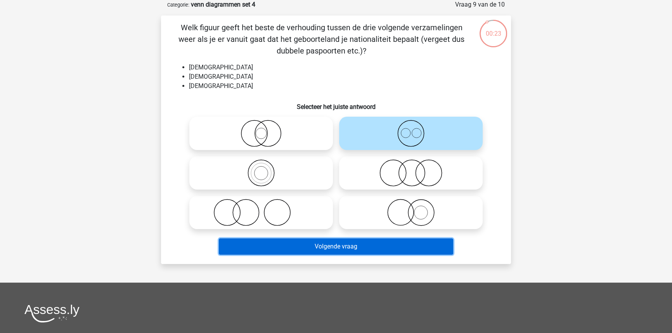
click at [349, 240] on button "Volgende vraag" at bounding box center [336, 247] width 235 height 16
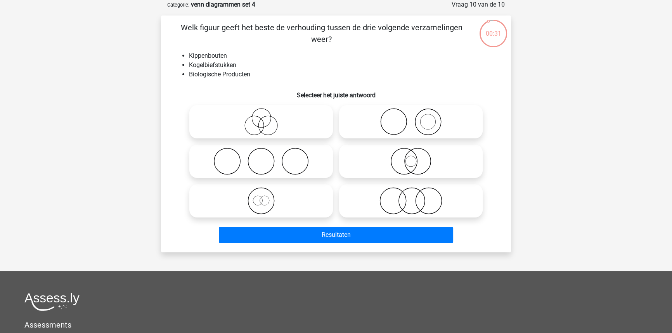
click at [386, 200] on icon at bounding box center [410, 200] width 137 height 27
click at [411, 197] on input "radio" at bounding box center [413, 194] width 5 height 5
radio input "true"
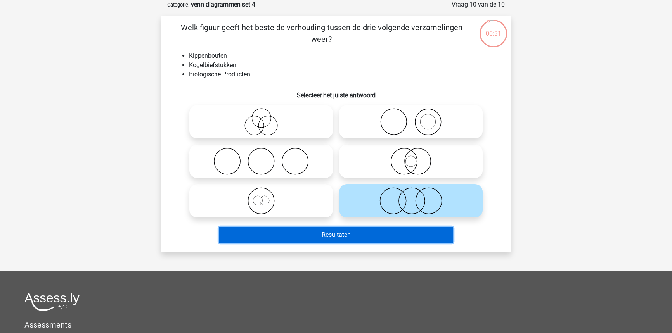
click at [379, 227] on button "Resultaten" at bounding box center [336, 235] width 235 height 16
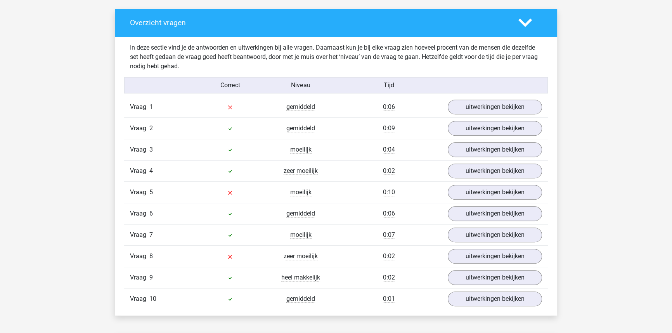
scroll to position [458, 0]
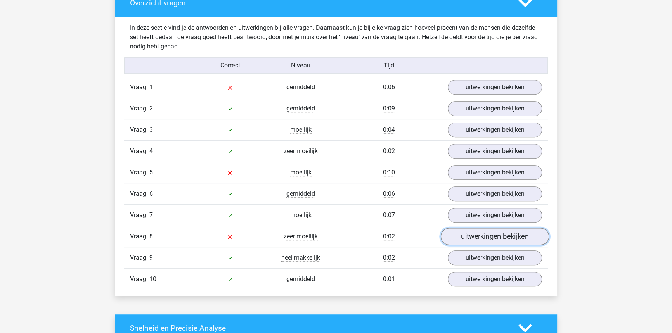
click at [461, 239] on link "uitwerkingen bekijken" at bounding box center [495, 236] width 108 height 17
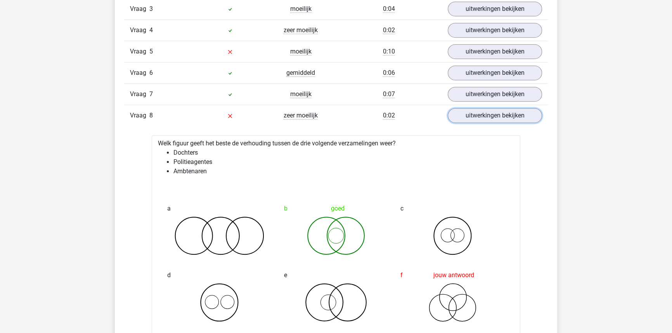
scroll to position [600, 0]
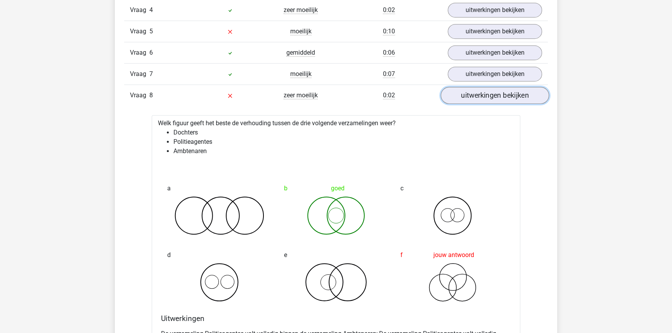
click at [483, 97] on link "uitwerkingen bekijken" at bounding box center [495, 95] width 108 height 17
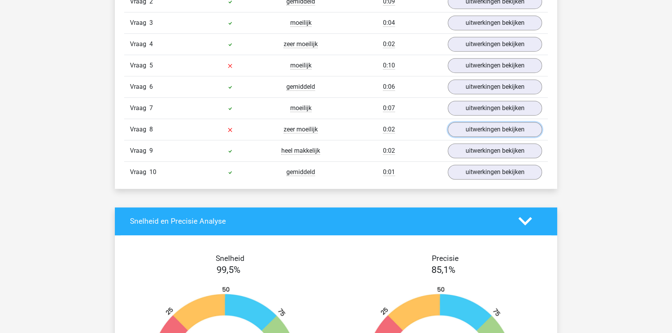
scroll to position [564, 0]
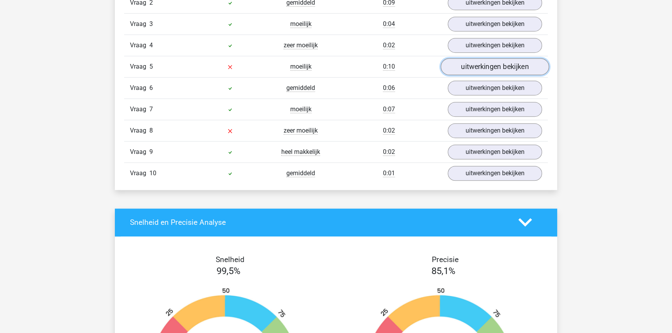
click at [479, 67] on link "uitwerkingen bekijken" at bounding box center [495, 66] width 108 height 17
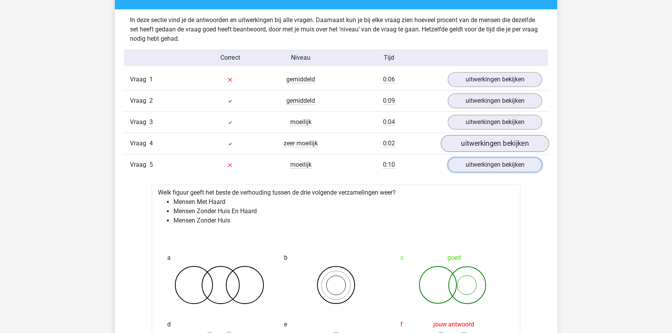
scroll to position [458, 0]
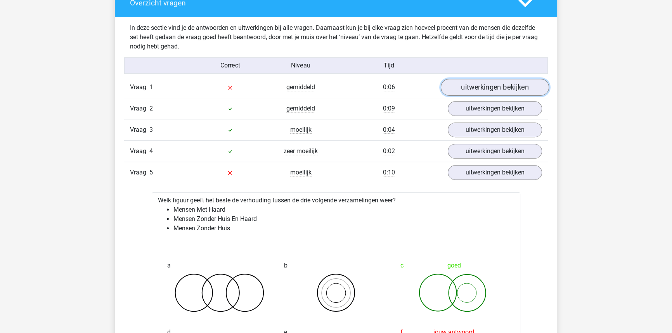
click at [473, 89] on link "uitwerkingen bekijken" at bounding box center [495, 87] width 108 height 17
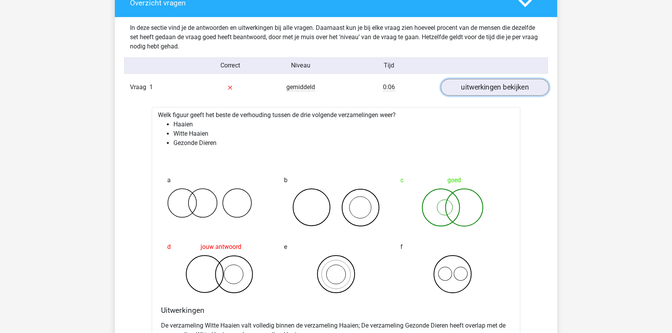
click at [472, 89] on link "uitwerkingen bekijken" at bounding box center [495, 87] width 108 height 17
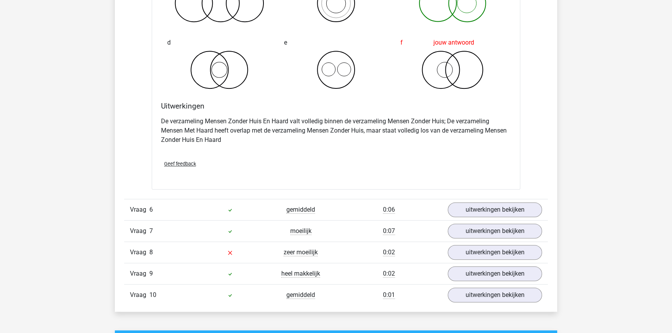
scroll to position [846, 0]
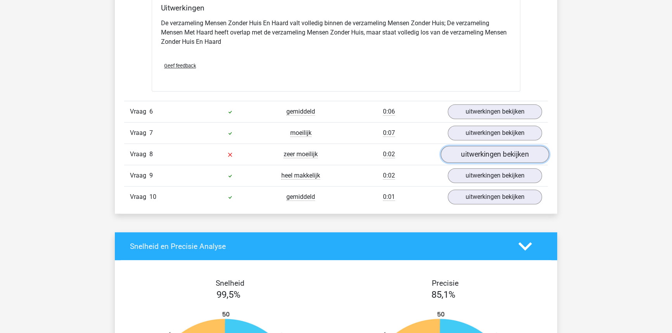
click at [477, 158] on link "uitwerkingen bekijken" at bounding box center [495, 154] width 108 height 17
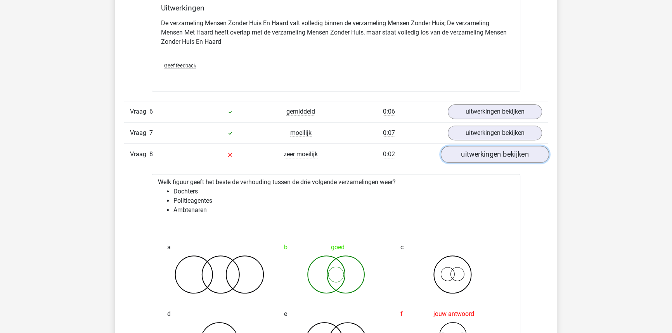
click at [477, 158] on link "uitwerkingen bekijken" at bounding box center [495, 154] width 108 height 17
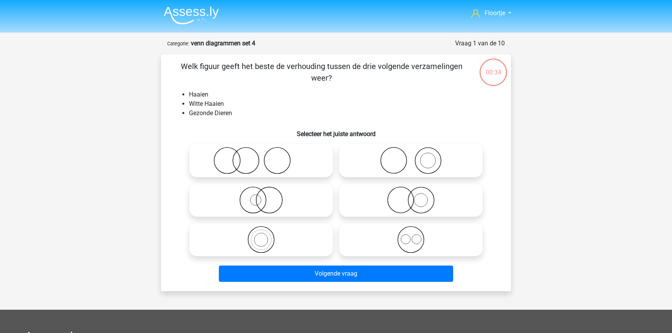
scroll to position [39, 0]
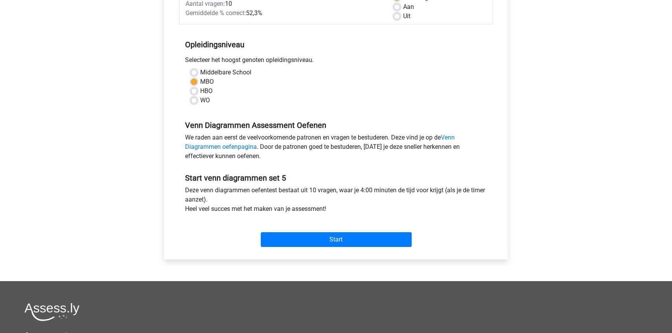
scroll to position [141, 0]
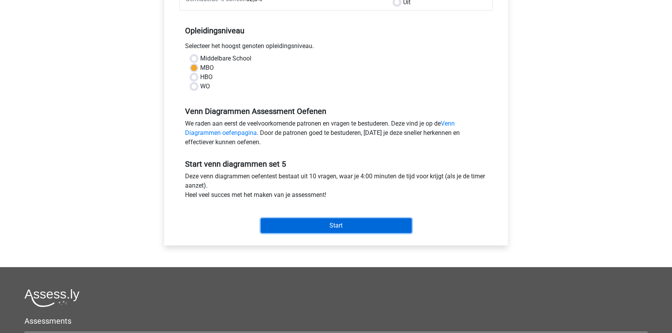
click at [329, 227] on input "Start" at bounding box center [336, 225] width 151 height 15
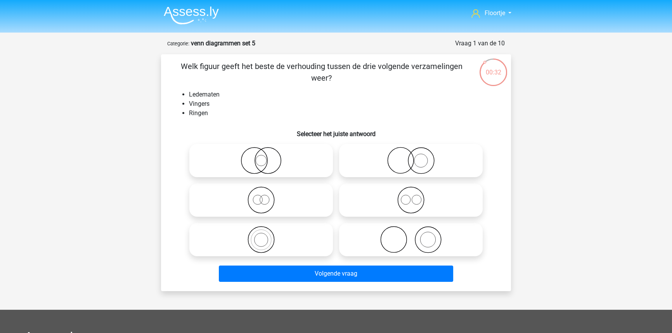
drag, startPoint x: 385, startPoint y: 233, endPoint x: 371, endPoint y: 255, distance: 26.9
click at [384, 234] on icon at bounding box center [410, 239] width 137 height 27
click at [411, 234] on input "radio" at bounding box center [413, 233] width 5 height 5
radio input "true"
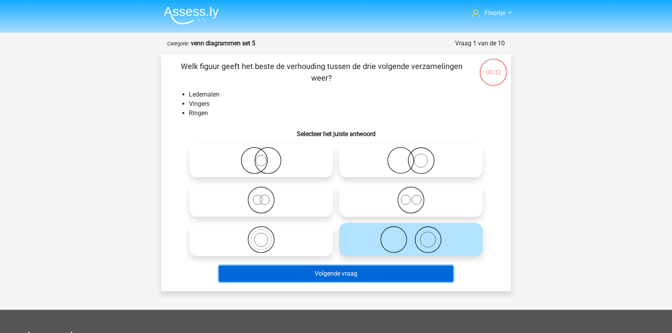
click at [359, 282] on button "Volgende vraag" at bounding box center [336, 274] width 235 height 16
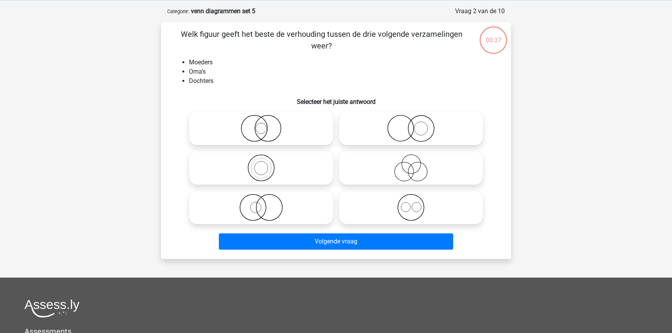
scroll to position [39, 0]
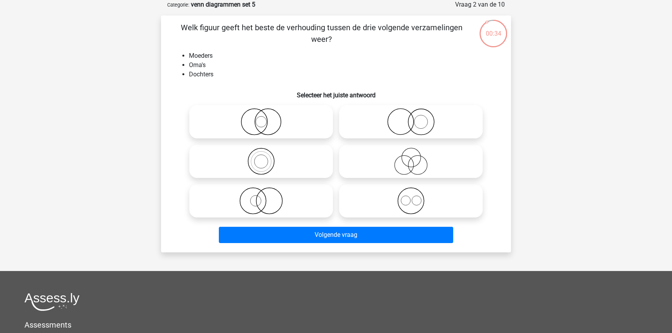
drag, startPoint x: 243, startPoint y: 154, endPoint x: 251, endPoint y: 177, distance: 24.4
click at [245, 163] on icon at bounding box center [260, 161] width 137 height 27
click at [261, 158] on input "radio" at bounding box center [263, 154] width 5 height 5
radio input "true"
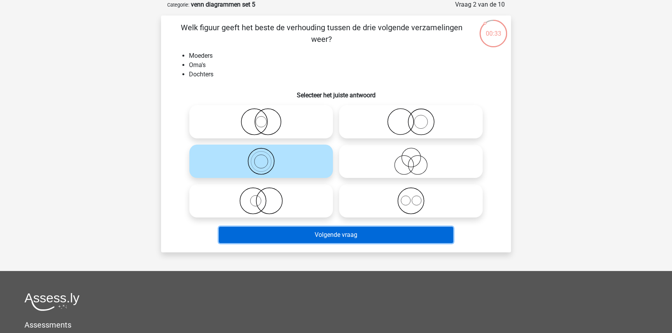
click at [294, 238] on button "Volgende vraag" at bounding box center [336, 235] width 235 height 16
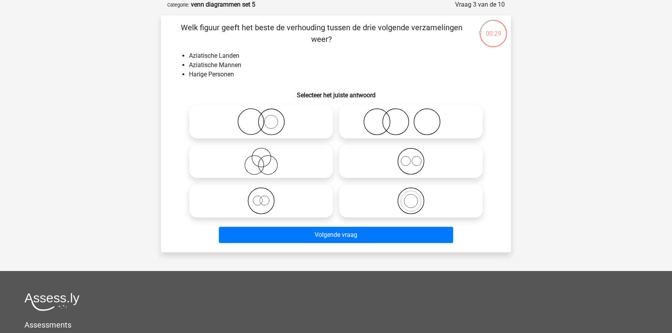
click at [367, 132] on icon at bounding box center [410, 121] width 137 height 27
click at [411, 118] on input "radio" at bounding box center [413, 115] width 5 height 5
radio input "true"
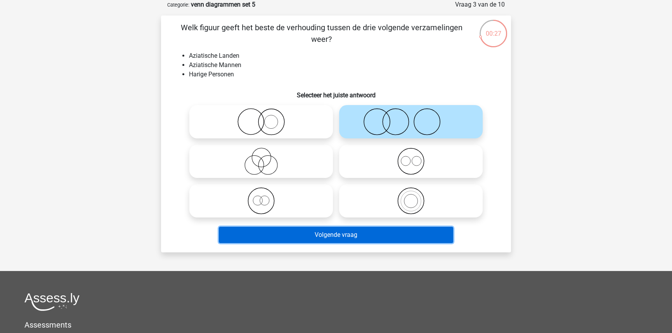
click at [361, 233] on button "Volgende vraag" at bounding box center [336, 235] width 235 height 16
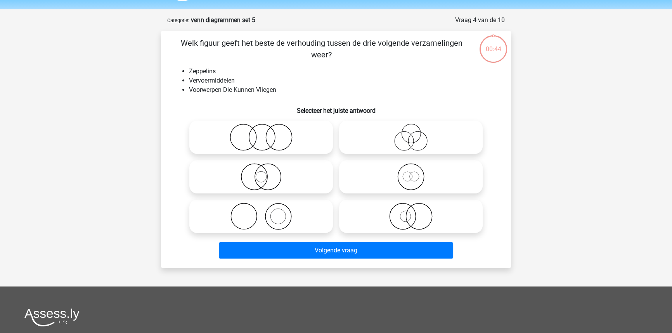
scroll to position [0, 0]
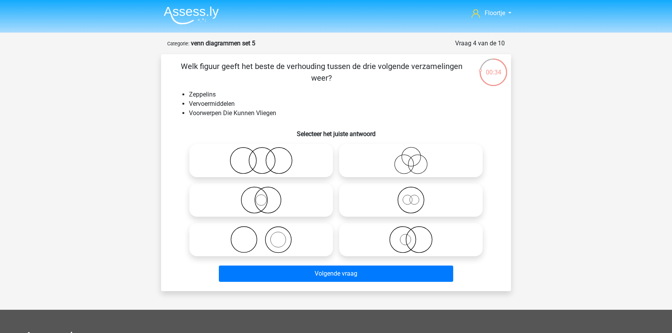
click at [309, 202] on icon at bounding box center [260, 200] width 137 height 27
click at [266, 196] on input "radio" at bounding box center [263, 193] width 5 height 5
radio input "true"
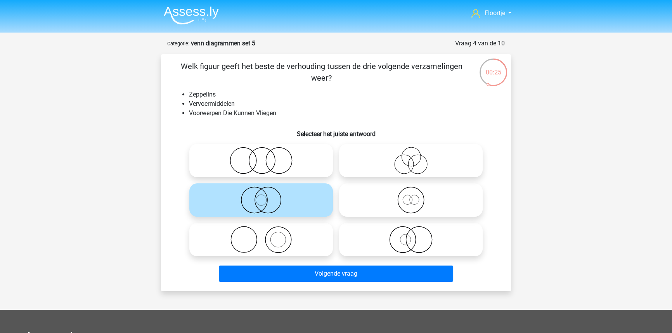
click at [390, 201] on icon at bounding box center [410, 200] width 137 height 27
click at [411, 196] on input "radio" at bounding box center [413, 193] width 5 height 5
radio input "true"
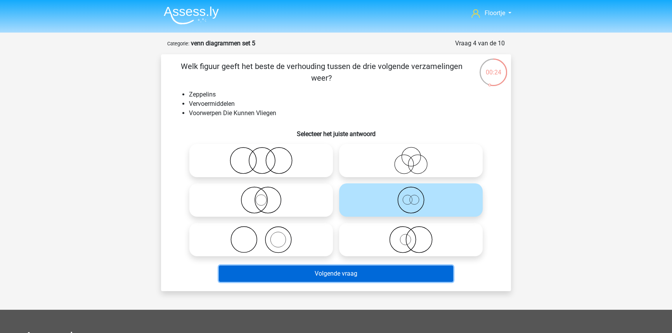
click at [366, 276] on button "Volgende vraag" at bounding box center [336, 274] width 235 height 16
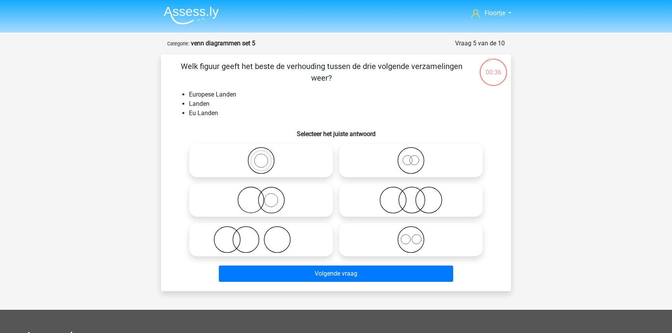
drag, startPoint x: 277, startPoint y: 158, endPoint x: 291, endPoint y: 217, distance: 60.9
click at [277, 160] on icon at bounding box center [260, 160] width 137 height 27
click at [266, 157] on input "radio" at bounding box center [263, 154] width 5 height 5
radio input "true"
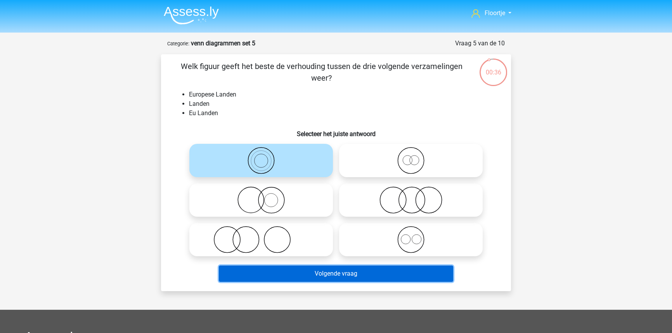
click at [321, 274] on button "Volgende vraag" at bounding box center [336, 274] width 235 height 16
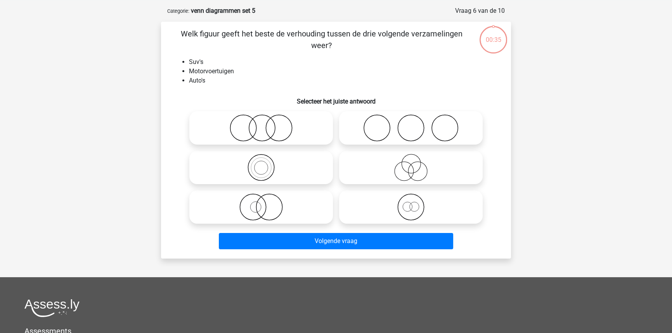
scroll to position [39, 0]
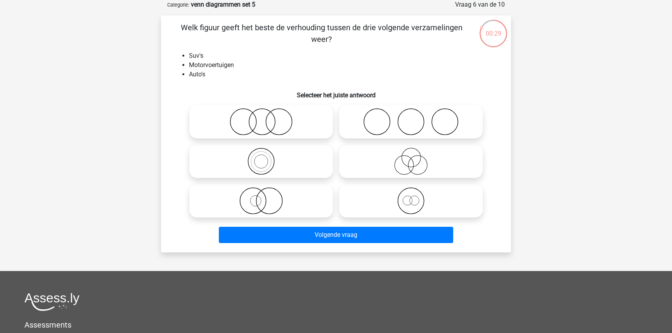
drag, startPoint x: 280, startPoint y: 161, endPoint x: 293, endPoint y: 217, distance: 57.2
click at [280, 163] on icon at bounding box center [260, 161] width 137 height 27
click at [266, 158] on input "radio" at bounding box center [263, 154] width 5 height 5
radio input "true"
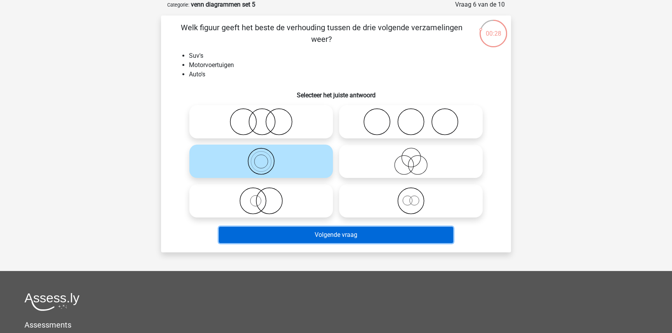
click at [296, 232] on button "Volgende vraag" at bounding box center [336, 235] width 235 height 16
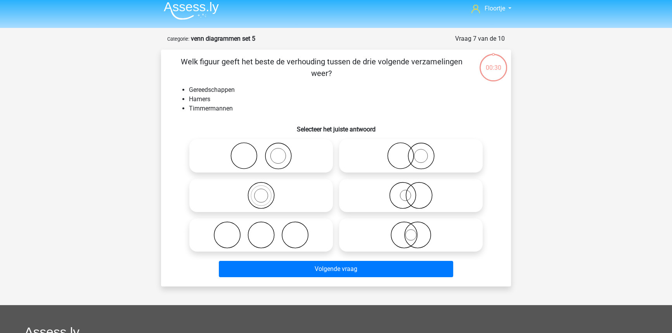
scroll to position [0, 0]
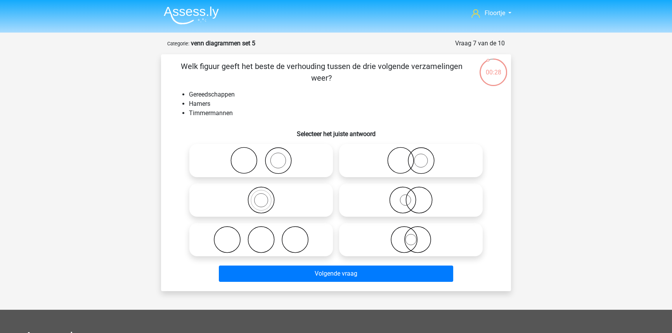
click at [297, 170] on icon at bounding box center [260, 160] width 137 height 27
click at [266, 157] on input "radio" at bounding box center [263, 154] width 5 height 5
radio input "true"
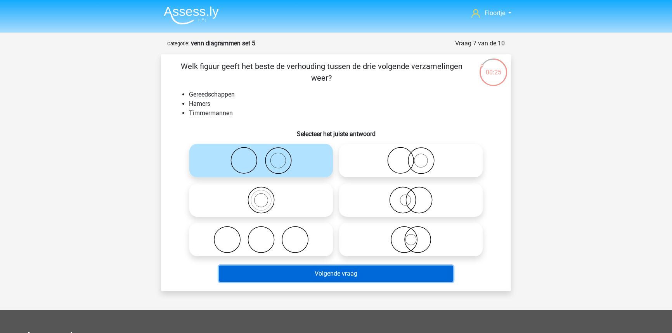
click at [330, 279] on button "Volgende vraag" at bounding box center [336, 274] width 235 height 16
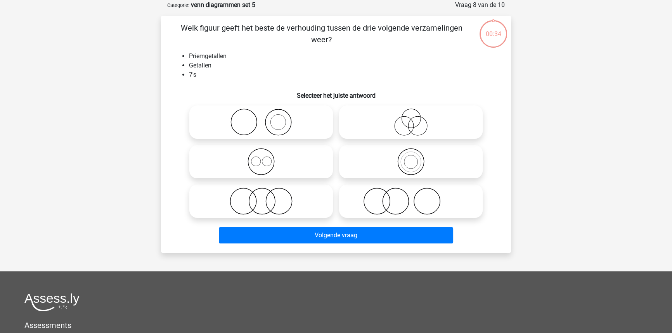
scroll to position [39, 0]
click at [385, 173] on icon at bounding box center [410, 161] width 137 height 27
click at [411, 158] on input "radio" at bounding box center [413, 154] width 5 height 5
radio input "true"
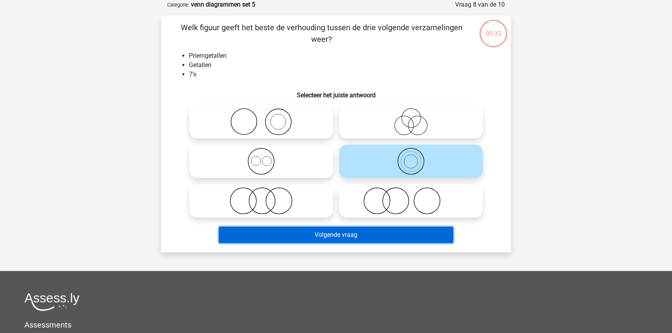
click at [365, 233] on button "Volgende vraag" at bounding box center [336, 235] width 235 height 16
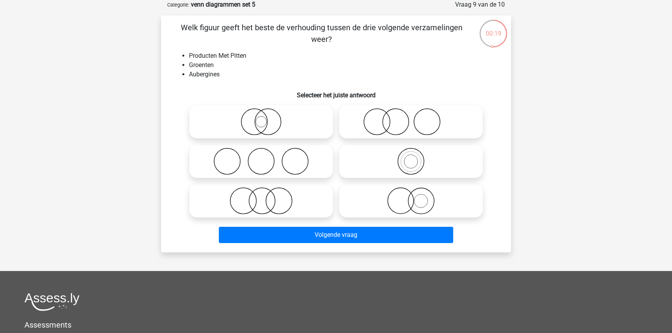
click at [383, 208] on icon at bounding box center [410, 200] width 137 height 27
click at [411, 197] on input "radio" at bounding box center [413, 194] width 5 height 5
radio input "true"
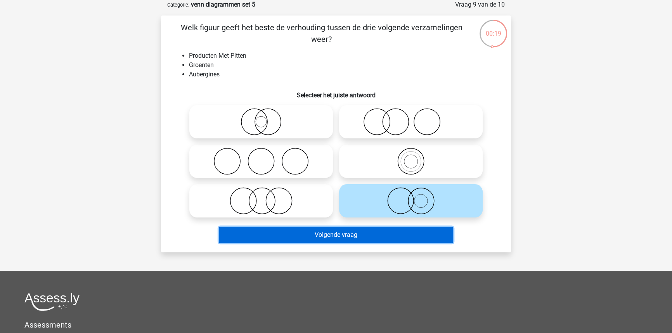
click at [381, 237] on button "Volgende vraag" at bounding box center [336, 235] width 235 height 16
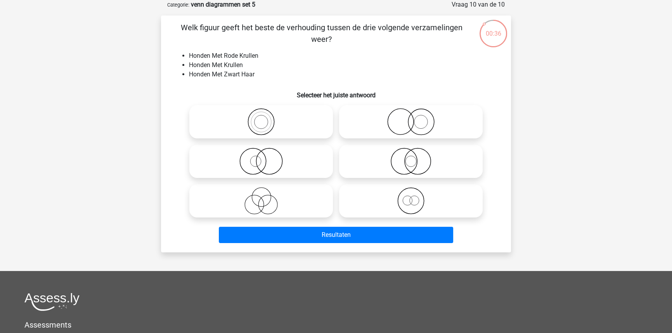
drag, startPoint x: 408, startPoint y: 113, endPoint x: 397, endPoint y: 139, distance: 28.2
click at [408, 114] on icon at bounding box center [410, 121] width 137 height 27
click at [411, 114] on input "radio" at bounding box center [413, 115] width 5 height 5
radio input "true"
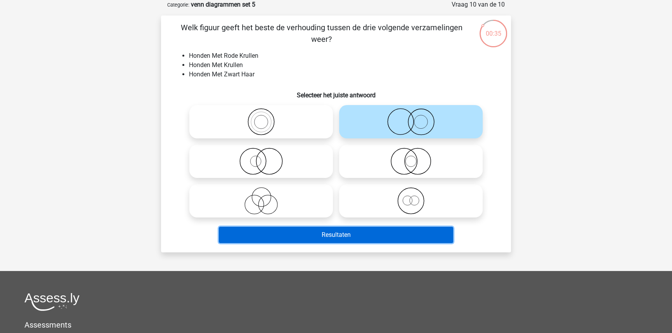
click at [375, 231] on button "Resultaten" at bounding box center [336, 235] width 235 height 16
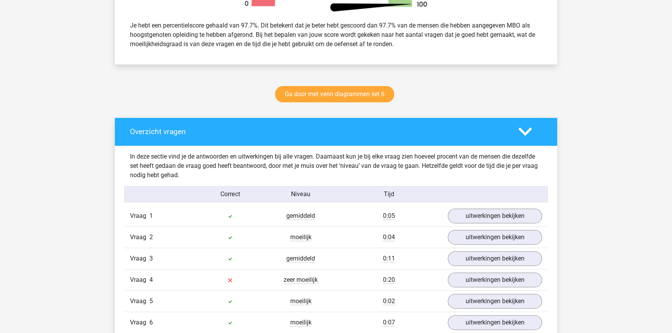
scroll to position [423, 0]
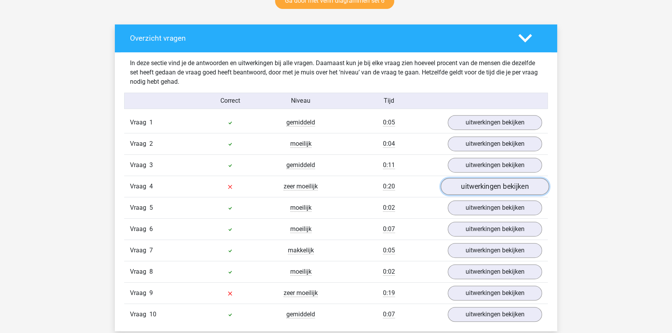
click at [467, 191] on link "uitwerkingen bekijken" at bounding box center [495, 186] width 108 height 17
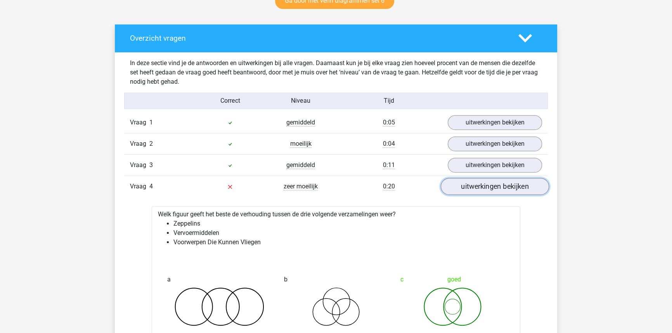
click at [468, 190] on link "uitwerkingen bekijken" at bounding box center [495, 186] width 108 height 17
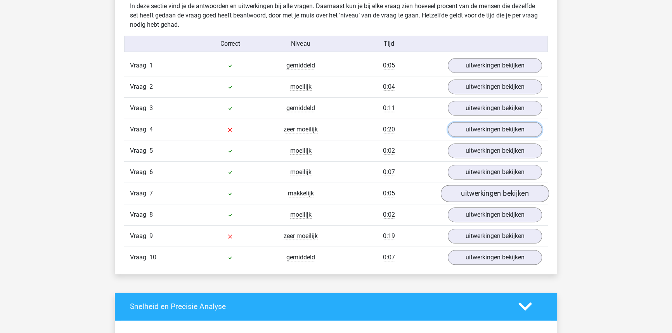
scroll to position [494, 0]
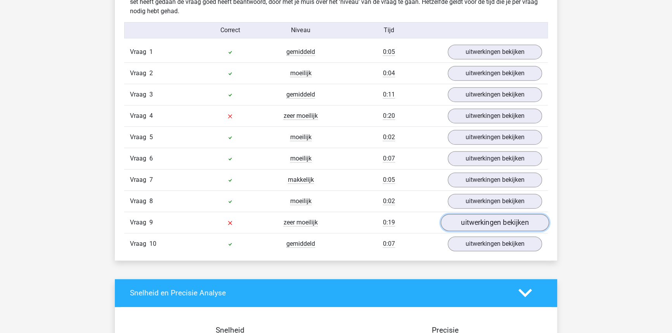
click at [480, 223] on link "uitwerkingen bekijken" at bounding box center [495, 222] width 108 height 17
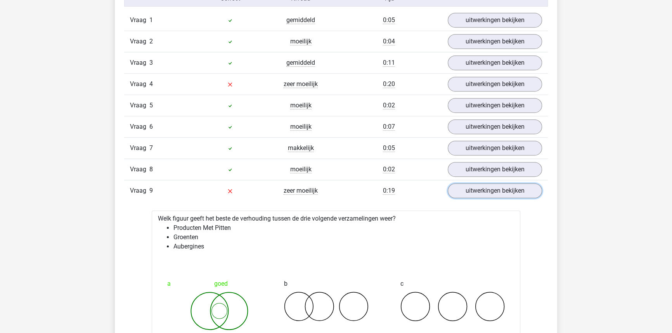
scroll to position [600, 0]
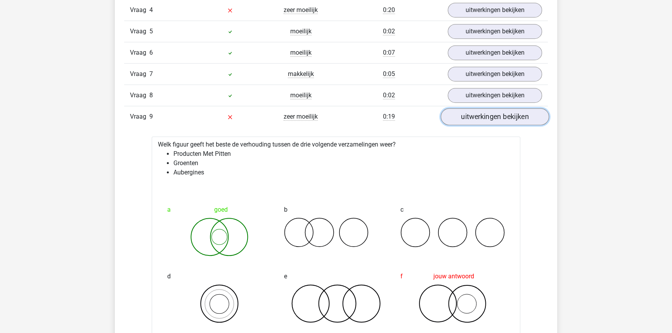
click at [490, 121] on link "uitwerkingen bekijken" at bounding box center [495, 116] width 108 height 17
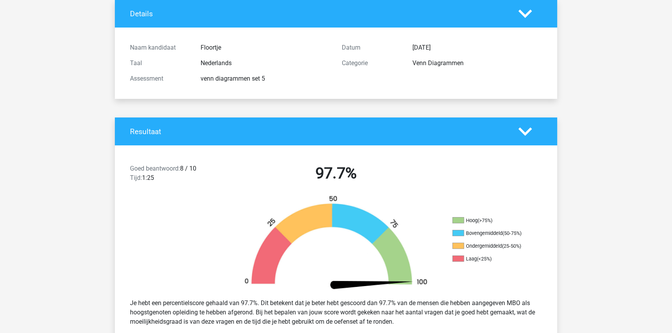
scroll to position [0, 0]
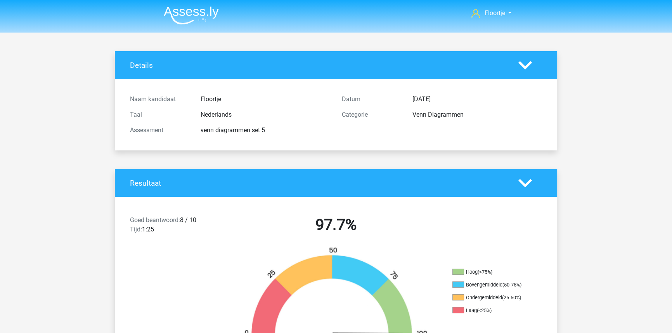
click at [191, 12] on img at bounding box center [191, 15] width 55 height 18
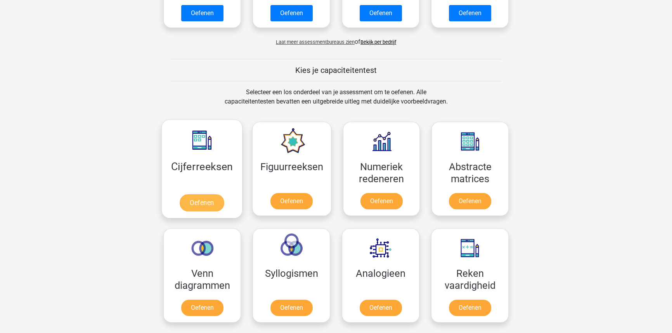
scroll to position [247, 0]
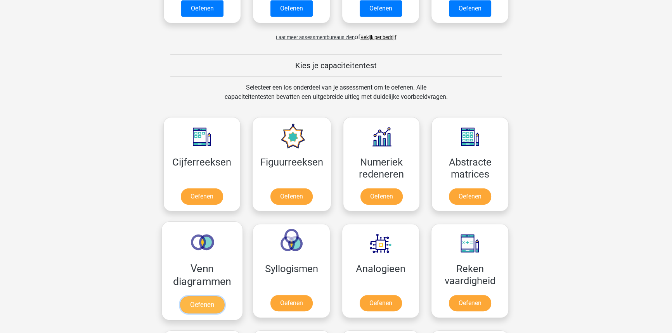
click at [219, 296] on link "Oefenen" at bounding box center [202, 304] width 44 height 17
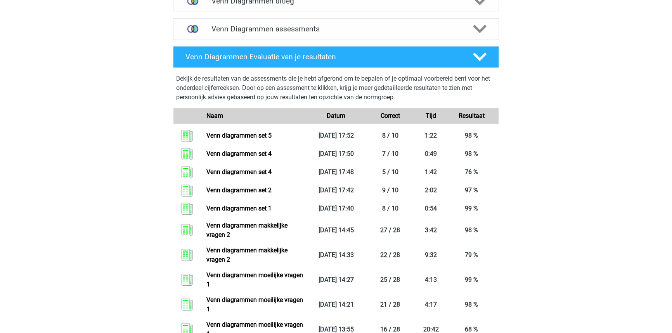
scroll to position [30, 0]
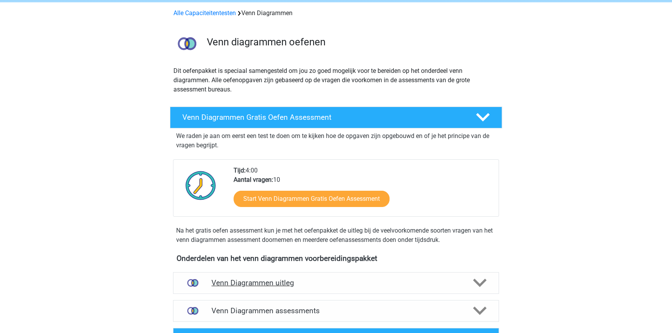
click at [340, 288] on div "Venn Diagrammen uitleg" at bounding box center [336, 283] width 326 height 22
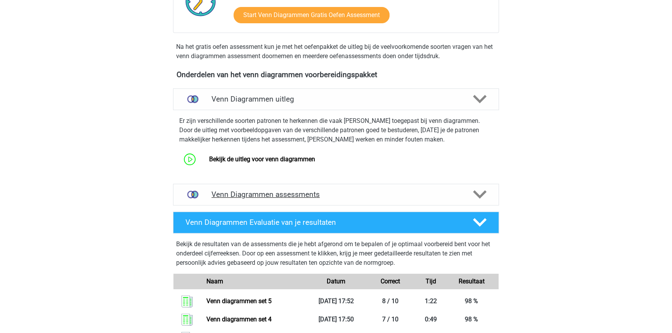
scroll to position [242, 0]
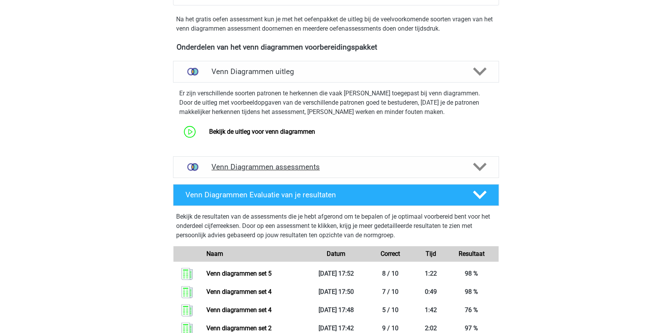
click at [380, 167] on h4 "Venn Diagrammen assessments" at bounding box center [335, 167] width 249 height 9
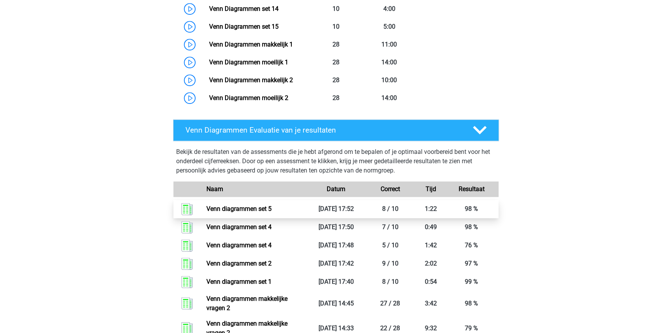
scroll to position [700, 0]
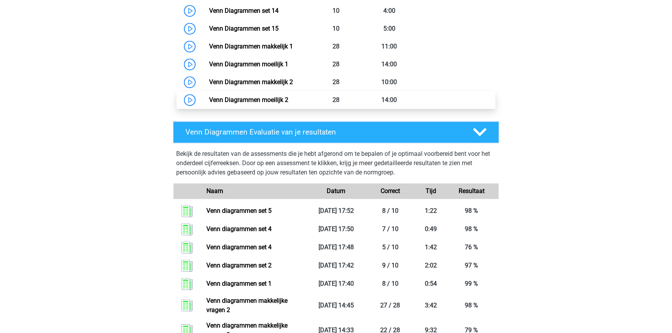
click at [209, 98] on link "Venn Diagrammen moeilijk 2" at bounding box center [248, 99] width 79 height 7
click at [288, 101] on link "Venn Diagrammen moeilijk 2" at bounding box center [248, 99] width 79 height 7
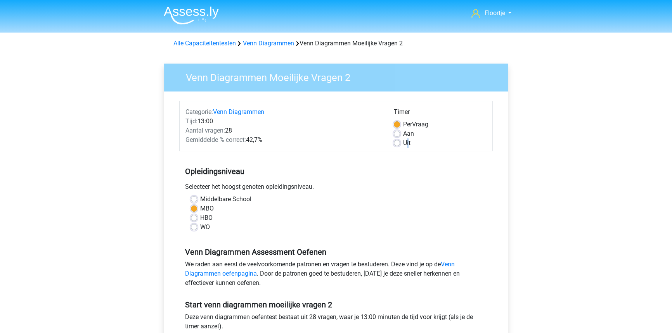
click at [407, 140] on label "Uit" at bounding box center [406, 143] width 7 height 9
click at [400, 142] on div "Uit" at bounding box center [440, 143] width 93 height 9
drag, startPoint x: 395, startPoint y: 141, endPoint x: 400, endPoint y: 148, distance: 7.9
click at [403, 142] on label "Uit" at bounding box center [406, 143] width 7 height 9
click at [395, 142] on input "Uit" at bounding box center [397, 143] width 6 height 8
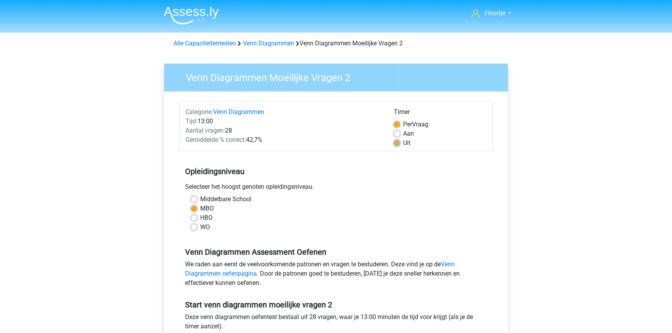
radio input "true"
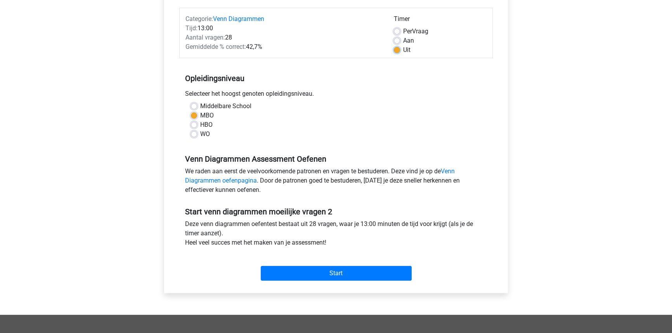
scroll to position [141, 0]
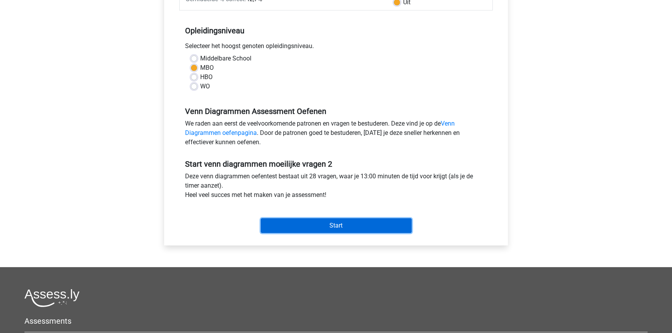
click at [320, 231] on input "Start" at bounding box center [336, 225] width 151 height 15
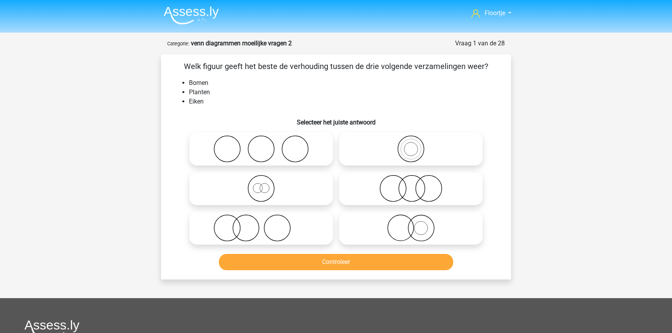
click at [420, 192] on icon at bounding box center [410, 188] width 137 height 27
click at [416, 185] on input "radio" at bounding box center [413, 182] width 5 height 5
radio input "true"
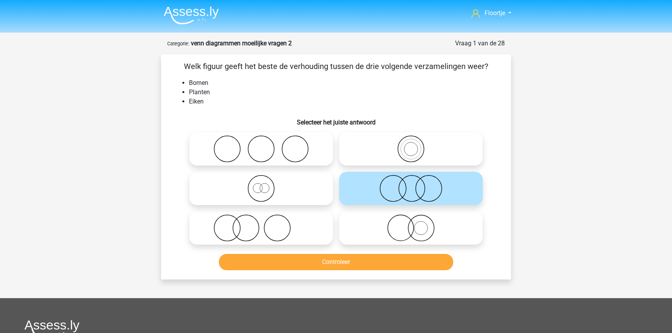
click at [311, 167] on div at bounding box center [261, 149] width 150 height 40
click at [310, 164] on label at bounding box center [261, 148] width 144 height 33
click at [266, 145] on input "radio" at bounding box center [263, 142] width 5 height 5
radio input "true"
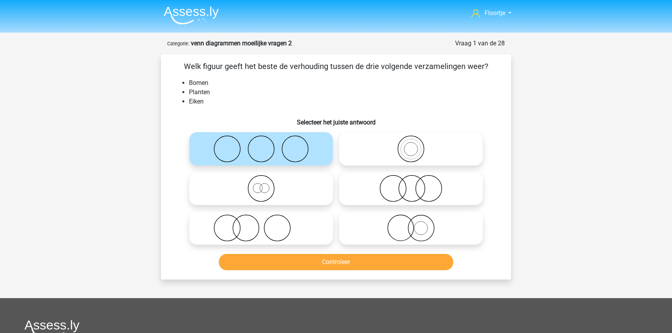
click at [308, 162] on icon at bounding box center [260, 148] width 137 height 27
click at [266, 145] on input "radio" at bounding box center [263, 142] width 5 height 5
click at [357, 256] on button "Controleer" at bounding box center [336, 262] width 235 height 16
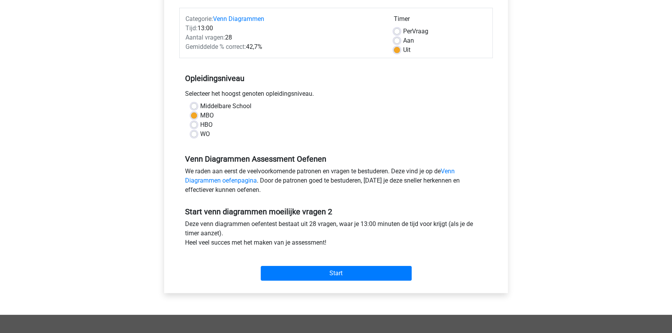
scroll to position [106, 0]
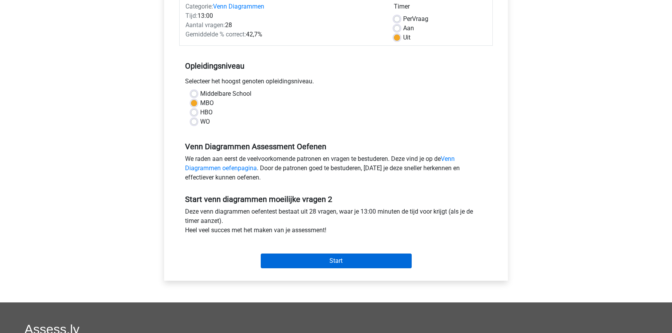
click at [357, 252] on div "Start" at bounding box center [336, 254] width 314 height 27
click at [357, 254] on input "Start" at bounding box center [336, 261] width 151 height 15
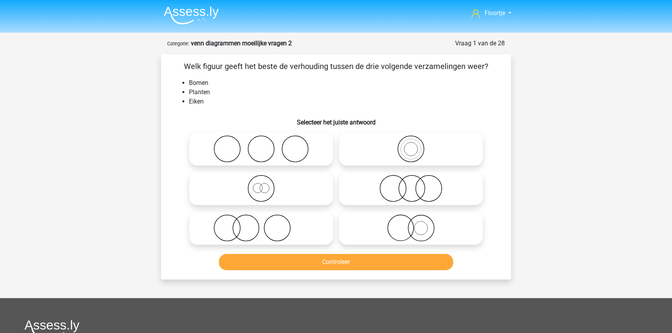
click at [394, 155] on icon at bounding box center [410, 148] width 137 height 27
click at [411, 145] on input "radio" at bounding box center [413, 142] width 5 height 5
radio input "true"
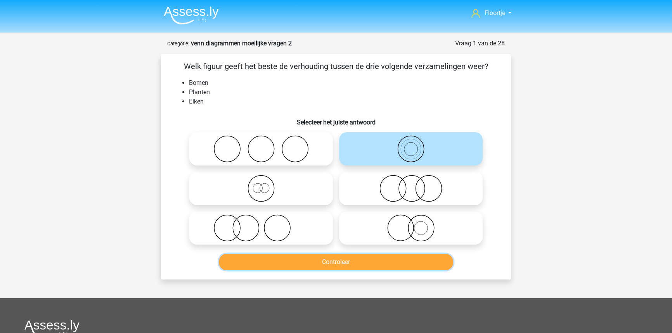
click at [348, 259] on button "Controleer" at bounding box center [336, 262] width 235 height 16
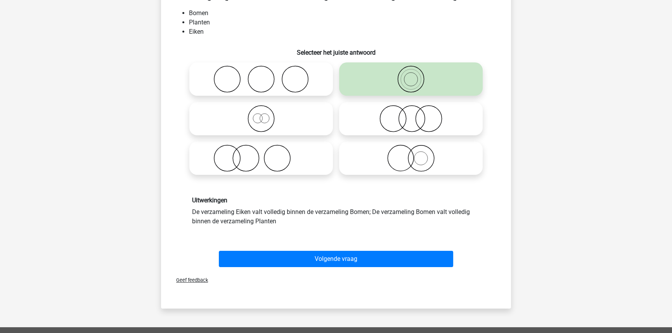
scroll to position [70, 0]
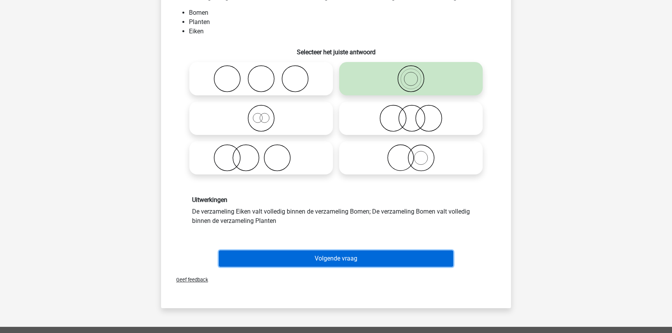
click at [350, 262] on button "Volgende vraag" at bounding box center [336, 259] width 235 height 16
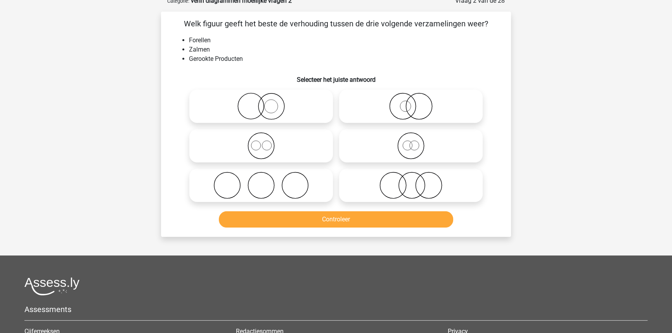
scroll to position [39, 0]
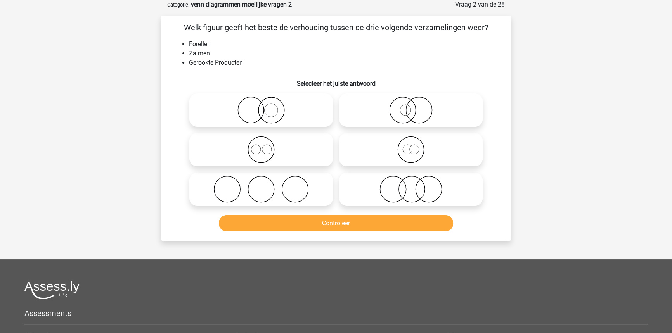
drag, startPoint x: 261, startPoint y: 108, endPoint x: 265, endPoint y: 109, distance: 4.7
click at [261, 108] on icon at bounding box center [260, 110] width 137 height 27
click at [261, 106] on input "radio" at bounding box center [263, 103] width 5 height 5
radio input "true"
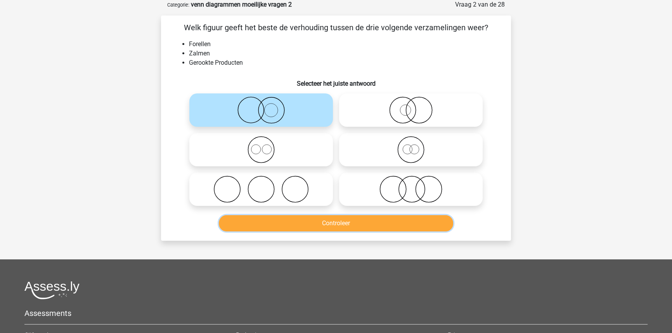
click at [435, 225] on button "Controleer" at bounding box center [336, 223] width 235 height 16
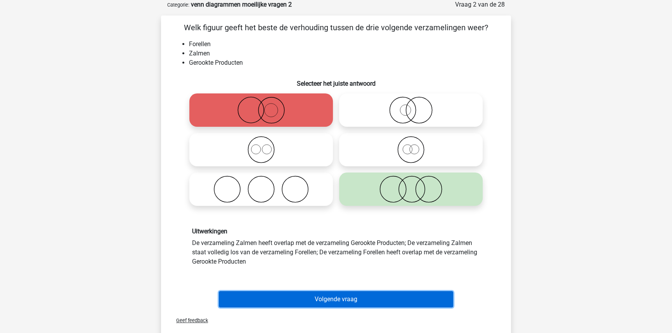
click at [339, 295] on button "Volgende vraag" at bounding box center [336, 299] width 235 height 16
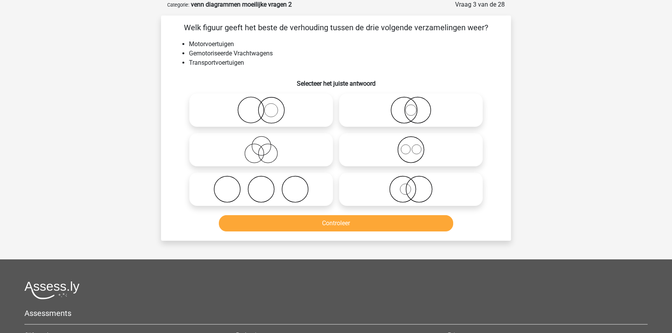
click at [308, 110] on icon at bounding box center [260, 110] width 137 height 27
click at [266, 106] on input "radio" at bounding box center [263, 103] width 5 height 5
radio input "true"
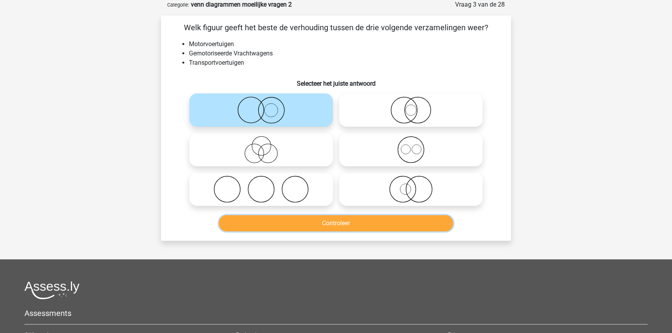
click at [299, 224] on button "Controleer" at bounding box center [336, 223] width 235 height 16
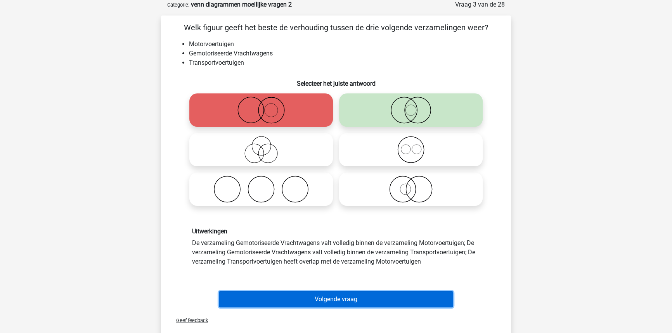
click at [349, 297] on button "Volgende vraag" at bounding box center [336, 299] width 235 height 16
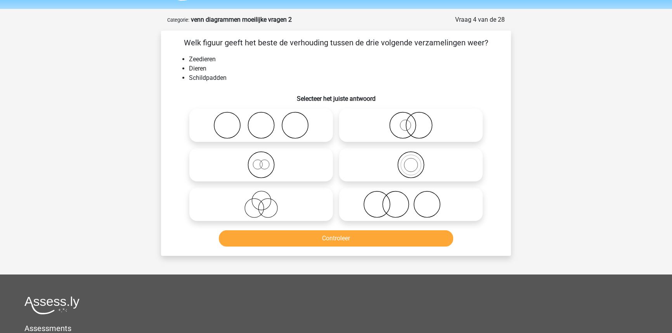
scroll to position [0, 0]
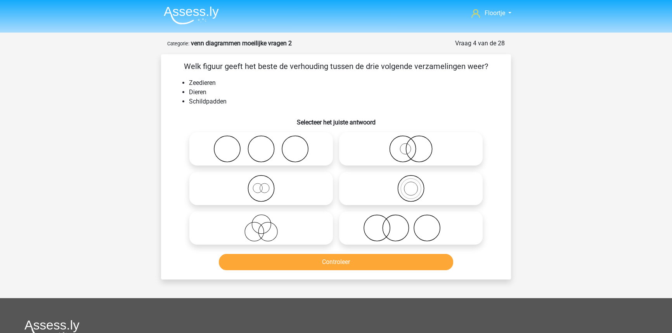
click at [383, 180] on icon at bounding box center [410, 188] width 137 height 27
click at [411, 180] on input "radio" at bounding box center [413, 182] width 5 height 5
radio input "true"
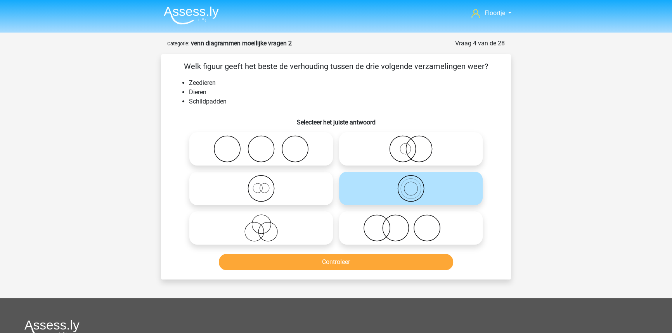
drag, startPoint x: 440, startPoint y: 151, endPoint x: 483, endPoint y: 175, distance: 50.2
click at [440, 151] on icon at bounding box center [410, 148] width 137 height 27
click at [416, 145] on input "radio" at bounding box center [413, 142] width 5 height 5
radio input "true"
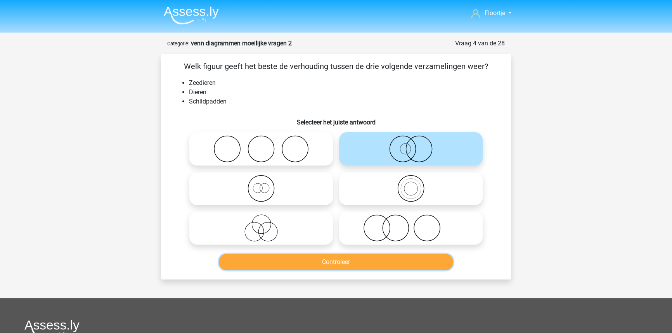
click at [435, 262] on button "Controleer" at bounding box center [336, 262] width 235 height 16
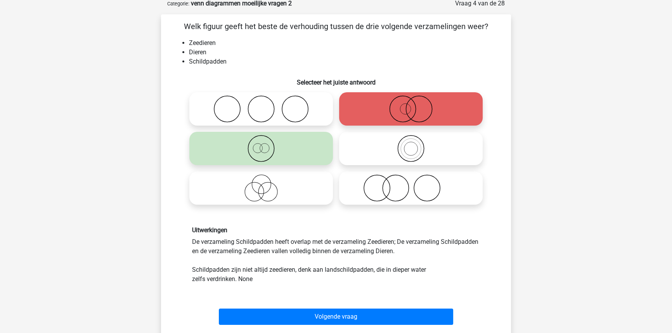
scroll to position [176, 0]
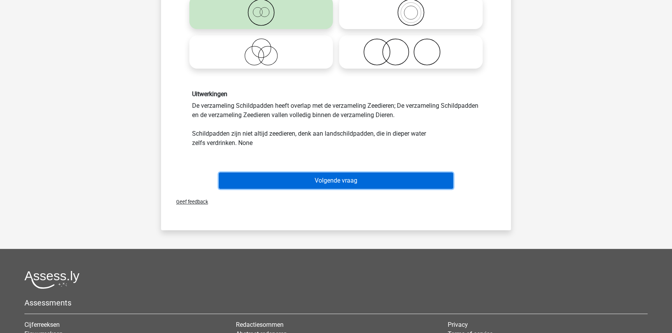
click at [345, 184] on button "Volgende vraag" at bounding box center [336, 181] width 235 height 16
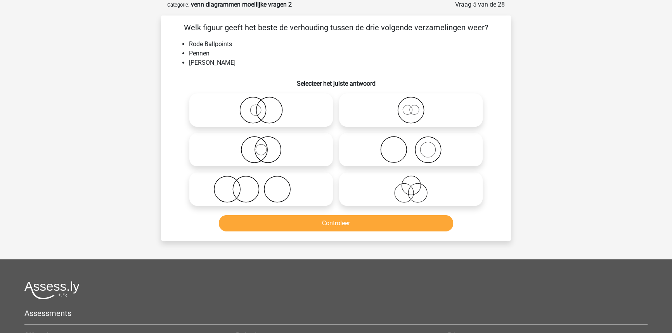
scroll to position [39, 0]
click at [291, 154] on icon at bounding box center [260, 149] width 137 height 27
click at [266, 146] on input "radio" at bounding box center [263, 143] width 5 height 5
radio input "true"
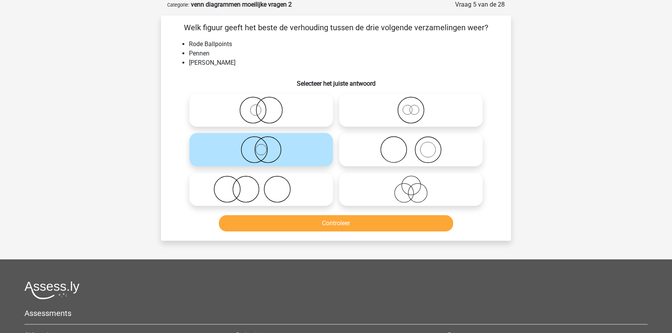
click at [393, 192] on icon at bounding box center [410, 189] width 137 height 27
click at [411, 185] on input "radio" at bounding box center [413, 182] width 5 height 5
radio input "true"
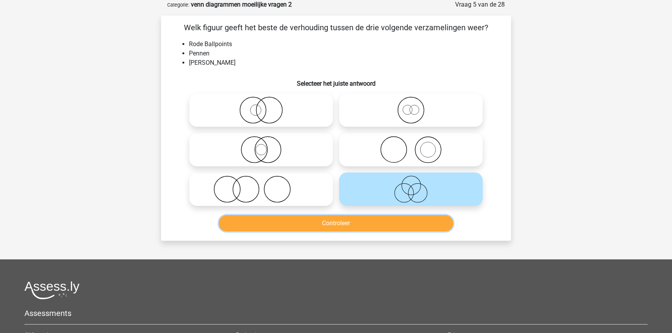
click at [384, 218] on button "Controleer" at bounding box center [336, 223] width 235 height 16
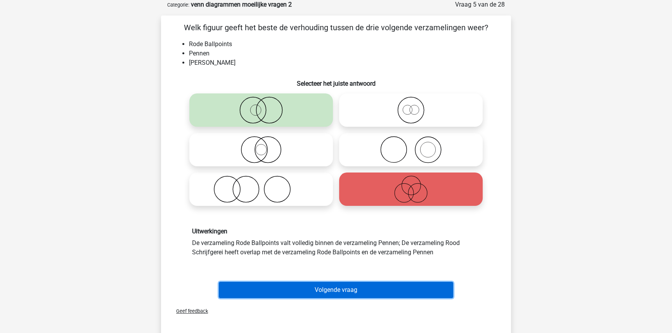
click at [367, 288] on button "Volgende vraag" at bounding box center [336, 290] width 235 height 16
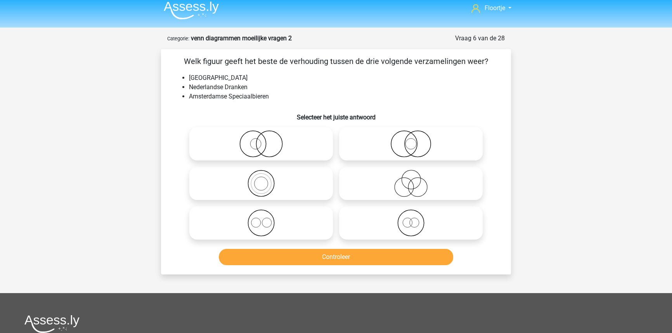
scroll to position [0, 0]
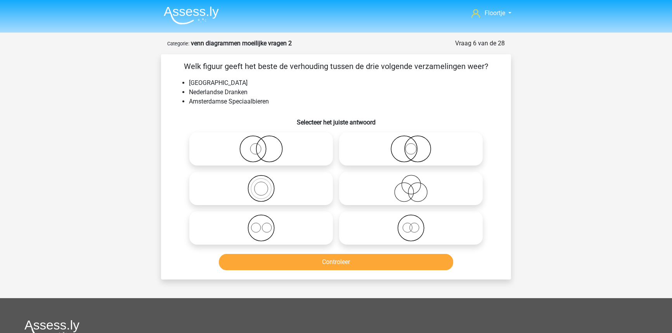
click at [256, 181] on icon at bounding box center [260, 188] width 137 height 27
click at [261, 181] on input "radio" at bounding box center [263, 182] width 5 height 5
radio input "true"
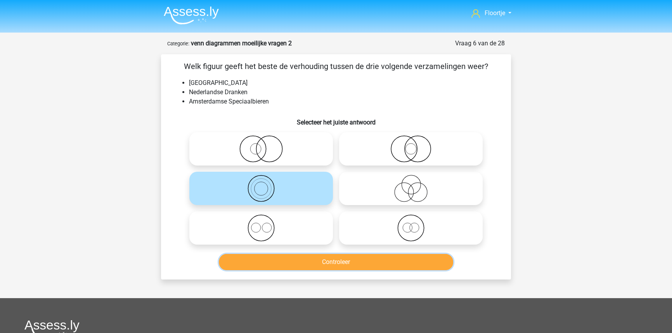
click at [367, 265] on button "Controleer" at bounding box center [336, 262] width 235 height 16
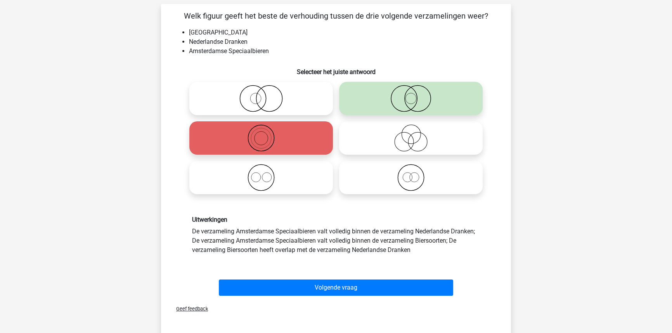
scroll to position [70, 0]
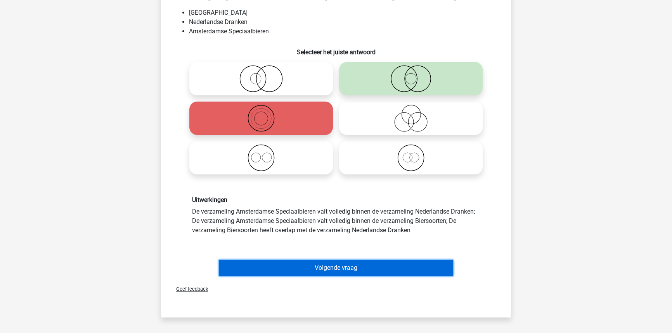
click at [363, 269] on button "Volgende vraag" at bounding box center [336, 268] width 235 height 16
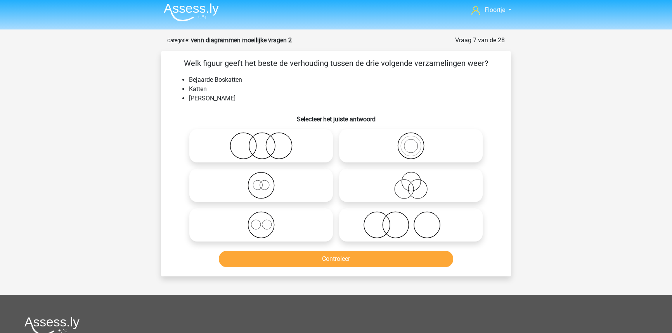
scroll to position [0, 0]
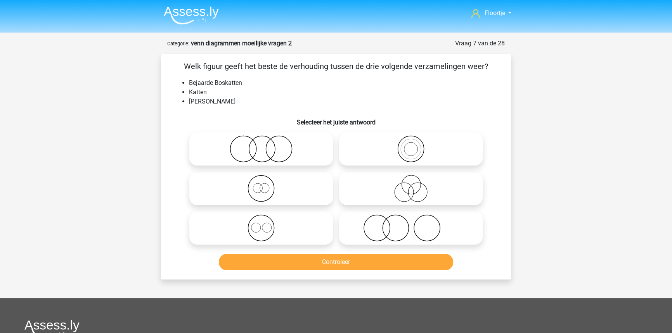
click at [378, 226] on icon at bounding box center [410, 228] width 137 height 27
click at [411, 224] on input "radio" at bounding box center [413, 221] width 5 height 5
radio input "true"
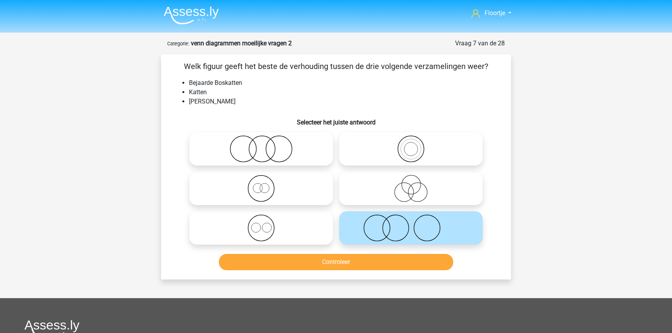
click at [261, 141] on input "radio" at bounding box center [263, 142] width 5 height 5
radio input "true"
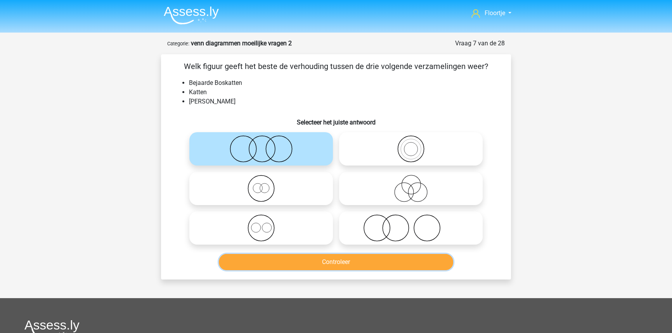
click at [440, 259] on button "Controleer" at bounding box center [336, 262] width 235 height 16
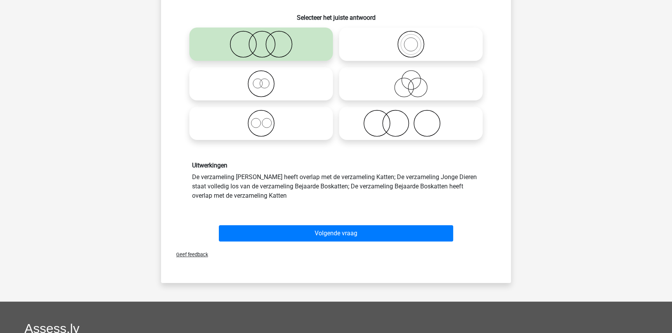
scroll to position [106, 0]
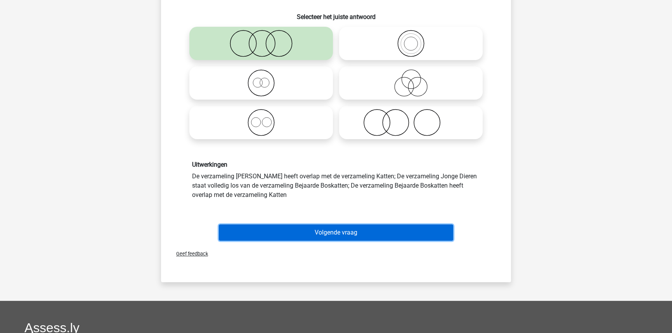
click at [402, 234] on button "Volgende vraag" at bounding box center [336, 233] width 235 height 16
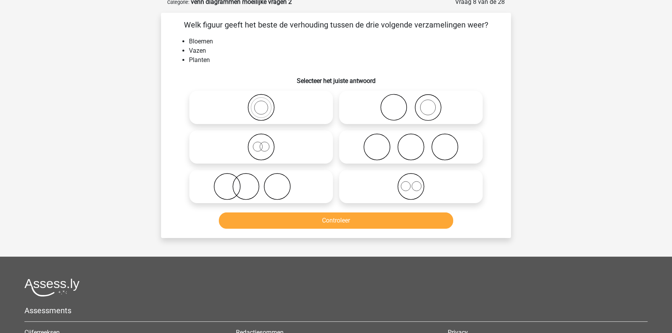
scroll to position [39, 0]
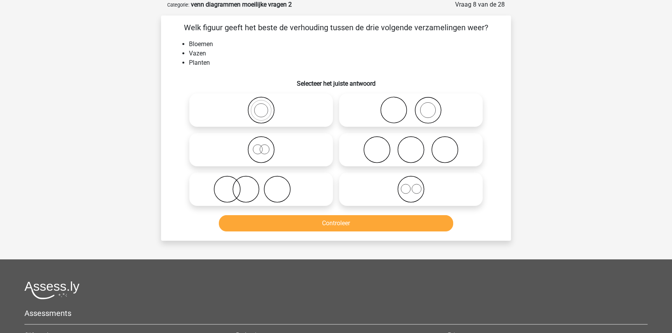
click at [296, 192] on icon at bounding box center [260, 189] width 137 height 27
click at [266, 185] on input "radio" at bounding box center [263, 182] width 5 height 5
radio input "true"
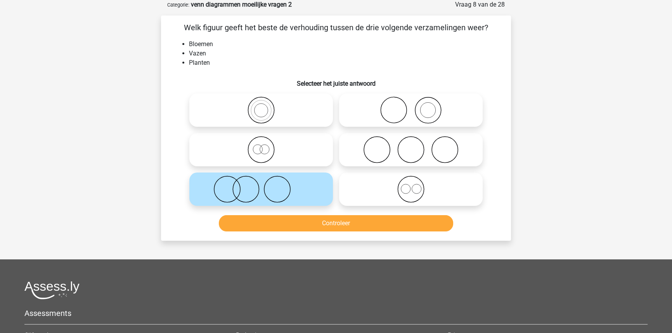
click at [386, 114] on icon at bounding box center [410, 110] width 137 height 27
click at [411, 106] on input "radio" at bounding box center [413, 103] width 5 height 5
radio input "true"
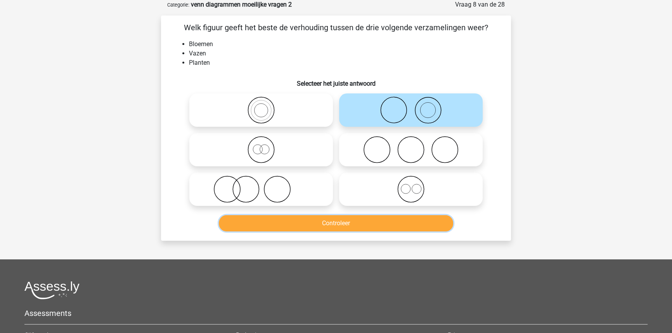
click at [368, 219] on button "Controleer" at bounding box center [336, 223] width 235 height 16
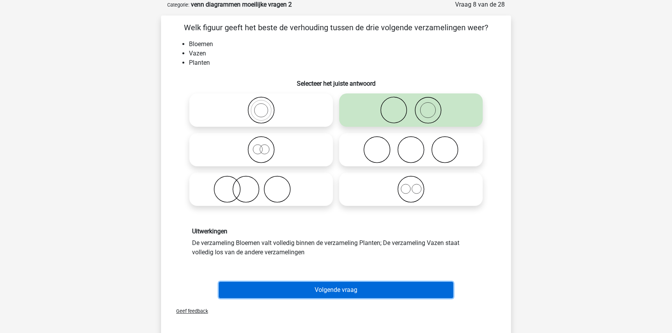
click at [350, 282] on button "Volgende vraag" at bounding box center [336, 290] width 235 height 16
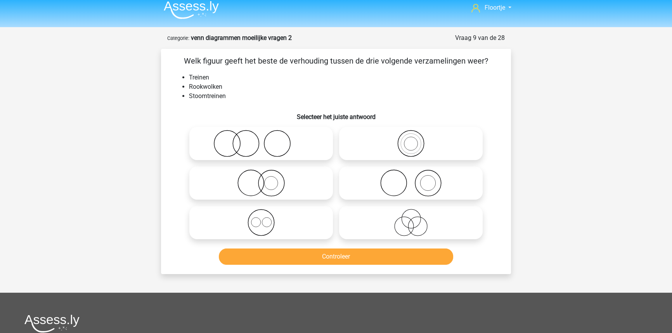
scroll to position [0, 0]
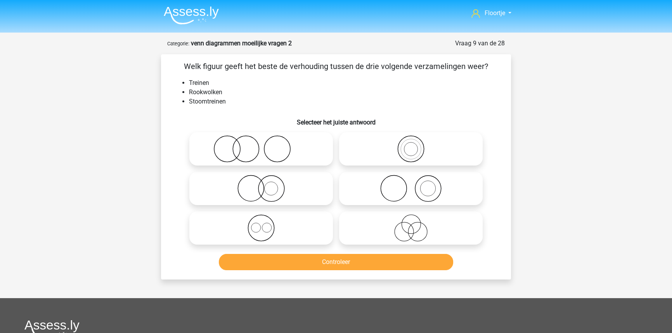
click at [383, 194] on icon at bounding box center [410, 188] width 137 height 27
click at [411, 185] on input "radio" at bounding box center [413, 182] width 5 height 5
radio input "true"
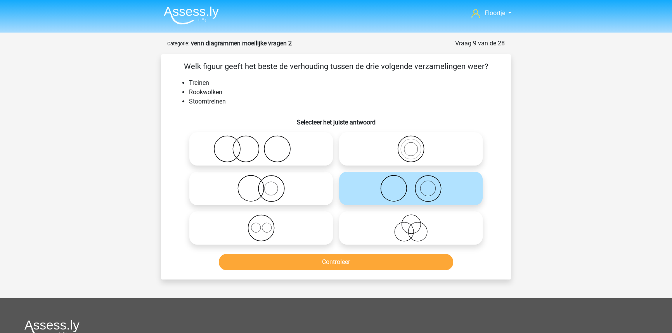
click at [240, 144] on icon at bounding box center [260, 148] width 137 height 27
click at [261, 144] on input "radio" at bounding box center [263, 142] width 5 height 5
radio input "true"
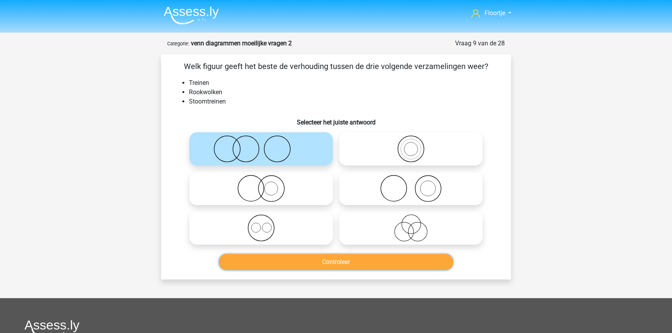
click at [271, 262] on button "Controleer" at bounding box center [336, 262] width 235 height 16
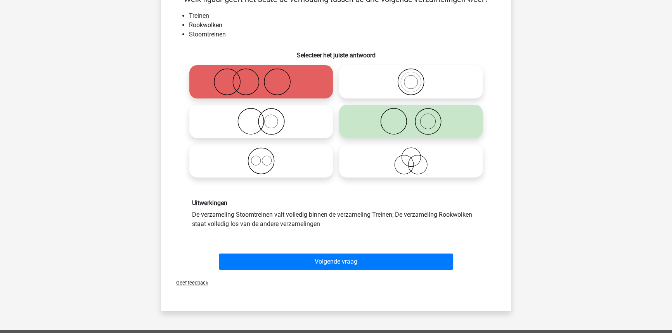
scroll to position [70, 0]
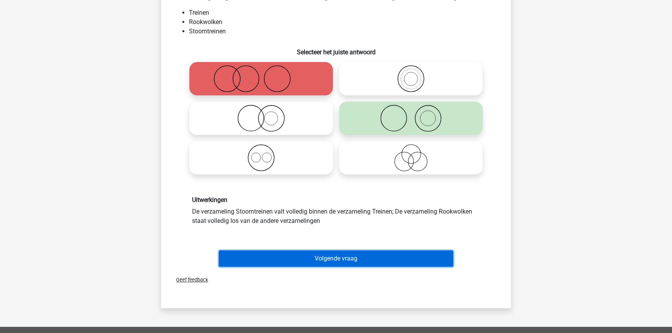
click at [328, 254] on button "Volgende vraag" at bounding box center [336, 259] width 235 height 16
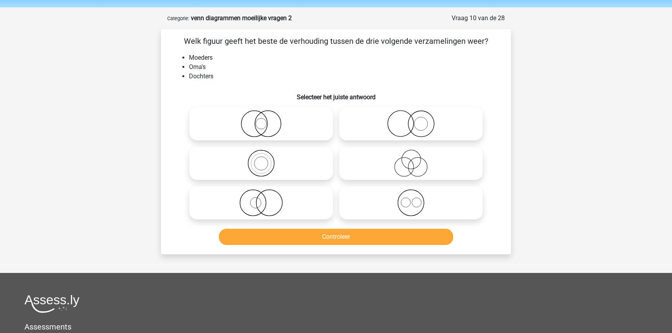
scroll to position [0, 0]
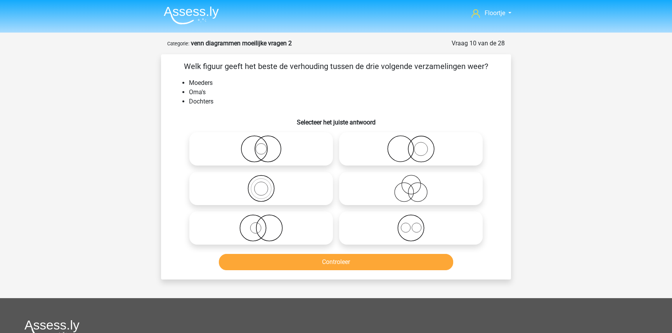
drag, startPoint x: 301, startPoint y: 194, endPoint x: 304, endPoint y: 223, distance: 28.5
click at [301, 195] on icon at bounding box center [260, 188] width 137 height 27
click at [266, 185] on input "radio" at bounding box center [263, 182] width 5 height 5
radio input "true"
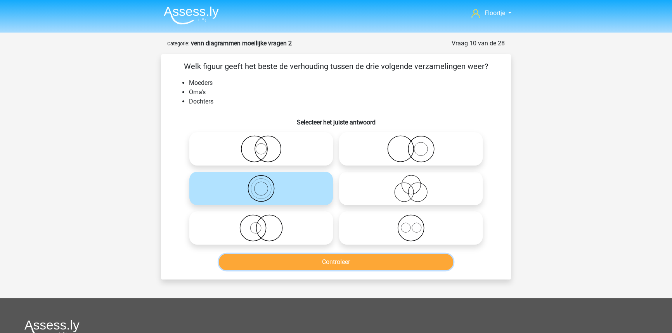
click at [300, 261] on button "Controleer" at bounding box center [336, 262] width 235 height 16
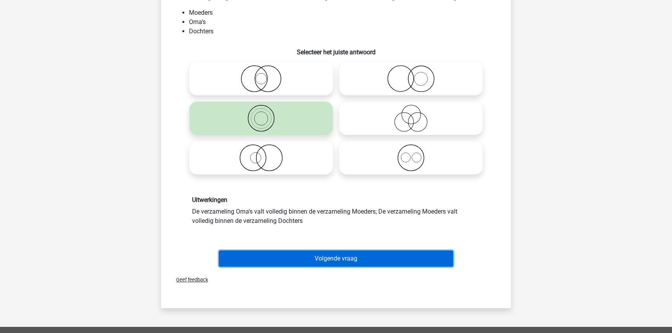
click at [297, 261] on button "Volgende vraag" at bounding box center [336, 259] width 235 height 16
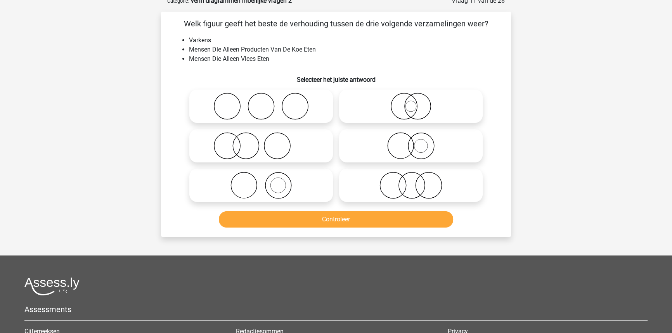
scroll to position [39, 0]
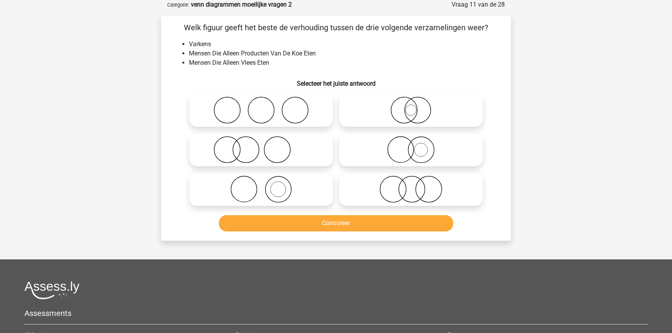
click at [280, 142] on icon at bounding box center [260, 149] width 137 height 27
click at [266, 142] on input "radio" at bounding box center [263, 143] width 5 height 5
radio input "true"
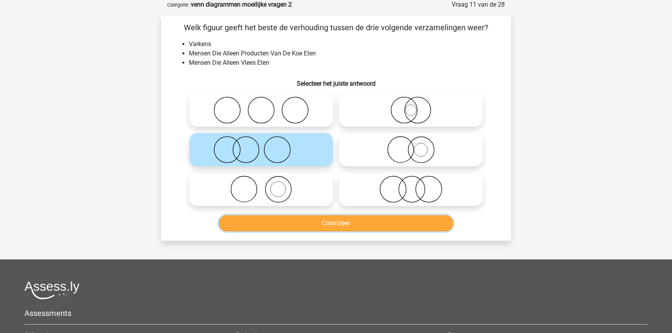
click at [307, 215] on button "Controleer" at bounding box center [336, 223] width 235 height 16
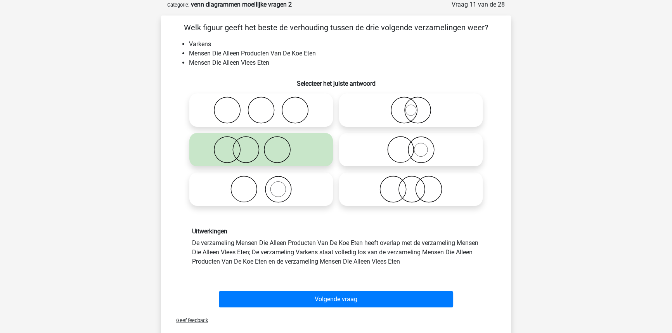
click at [284, 307] on div "Volgende vraag" at bounding box center [336, 300] width 300 height 19
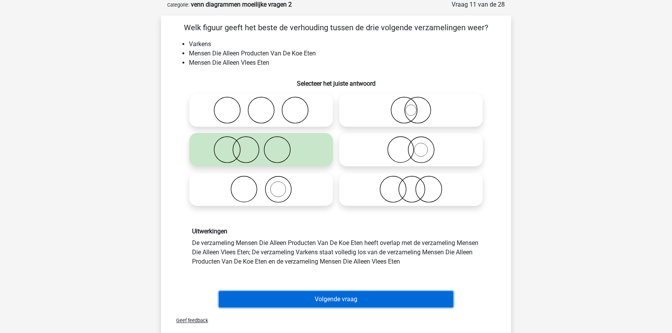
click at [282, 303] on button "Volgende vraag" at bounding box center [336, 299] width 235 height 16
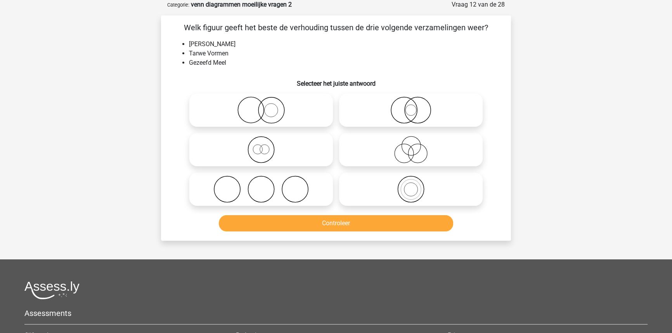
click at [398, 189] on circle at bounding box center [411, 190] width 26 height 26
click at [411, 185] on input "radio" at bounding box center [413, 182] width 5 height 5
radio input "true"
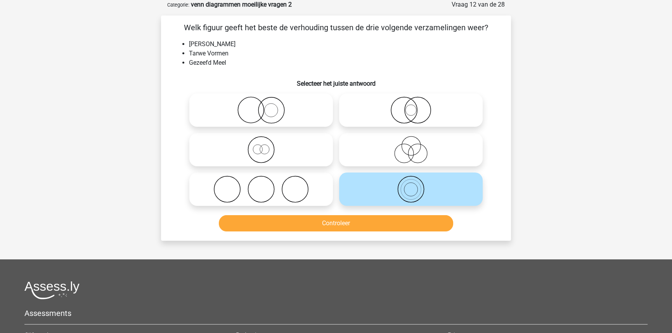
click at [391, 157] on icon at bounding box center [410, 149] width 137 height 27
click at [411, 146] on input "radio" at bounding box center [413, 143] width 5 height 5
radio input "true"
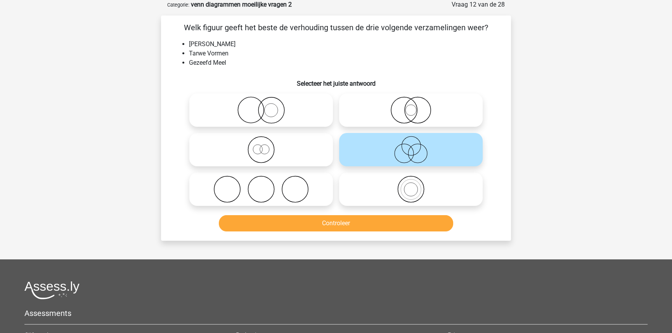
click at [388, 112] on icon at bounding box center [410, 110] width 137 height 27
click at [411, 106] on input "radio" at bounding box center [413, 103] width 5 height 5
radio input "true"
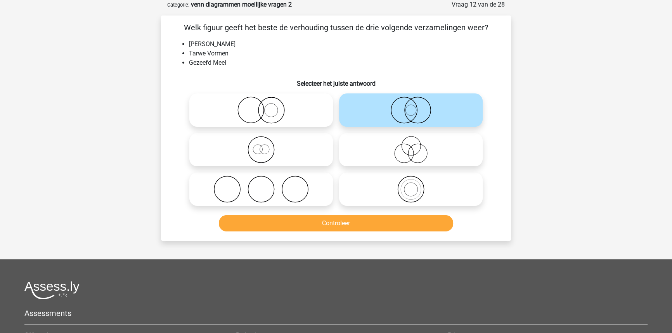
click at [304, 151] on icon at bounding box center [260, 149] width 137 height 27
click at [266, 146] on input "radio" at bounding box center [263, 143] width 5 height 5
radio input "true"
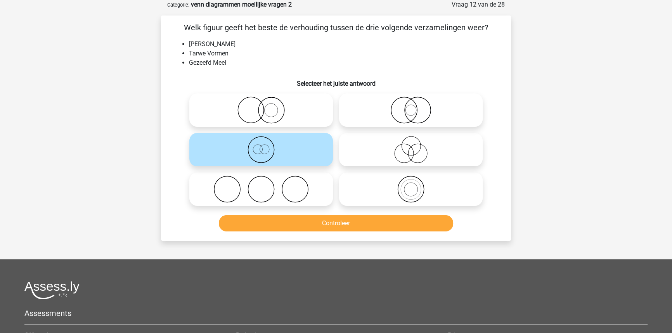
click at [393, 189] on icon at bounding box center [410, 189] width 137 height 27
click at [411, 185] on input "radio" at bounding box center [413, 182] width 5 height 5
radio input "true"
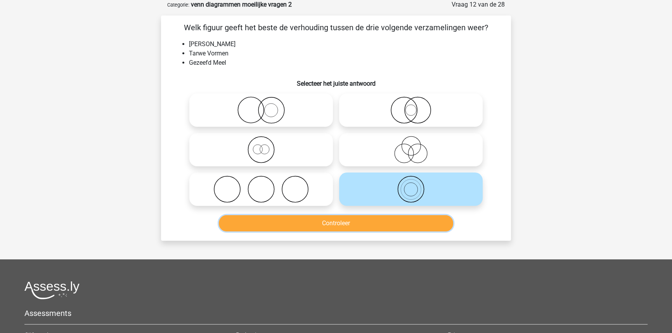
click at [367, 217] on button "Controleer" at bounding box center [336, 223] width 235 height 16
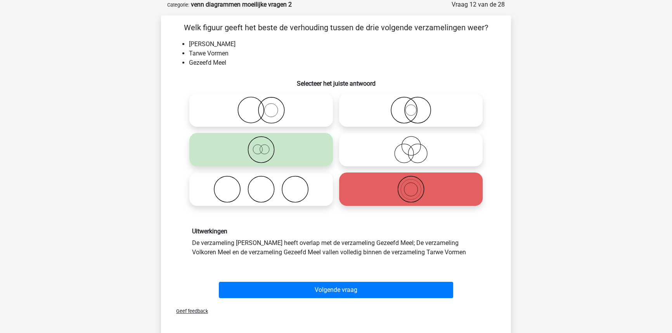
click at [317, 280] on div "Volgende vraag" at bounding box center [335, 289] width 325 height 26
click at [317, 281] on div "Volgende vraag" at bounding box center [335, 289] width 325 height 26
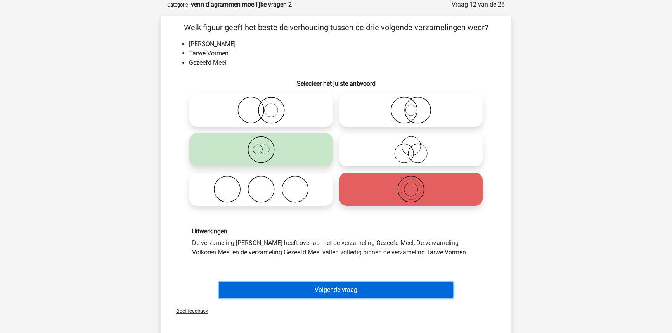
click at [318, 285] on button "Volgende vraag" at bounding box center [336, 290] width 235 height 16
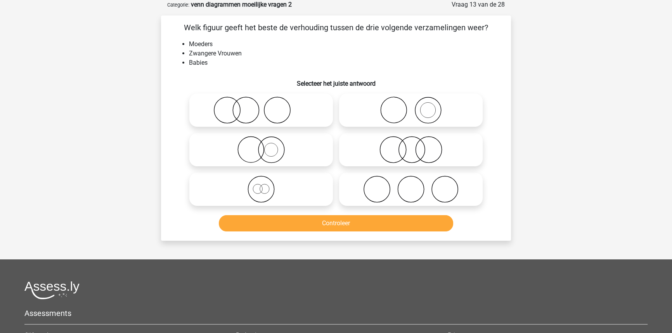
drag, startPoint x: 245, startPoint y: 119, endPoint x: 261, endPoint y: 153, distance: 38.2
click at [245, 122] on icon at bounding box center [260, 110] width 137 height 27
click at [261, 106] on input "radio" at bounding box center [263, 103] width 5 height 5
radio input "true"
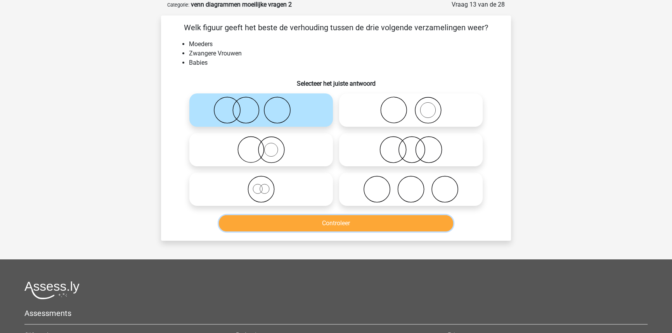
click at [311, 226] on button "Controleer" at bounding box center [336, 223] width 235 height 16
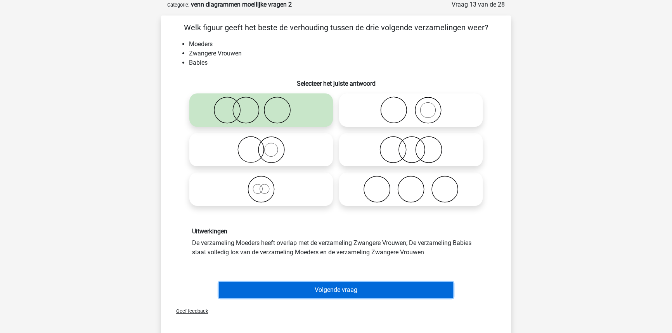
click at [310, 296] on button "Volgende vraag" at bounding box center [336, 290] width 235 height 16
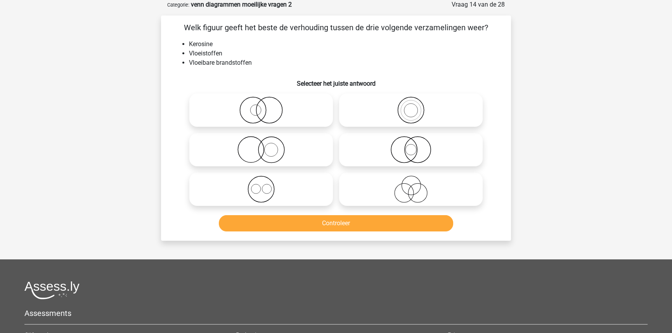
click at [393, 94] on label at bounding box center [411, 110] width 144 height 33
click at [411, 101] on input "radio" at bounding box center [413, 103] width 5 height 5
radio input "true"
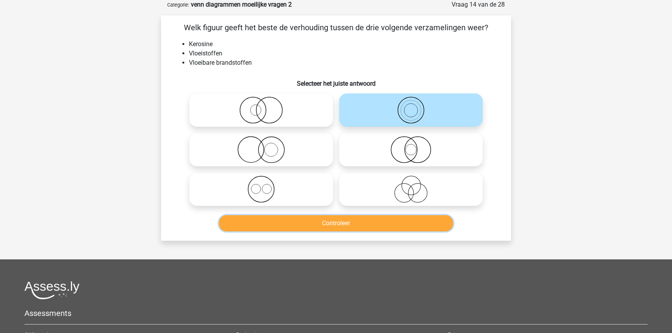
click at [367, 225] on button "Controleer" at bounding box center [336, 223] width 235 height 16
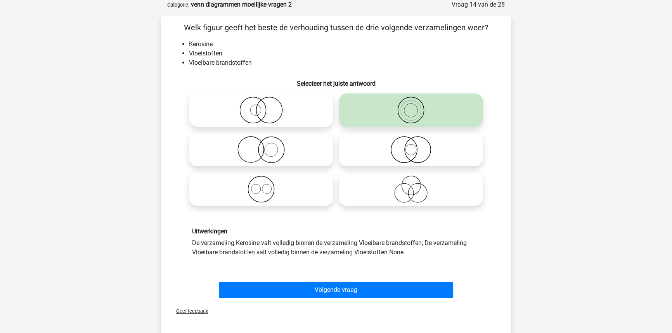
click at [364, 279] on div "Volgende vraag" at bounding box center [335, 289] width 325 height 26
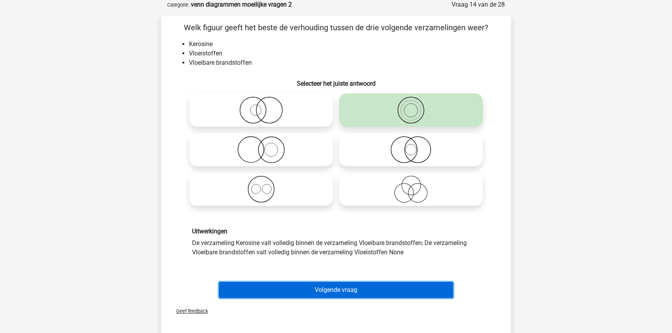
click at [331, 293] on button "Volgende vraag" at bounding box center [336, 290] width 235 height 16
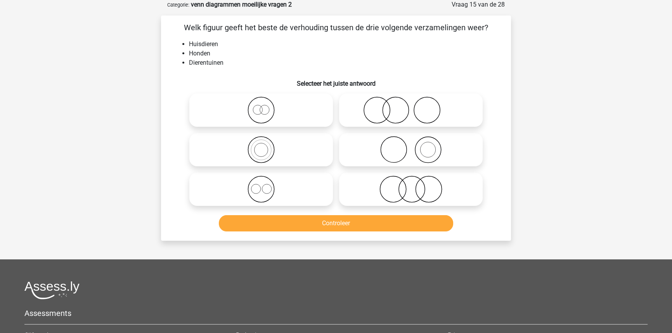
click at [361, 114] on icon at bounding box center [410, 110] width 137 height 27
click at [411, 106] on input "radio" at bounding box center [413, 103] width 5 height 5
radio input "true"
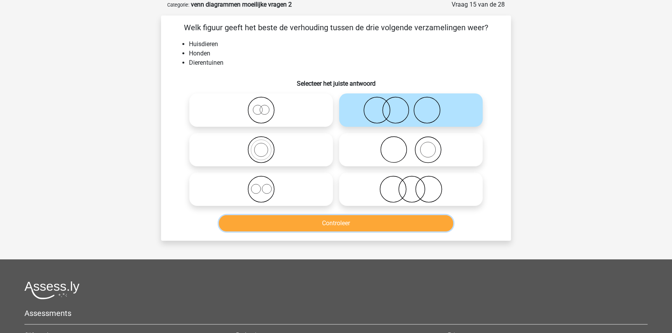
click at [352, 223] on button "Controleer" at bounding box center [336, 223] width 235 height 16
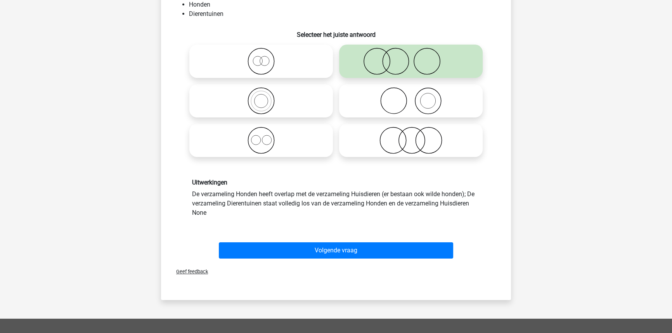
scroll to position [109, 0]
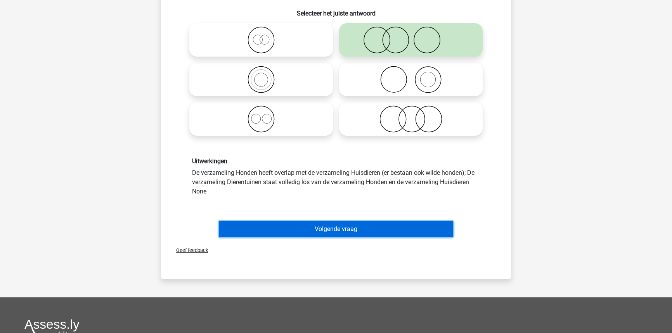
click at [314, 232] on button "Volgende vraag" at bounding box center [336, 229] width 235 height 16
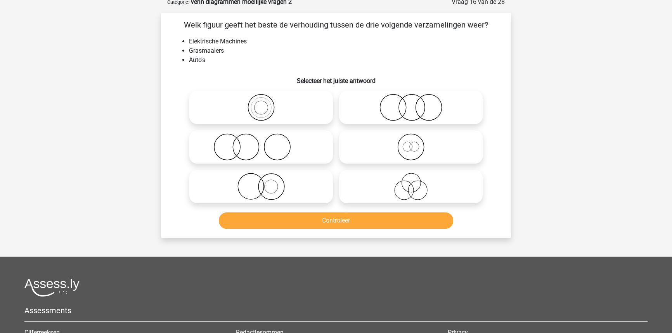
scroll to position [39, 0]
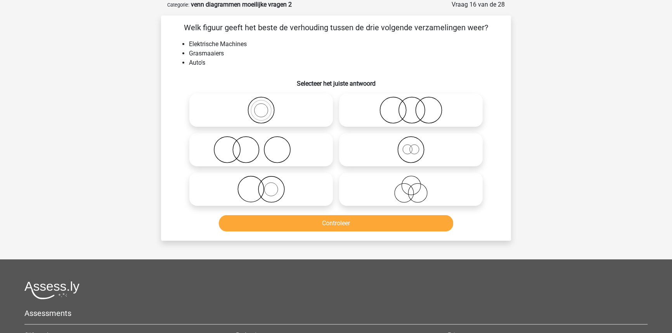
click at [411, 118] on icon at bounding box center [410, 110] width 137 height 27
click at [411, 106] on input "radio" at bounding box center [413, 103] width 5 height 5
radio input "true"
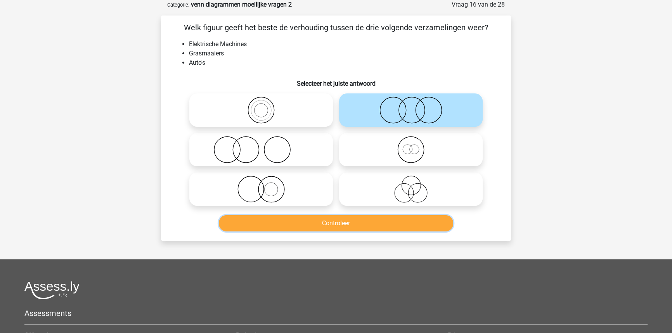
click at [369, 222] on button "Controleer" at bounding box center [336, 223] width 235 height 16
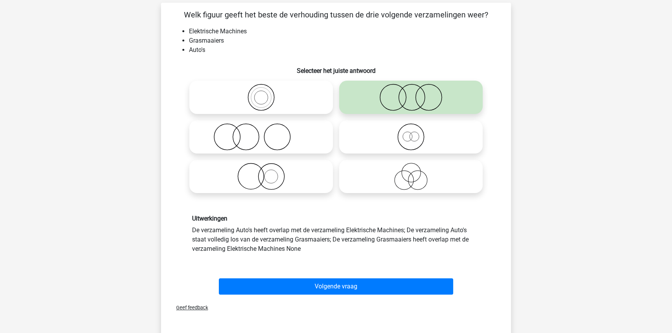
scroll to position [74, 0]
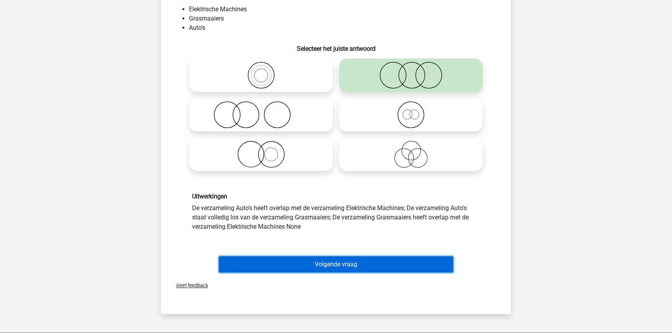
click at [321, 267] on button "Volgende vraag" at bounding box center [336, 264] width 235 height 16
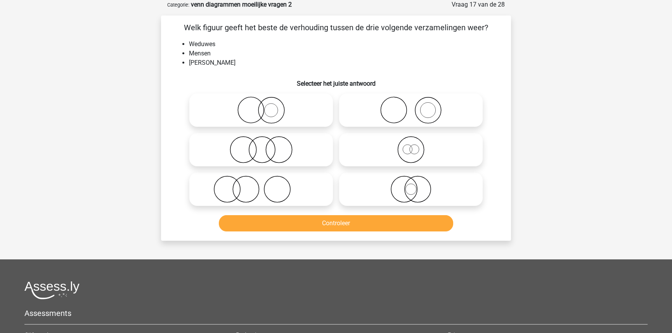
scroll to position [5, 0]
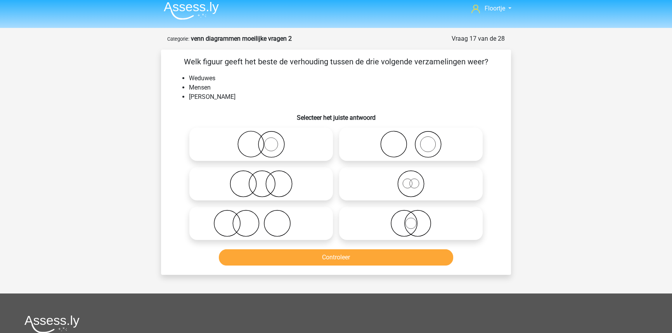
drag, startPoint x: 235, startPoint y: 177, endPoint x: 283, endPoint y: 229, distance: 71.4
click at [238, 182] on icon at bounding box center [260, 183] width 137 height 27
click at [261, 180] on input "radio" at bounding box center [263, 177] width 5 height 5
radio input "true"
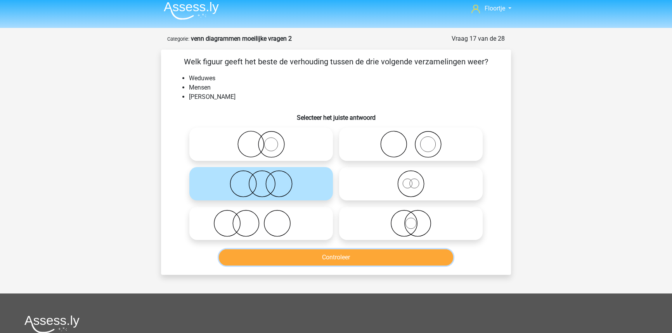
click at [307, 264] on button "Controleer" at bounding box center [336, 258] width 235 height 16
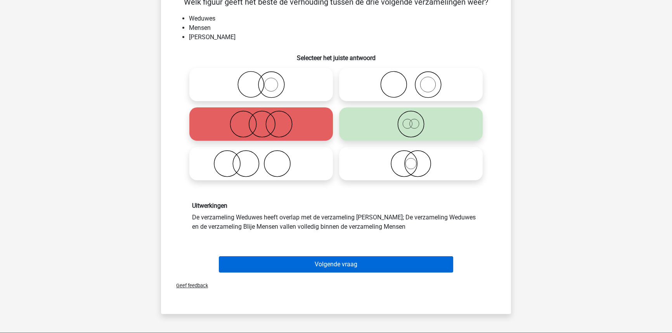
scroll to position [75, 0]
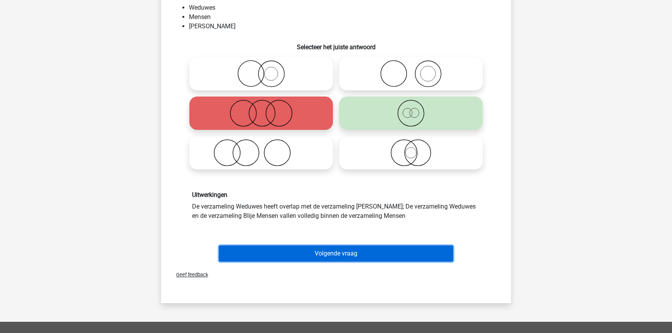
click at [305, 248] on button "Volgende vraag" at bounding box center [336, 254] width 235 height 16
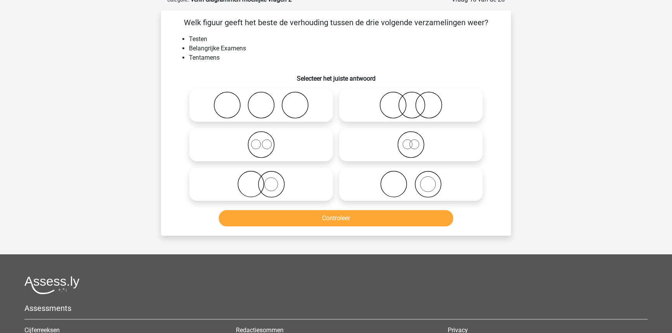
scroll to position [39, 0]
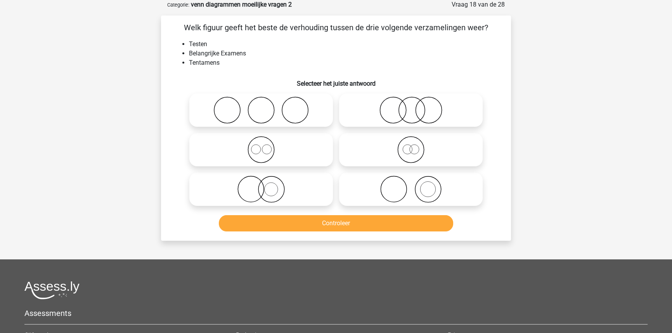
click at [393, 147] on icon at bounding box center [410, 149] width 137 height 27
click at [411, 146] on input "radio" at bounding box center [413, 143] width 5 height 5
radio input "true"
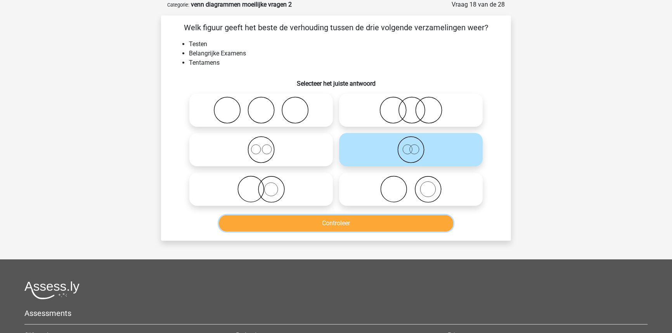
click at [341, 222] on button "Controleer" at bounding box center [336, 223] width 235 height 16
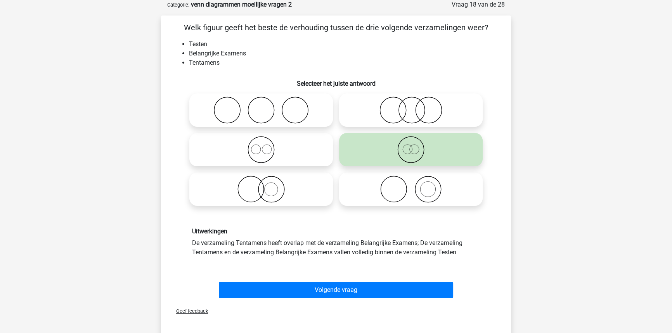
click at [334, 279] on div "Volgende vraag" at bounding box center [335, 289] width 325 height 26
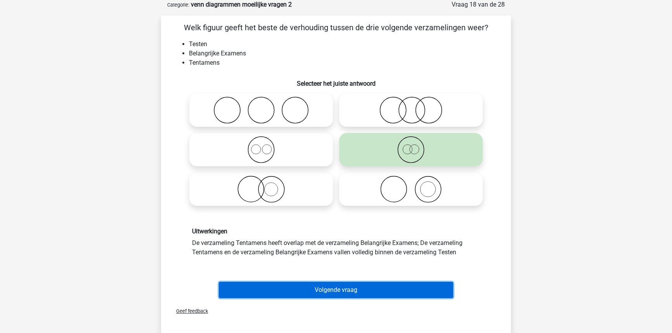
click at [336, 289] on button "Volgende vraag" at bounding box center [336, 290] width 235 height 16
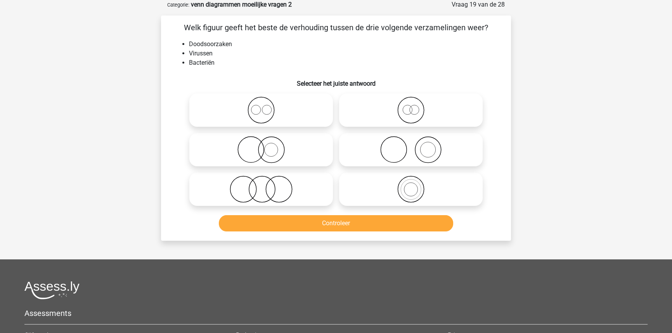
click at [253, 187] on icon at bounding box center [260, 189] width 137 height 27
click at [261, 185] on input "radio" at bounding box center [263, 182] width 5 height 5
radio input "true"
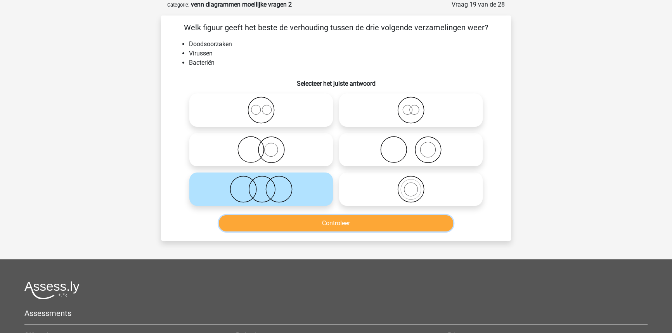
click at [289, 228] on button "Controleer" at bounding box center [336, 223] width 235 height 16
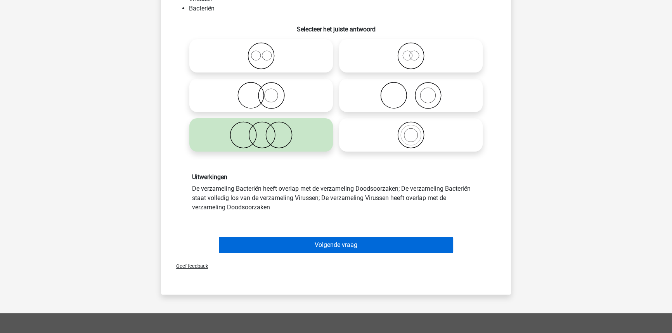
scroll to position [109, 0]
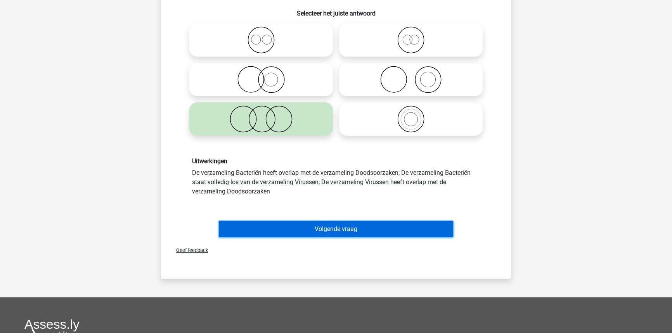
click at [299, 235] on button "Volgende vraag" at bounding box center [336, 229] width 235 height 16
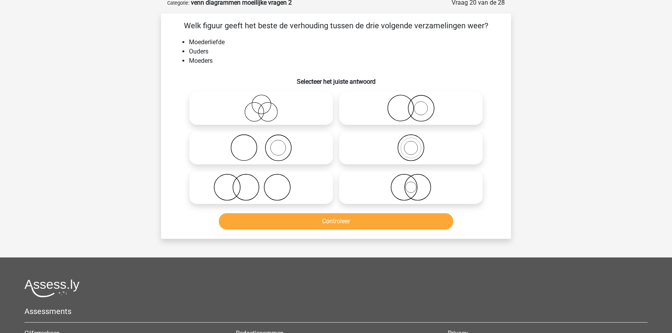
scroll to position [39, 0]
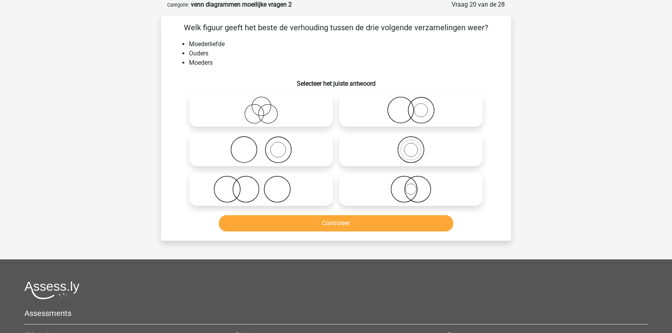
click at [251, 194] on icon at bounding box center [260, 189] width 137 height 27
click at [261, 185] on input "radio" at bounding box center [263, 182] width 5 height 5
radio input "true"
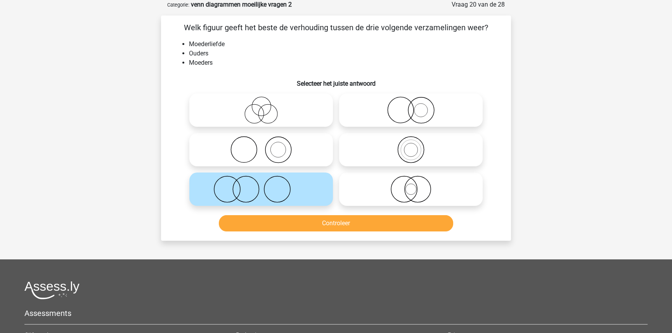
click at [252, 113] on icon at bounding box center [260, 110] width 137 height 27
click at [261, 106] on input "radio" at bounding box center [263, 103] width 5 height 5
radio input "true"
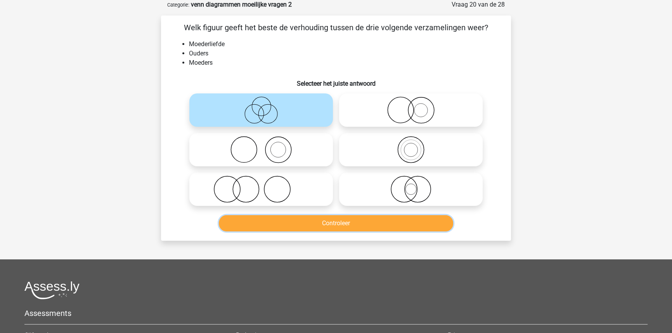
click at [360, 224] on button "Controleer" at bounding box center [336, 223] width 235 height 16
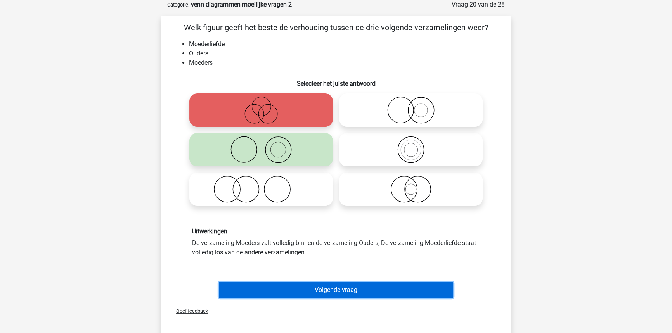
click at [307, 286] on button "Volgende vraag" at bounding box center [336, 290] width 235 height 16
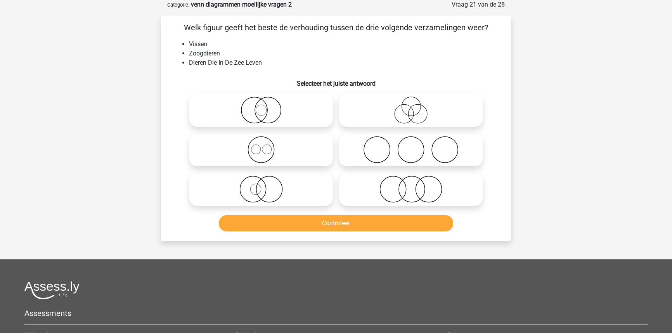
click at [394, 190] on icon at bounding box center [410, 189] width 137 height 27
click at [411, 185] on input "radio" at bounding box center [413, 182] width 5 height 5
radio input "true"
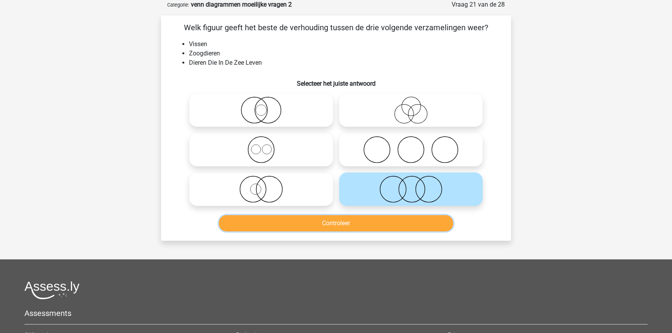
click at [355, 230] on button "Controleer" at bounding box center [336, 223] width 235 height 16
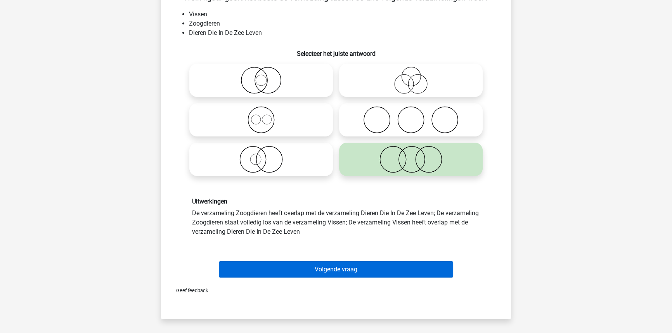
scroll to position [74, 0]
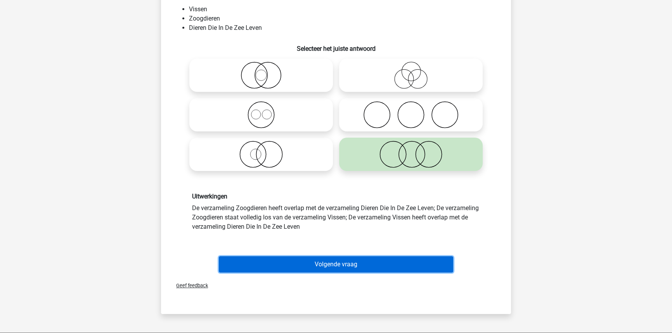
click at [323, 260] on button "Volgende vraag" at bounding box center [336, 264] width 235 height 16
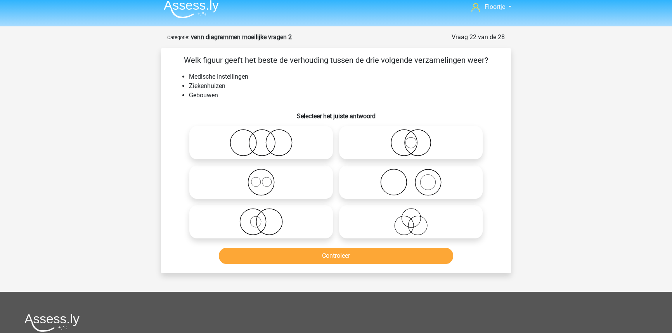
scroll to position [0, 0]
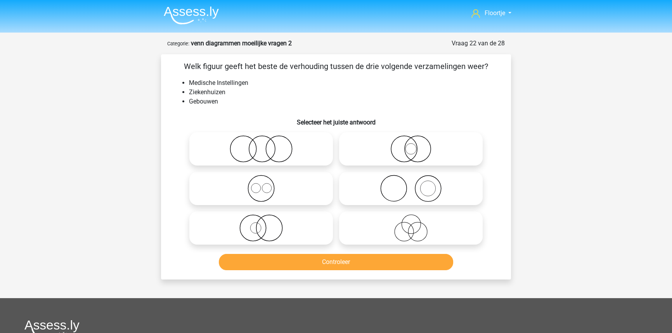
click at [407, 149] on icon at bounding box center [410, 148] width 137 height 27
click at [411, 145] on input "radio" at bounding box center [413, 142] width 5 height 5
radio input "true"
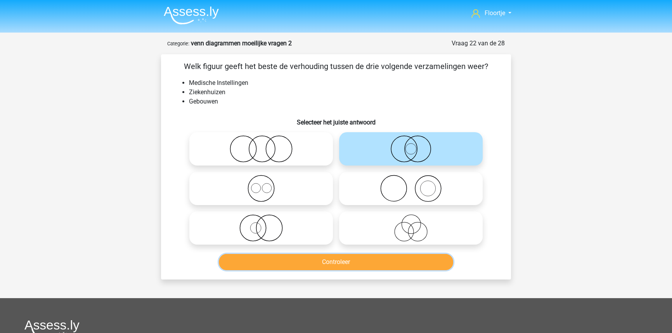
click at [280, 258] on button "Controleer" at bounding box center [336, 262] width 235 height 16
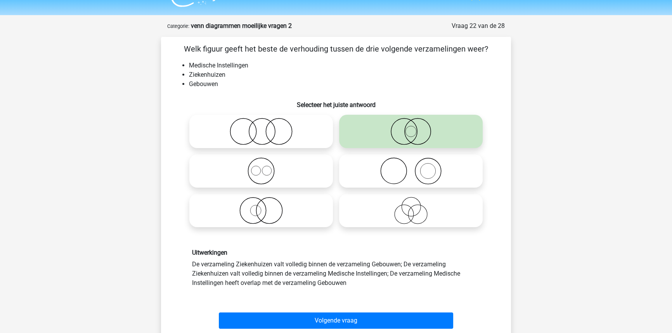
scroll to position [35, 0]
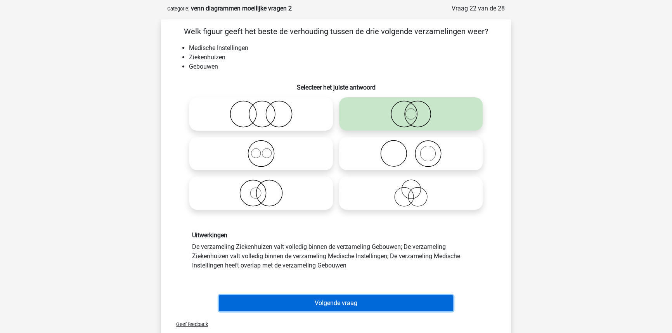
click at [288, 295] on button "Volgende vraag" at bounding box center [336, 303] width 235 height 16
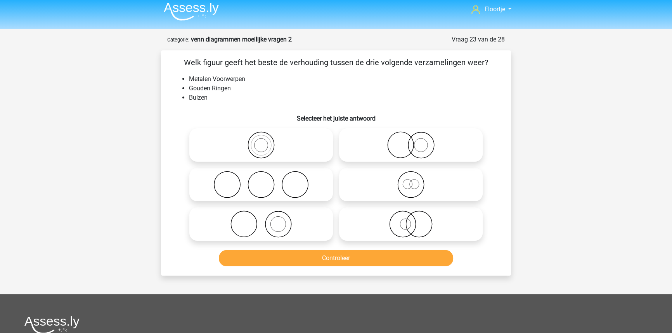
scroll to position [3, 0]
click at [389, 230] on icon at bounding box center [410, 224] width 137 height 27
click at [411, 221] on input "radio" at bounding box center [413, 218] width 5 height 5
radio input "true"
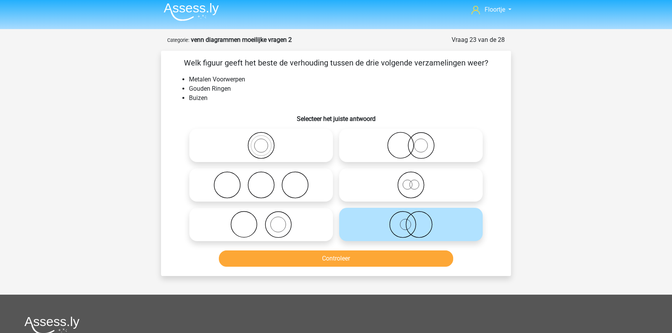
click at [409, 146] on icon at bounding box center [410, 145] width 137 height 27
click at [411, 142] on input "radio" at bounding box center [413, 139] width 5 height 5
radio input "true"
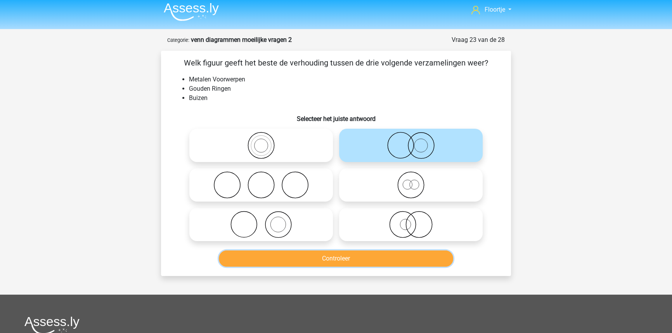
click at [294, 264] on button "Controleer" at bounding box center [336, 259] width 235 height 16
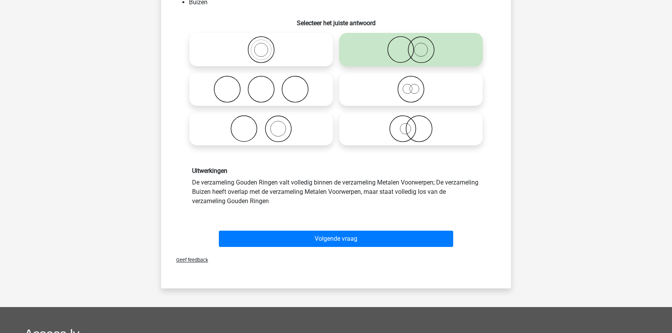
scroll to position [109, 0]
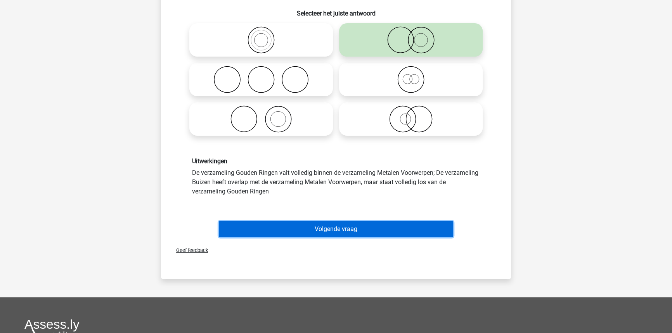
click at [278, 231] on button "Volgende vraag" at bounding box center [336, 229] width 235 height 16
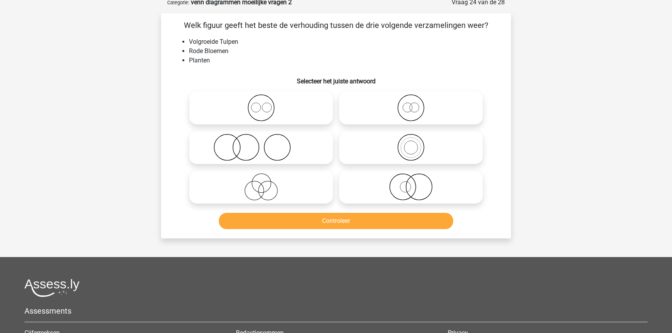
scroll to position [39, 0]
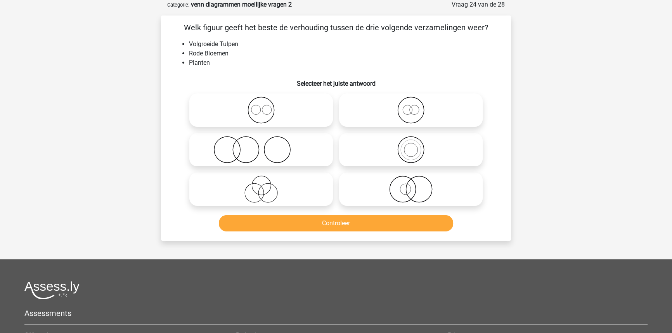
click at [411, 154] on icon at bounding box center [410, 149] width 137 height 27
click at [411, 146] on input "radio" at bounding box center [413, 143] width 5 height 5
radio input "true"
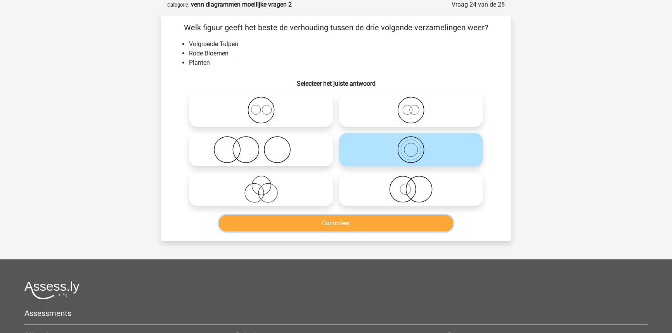
click at [371, 228] on button "Controleer" at bounding box center [336, 223] width 235 height 16
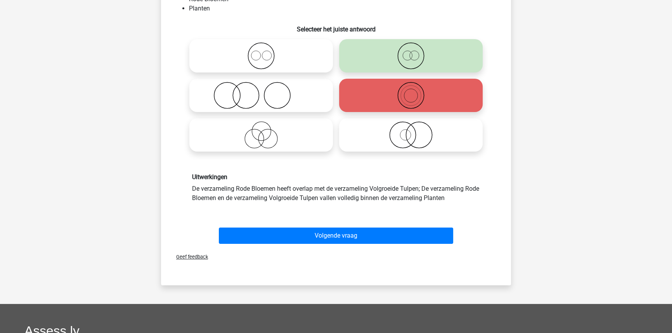
scroll to position [109, 0]
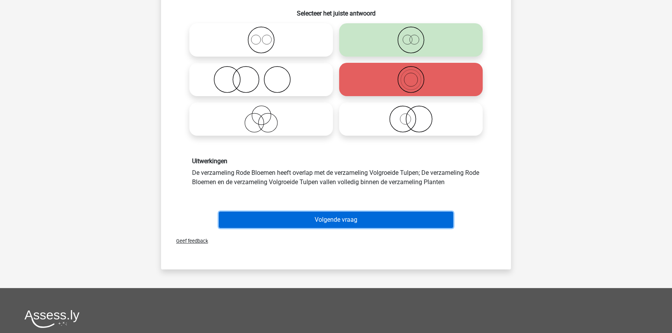
click at [330, 221] on button "Volgende vraag" at bounding box center [336, 220] width 235 height 16
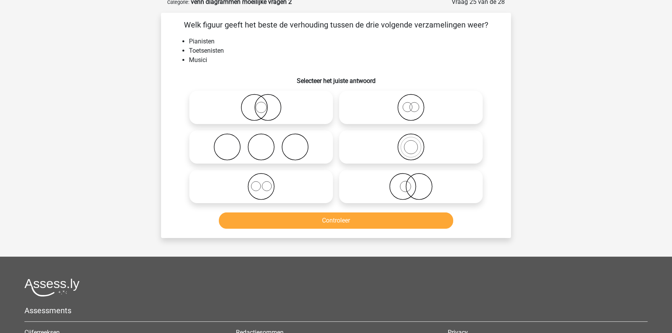
scroll to position [39, 0]
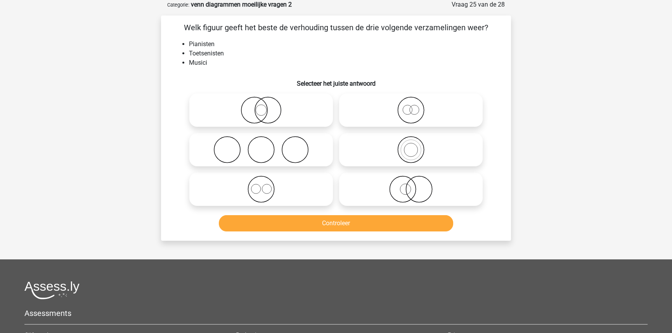
click at [363, 144] on icon at bounding box center [410, 149] width 137 height 27
click at [411, 144] on input "radio" at bounding box center [413, 143] width 5 height 5
radio input "true"
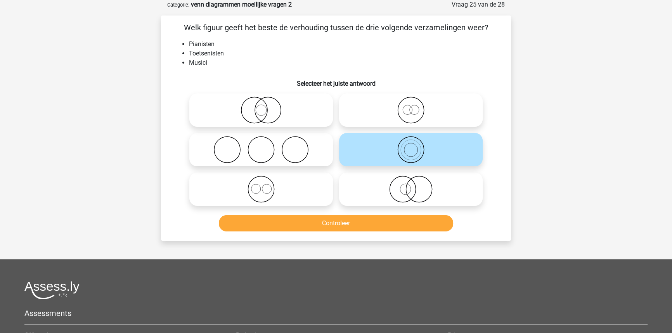
click at [423, 184] on icon at bounding box center [410, 189] width 137 height 27
click at [416, 184] on input "radio" at bounding box center [413, 182] width 5 height 5
radio input "true"
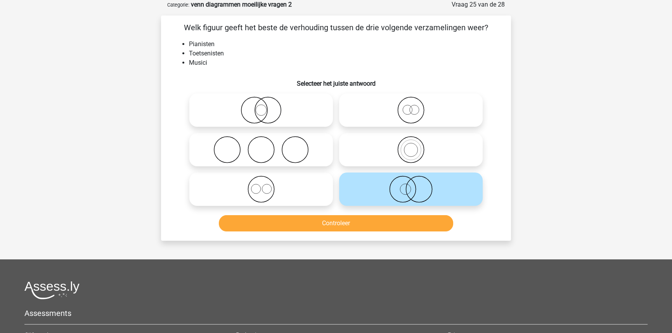
click at [466, 163] on icon at bounding box center [410, 149] width 137 height 27
click at [416, 146] on input "radio" at bounding box center [413, 143] width 5 height 5
radio input "true"
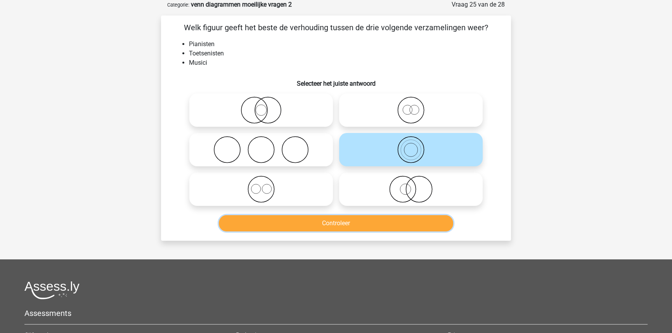
click at [407, 225] on button "Controleer" at bounding box center [336, 223] width 235 height 16
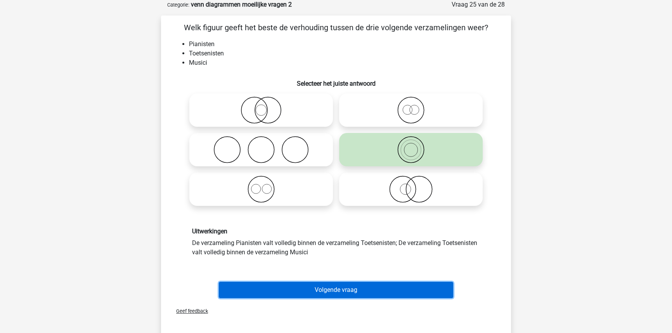
click at [419, 294] on button "Volgende vraag" at bounding box center [336, 290] width 235 height 16
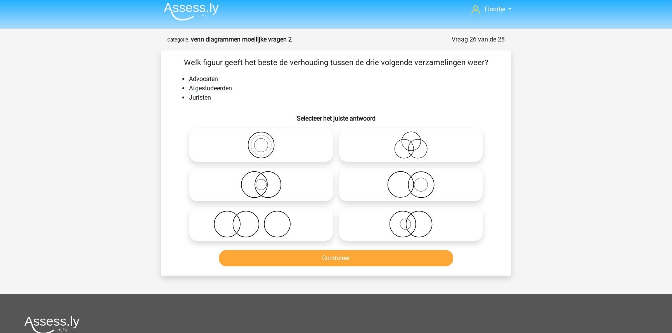
scroll to position [0, 0]
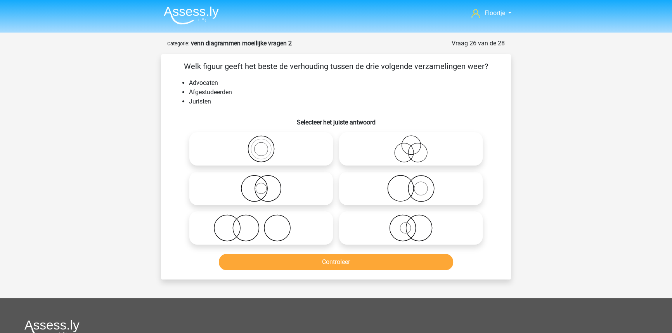
click at [309, 239] on icon at bounding box center [260, 228] width 137 height 27
click at [266, 224] on input "radio" at bounding box center [263, 221] width 5 height 5
radio input "true"
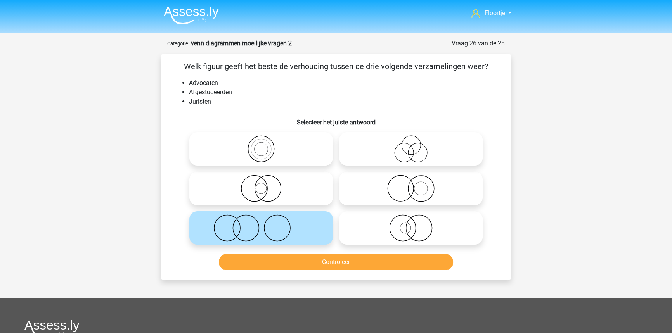
click at [392, 149] on icon at bounding box center [410, 148] width 137 height 27
click at [411, 145] on input "radio" at bounding box center [413, 142] width 5 height 5
radio input "true"
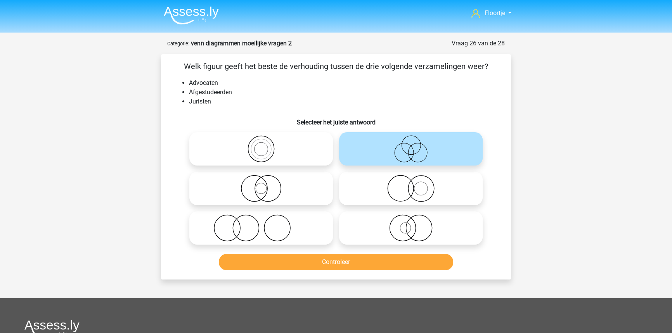
click at [317, 192] on icon at bounding box center [260, 188] width 137 height 27
click at [266, 185] on input "radio" at bounding box center [263, 182] width 5 height 5
radio input "true"
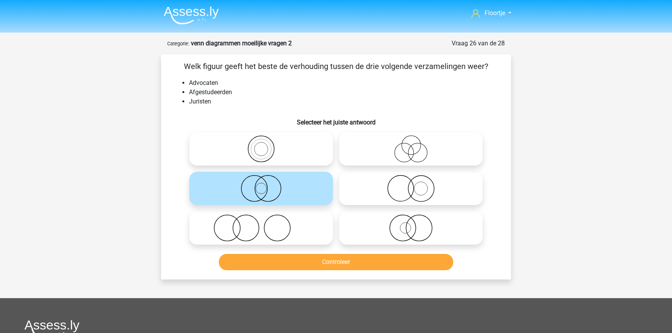
click at [416, 139] on icon at bounding box center [410, 148] width 137 height 27
click at [416, 140] on input "radio" at bounding box center [413, 142] width 5 height 5
radio input "true"
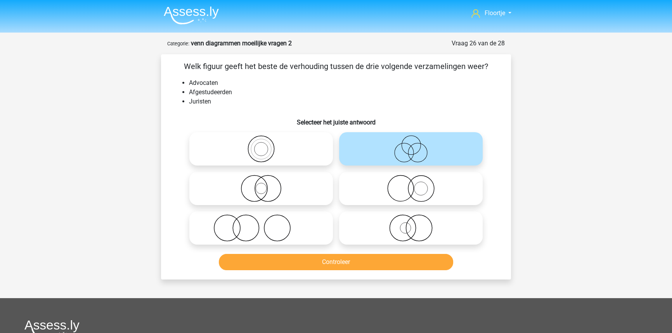
click at [299, 194] on icon at bounding box center [260, 188] width 137 height 27
click at [266, 185] on input "radio" at bounding box center [263, 182] width 5 height 5
radio input "true"
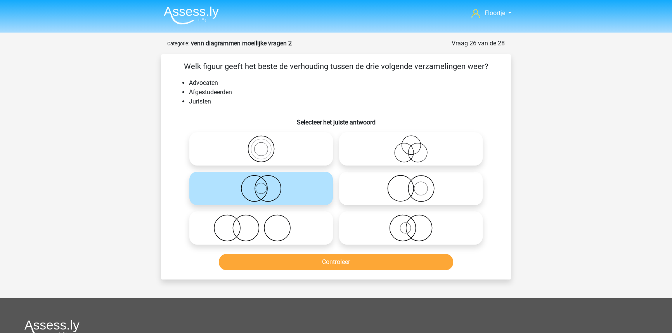
click at [372, 149] on icon at bounding box center [410, 148] width 137 height 27
click at [411, 145] on input "radio" at bounding box center [413, 142] width 5 height 5
radio input "true"
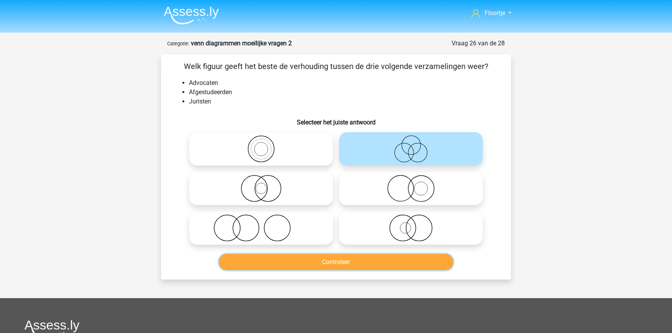
click at [355, 264] on button "Controleer" at bounding box center [336, 262] width 235 height 16
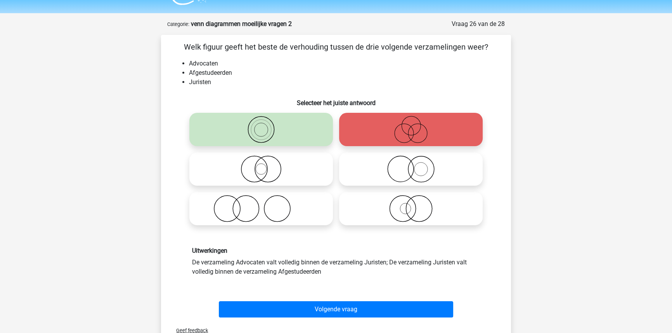
scroll to position [70, 0]
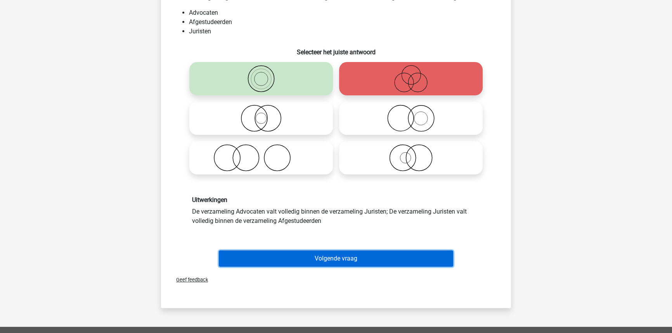
click at [280, 261] on button "Volgende vraag" at bounding box center [336, 259] width 235 height 16
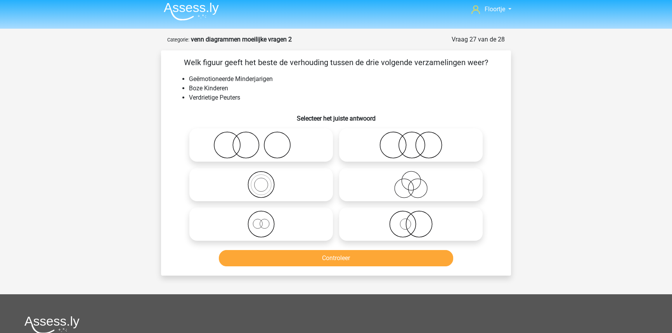
scroll to position [0, 0]
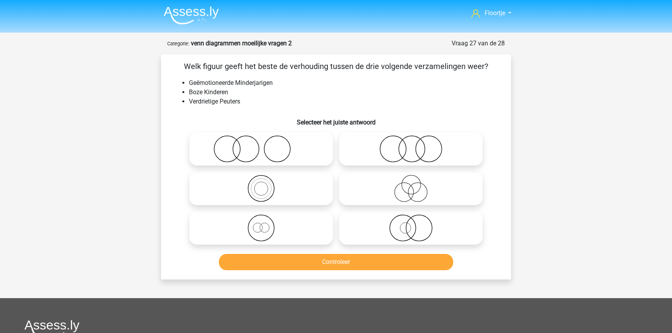
click at [412, 229] on icon at bounding box center [410, 228] width 137 height 27
click at [412, 224] on input "radio" at bounding box center [413, 221] width 5 height 5
radio input "true"
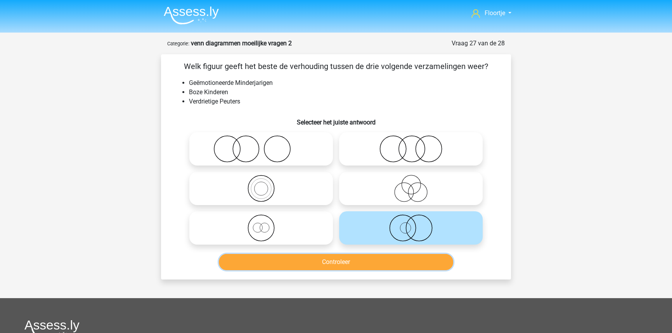
click at [402, 263] on button "Controleer" at bounding box center [336, 262] width 235 height 16
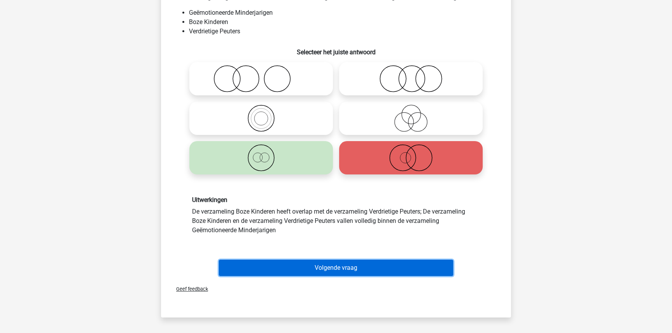
click at [272, 274] on button "Volgende vraag" at bounding box center [336, 268] width 235 height 16
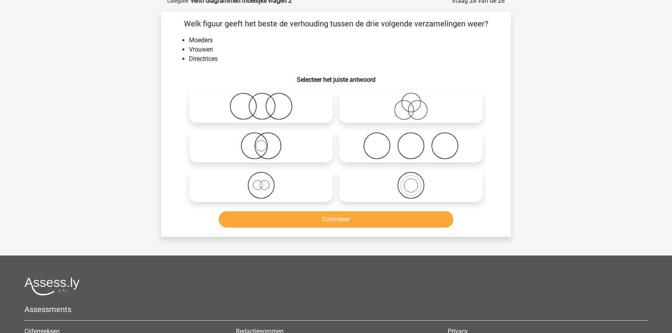
scroll to position [39, 0]
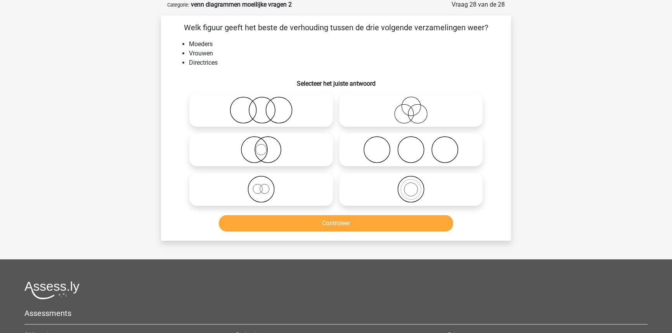
click at [376, 116] on icon at bounding box center [410, 110] width 137 height 27
click at [411, 106] on input "radio" at bounding box center [413, 103] width 5 height 5
radio input "true"
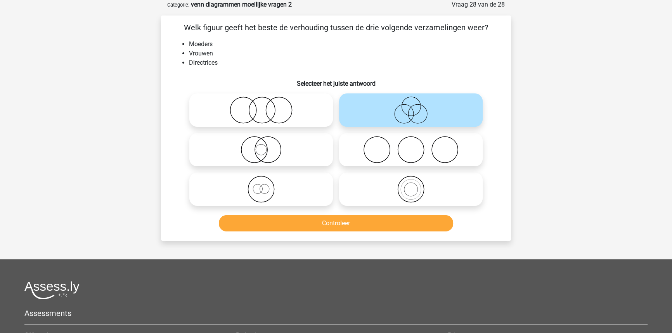
click at [308, 232] on div "Controleer" at bounding box center [336, 224] width 300 height 19
click at [310, 220] on button "Controleer" at bounding box center [336, 223] width 235 height 16
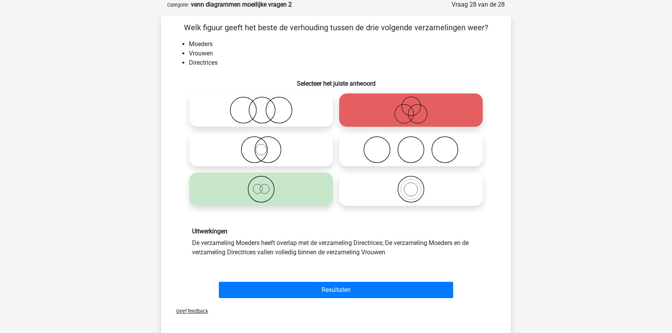
click at [504, 235] on div "Welk figuur geeft het beste de verhouding tussen de drie volgende verzamelingen…" at bounding box center [336, 161] width 344 height 279
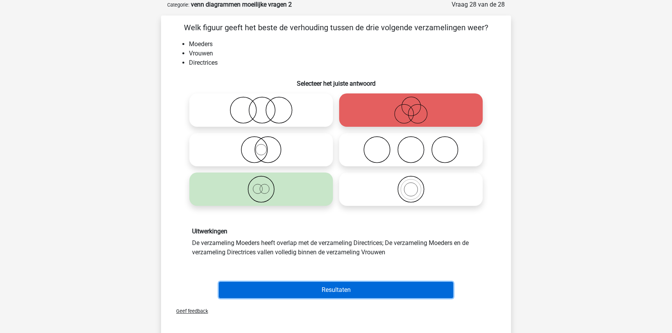
click at [415, 292] on button "Resultaten" at bounding box center [336, 290] width 235 height 16
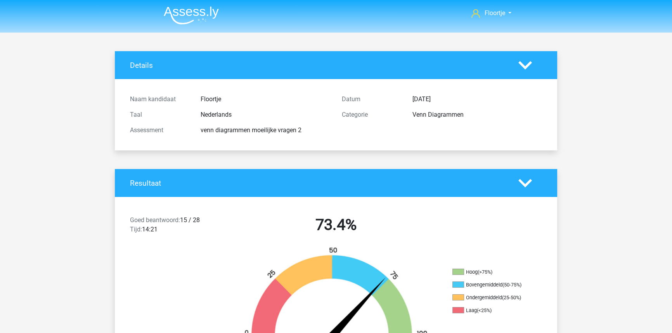
click at [554, 73] on div "Details" at bounding box center [336, 65] width 442 height 28
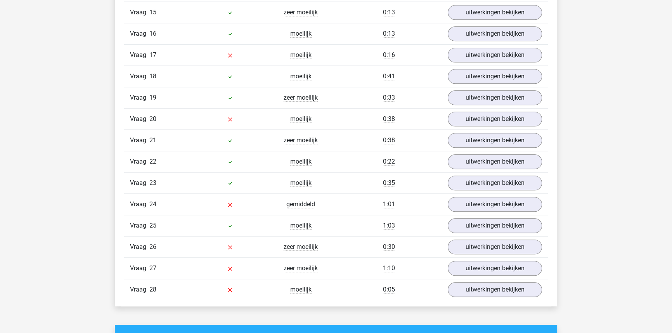
scroll to position [846, 0]
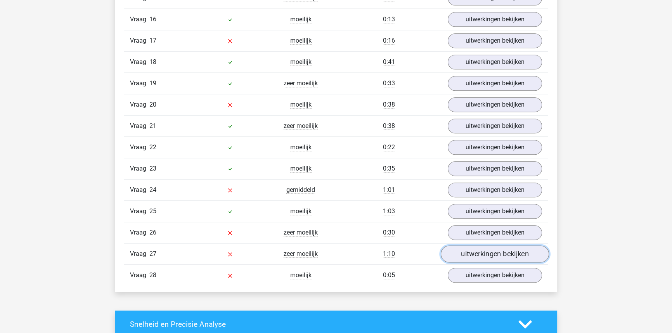
click at [464, 248] on link "uitwerkingen bekijken" at bounding box center [495, 254] width 108 height 17
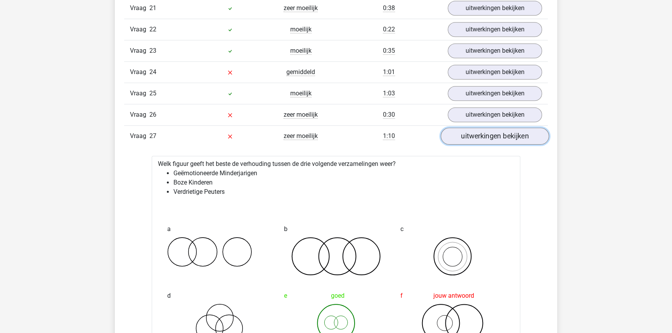
scroll to position [988, 0]
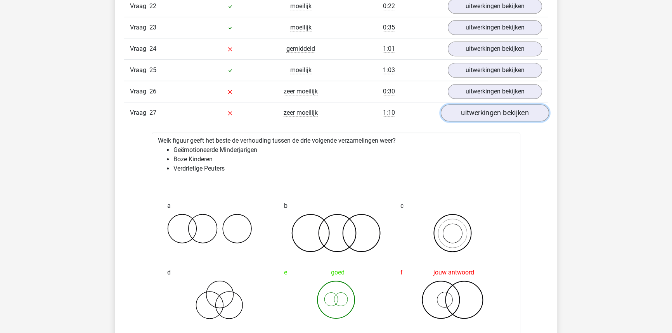
click at [504, 109] on link "uitwerkingen bekijken" at bounding box center [495, 112] width 108 height 17
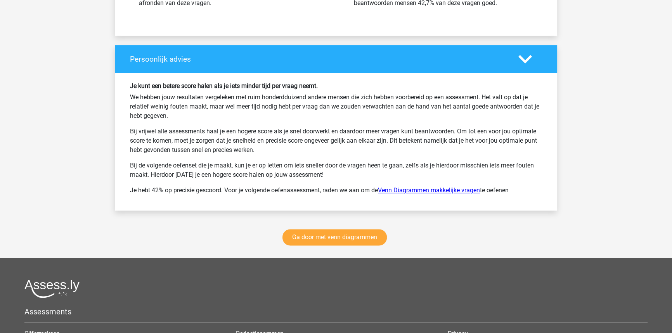
scroll to position [1376, 0]
